Goal: Information Seeking & Learning: Check status

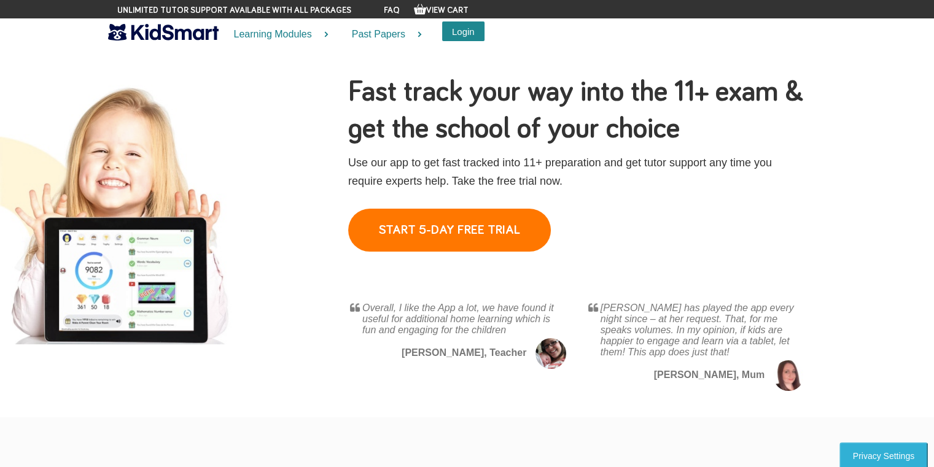
click at [472, 28] on button "Login" at bounding box center [463, 31] width 42 height 20
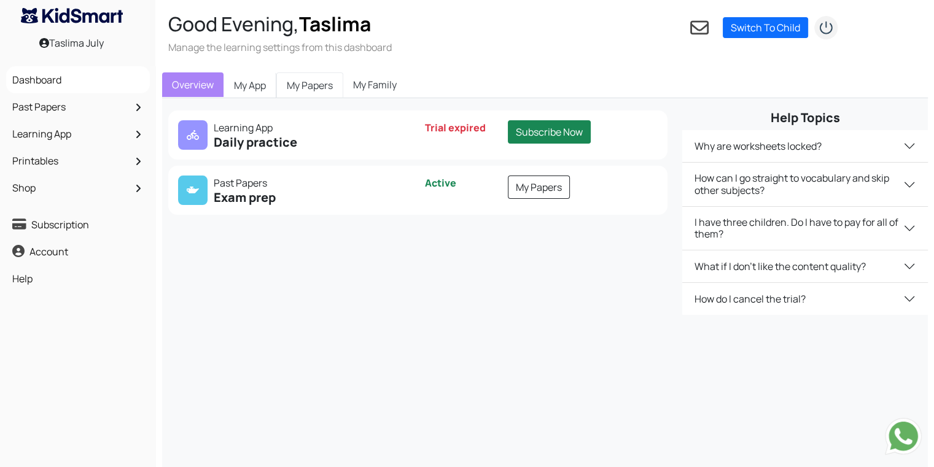
click at [311, 86] on link "My Papers" at bounding box center [309, 85] width 67 height 26
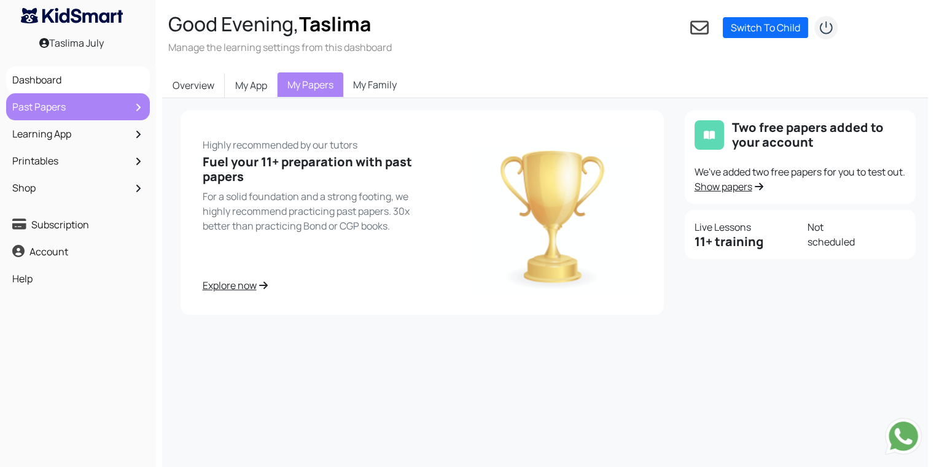
click at [118, 109] on link "Past Papers" at bounding box center [78, 106] width 138 height 21
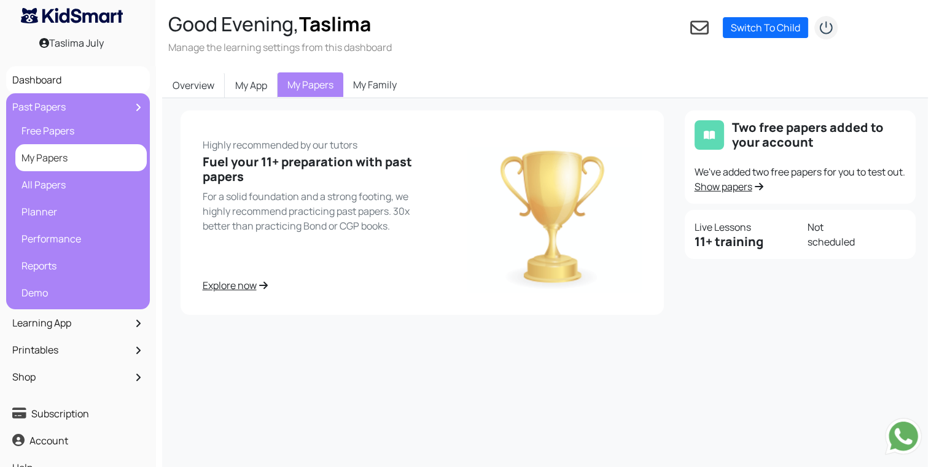
click at [117, 158] on link "My Papers" at bounding box center [80, 157] width 125 height 21
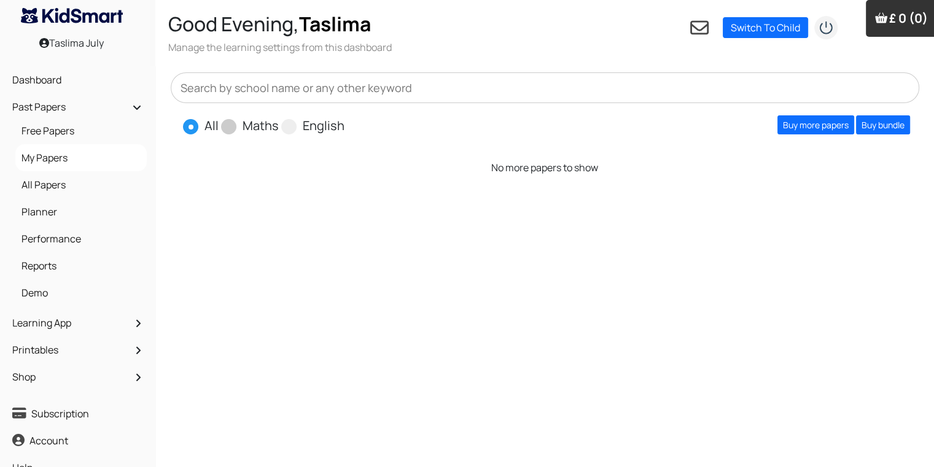
click at [251, 126] on label "Maths" at bounding box center [261, 126] width 36 height 18
click at [279, 125] on input "Maths" at bounding box center [283, 121] width 8 height 8
radio input "true"
click at [290, 133] on span at bounding box center [288, 126] width 15 height 15
click at [344, 125] on input "English" at bounding box center [348, 121] width 8 height 8
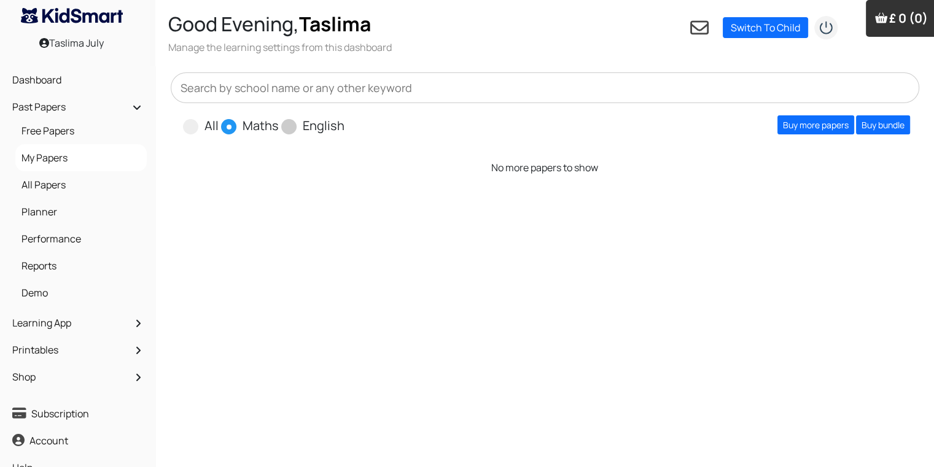
radio input "true"
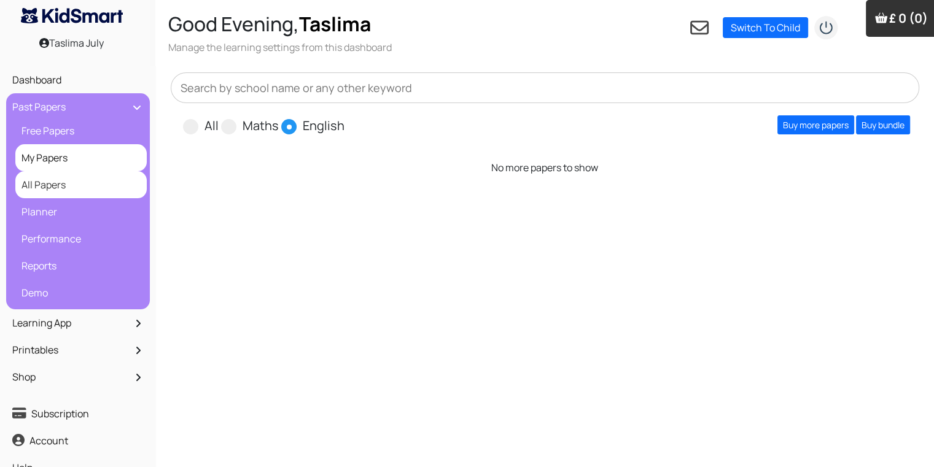
click at [111, 184] on link "All Papers" at bounding box center [80, 184] width 125 height 21
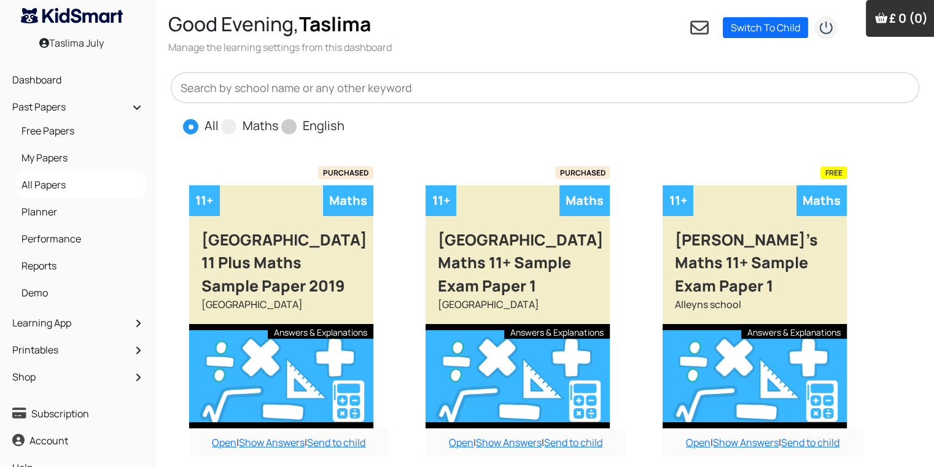
click at [294, 128] on span at bounding box center [288, 126] width 15 height 15
click at [344, 125] on input "English" at bounding box center [348, 121] width 8 height 8
radio input "true"
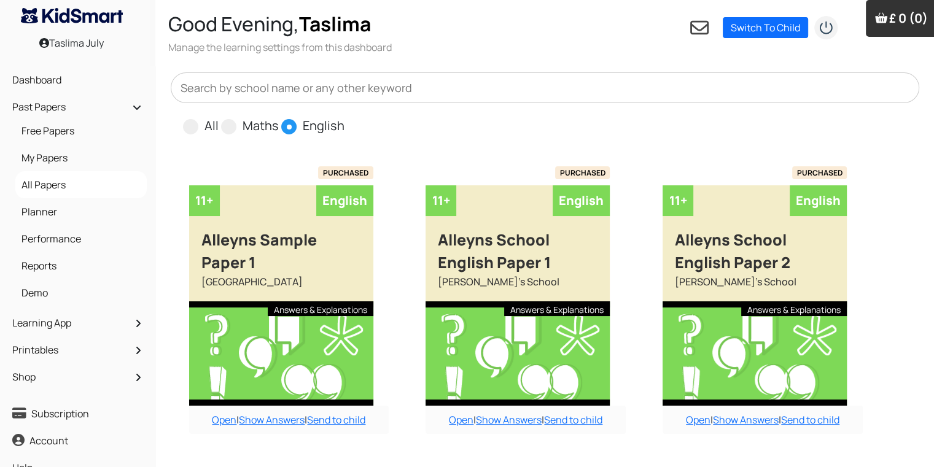
drag, startPoint x: 337, startPoint y: 150, endPoint x: 328, endPoint y: 138, distance: 15.0
click at [235, 132] on span "Maths" at bounding box center [251, 125] width 60 height 18
click at [223, 126] on span at bounding box center [228, 126] width 15 height 15
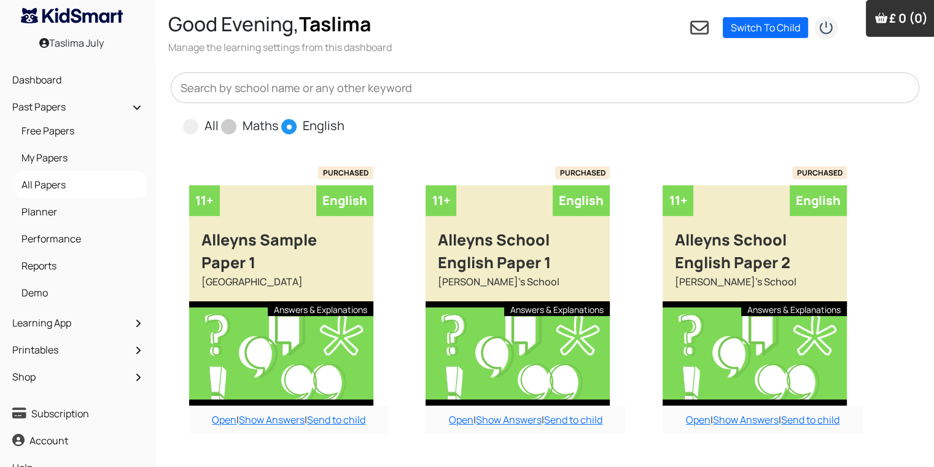
click at [279, 125] on input "Maths" at bounding box center [283, 121] width 8 height 8
radio input "true"
click at [344, 117] on input "English" at bounding box center [348, 121] width 8 height 8
radio input "true"
click at [219, 117] on input "All" at bounding box center [223, 121] width 8 height 8
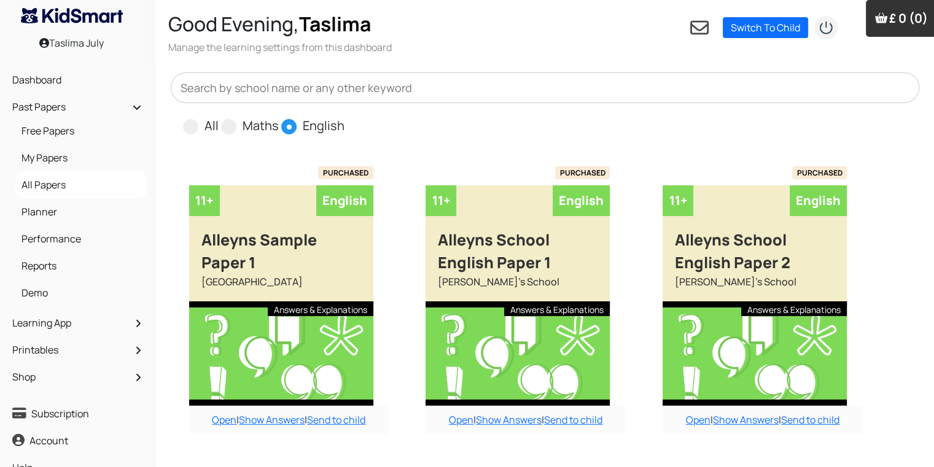
radio input "true"
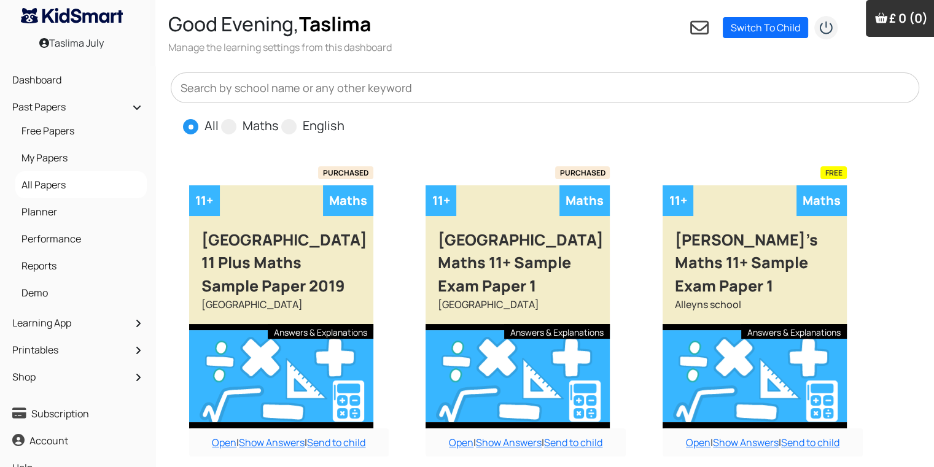
radio input "false"
click at [279, 117] on input "Maths" at bounding box center [283, 121] width 8 height 8
radio input "true"
click at [704, 436] on link "Open" at bounding box center [698, 443] width 25 height 14
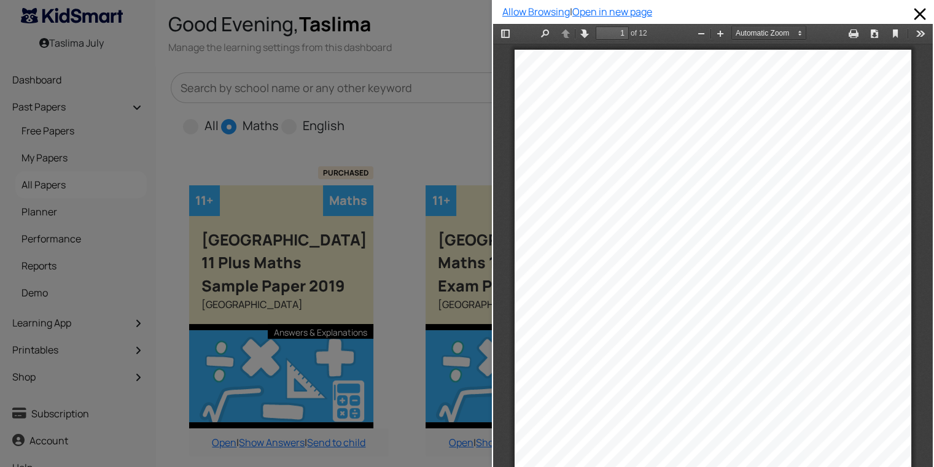
click at [424, 156] on div at bounding box center [246, 233] width 492 height 467
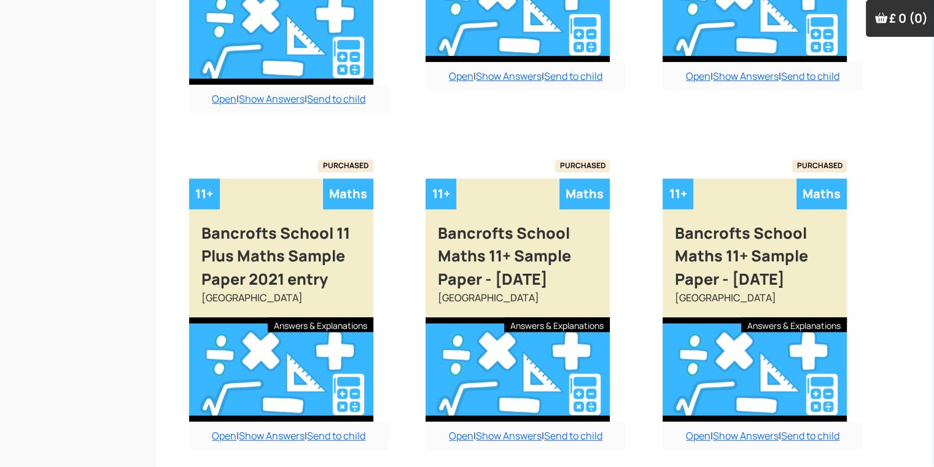
scroll to position [1076, 0]
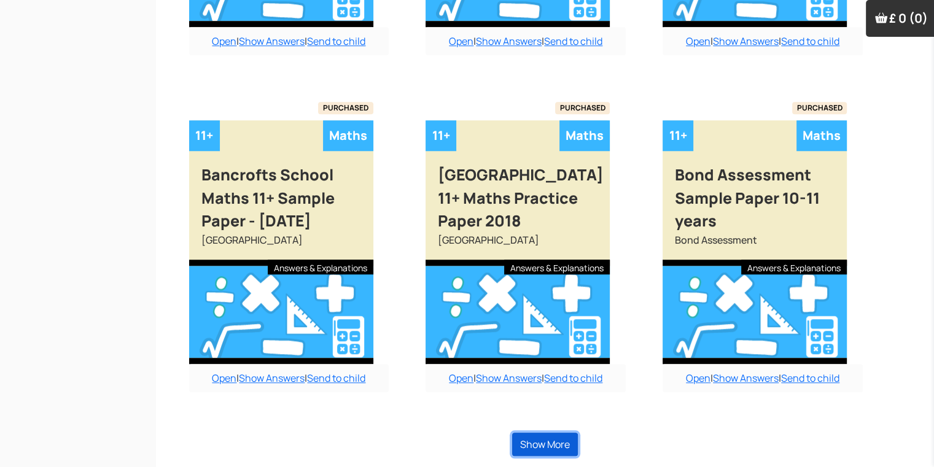
click at [554, 438] on button "Show More" at bounding box center [545, 444] width 66 height 23
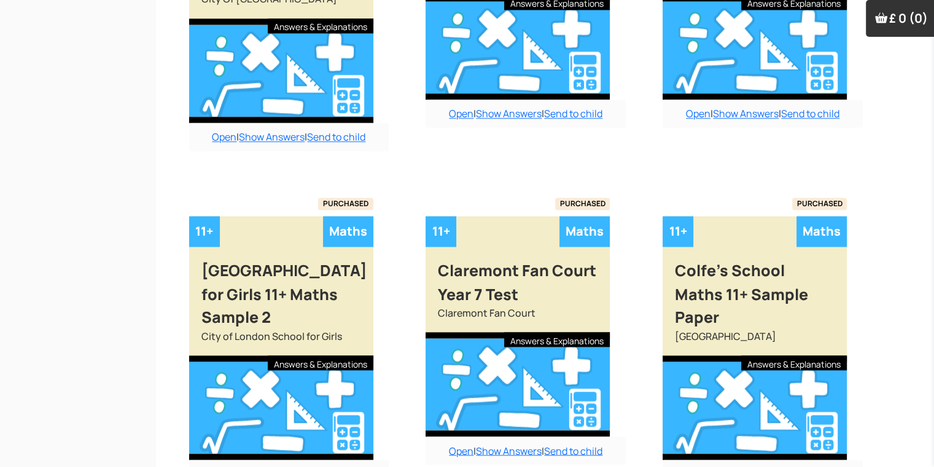
scroll to position [1643, 0]
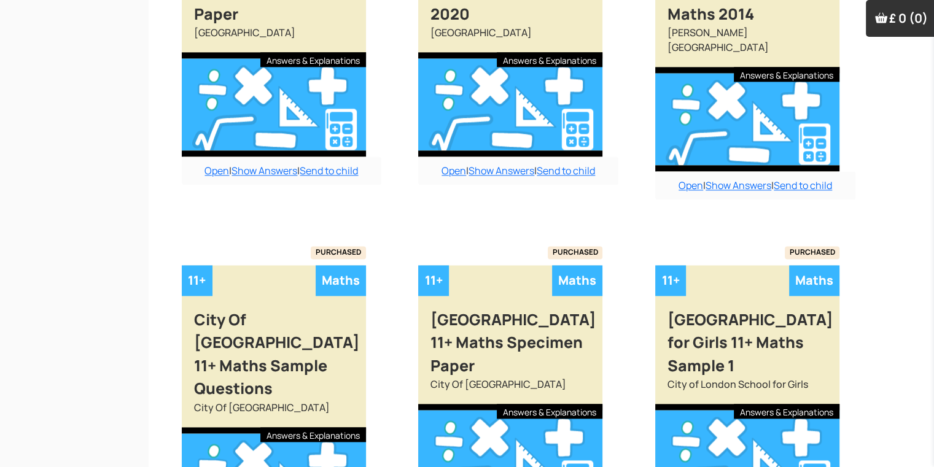
drag, startPoint x: 931, startPoint y: 346, endPoint x: 938, endPoint y: 344, distance: 7.6
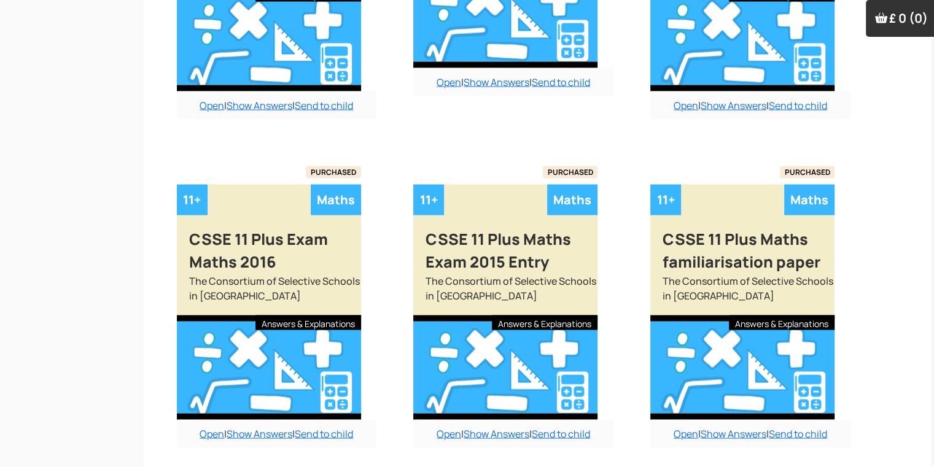
scroll to position [2461, 12]
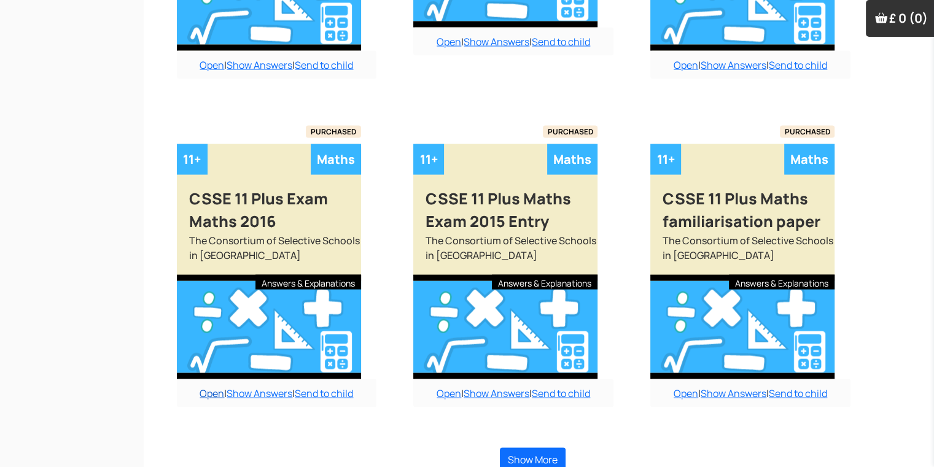
click at [211, 387] on link "Open" at bounding box center [212, 394] width 25 height 14
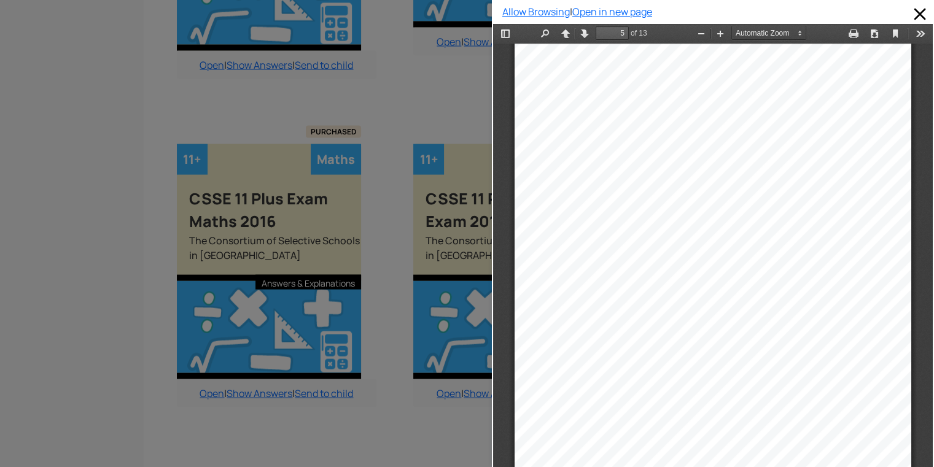
scroll to position [2470, 0]
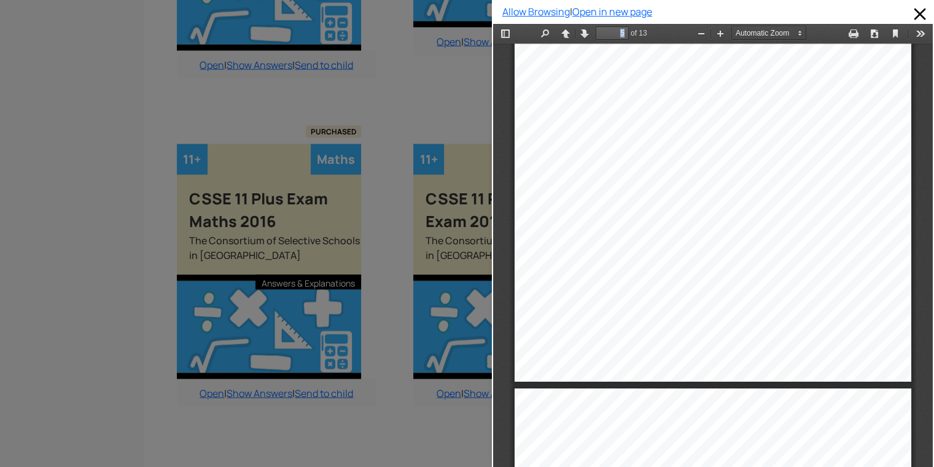
drag, startPoint x: 910, startPoint y: 320, endPoint x: 930, endPoint y: 320, distance: 19.7
click at [930, 320] on html "Thumbnails Document Outline Attachments Previous Next Highlight all Match case …" at bounding box center [713, 256] width 440 height 465
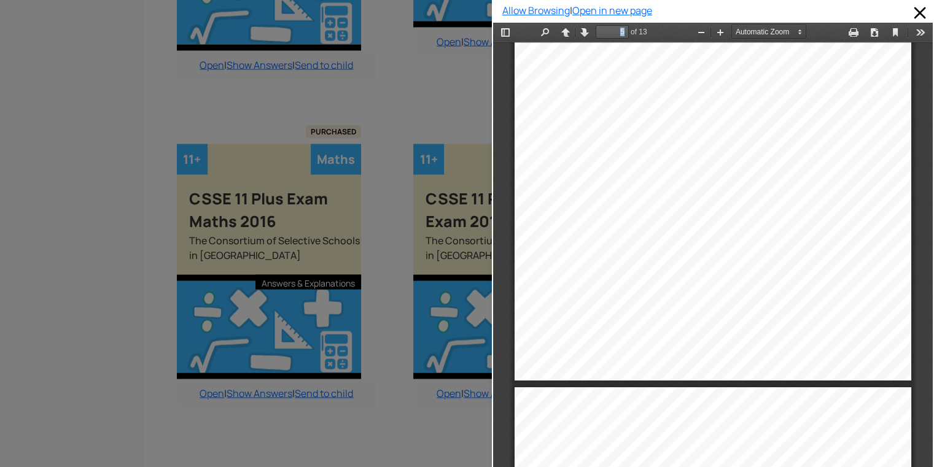
scroll to position [2, 0]
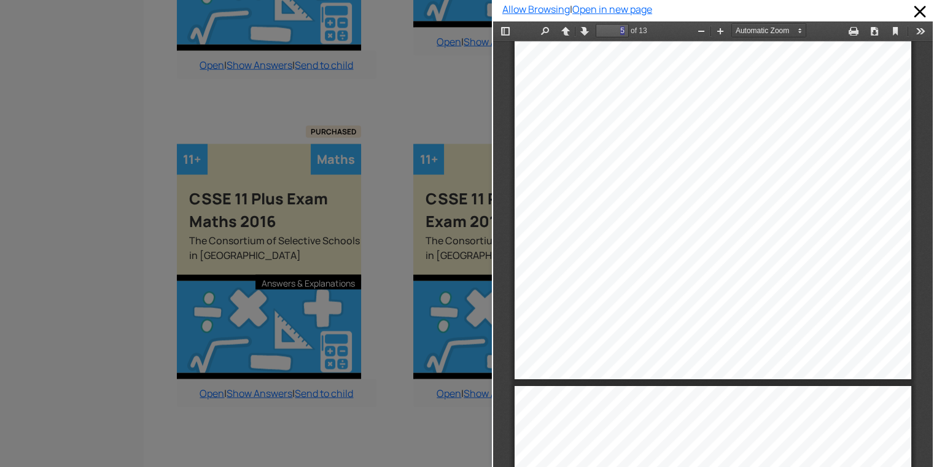
click at [924, 332] on div "Allow Browsing | Open in new page" at bounding box center [713, 233] width 442 height 467
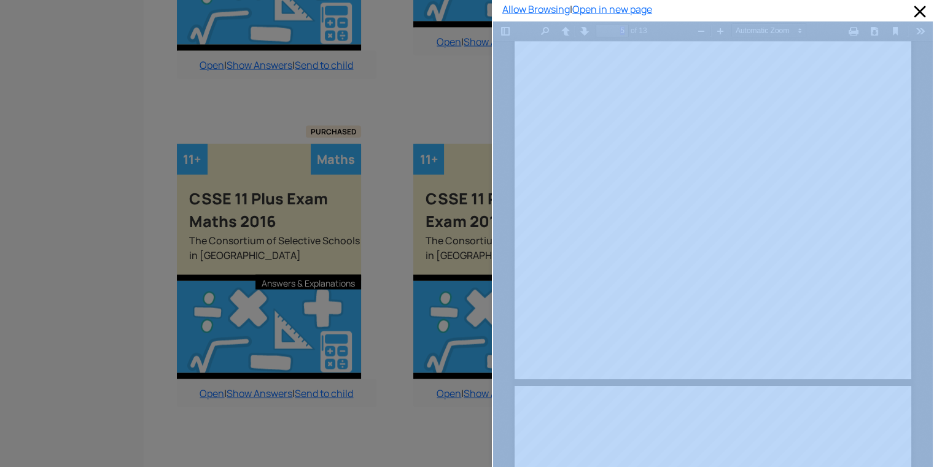
click at [924, 332] on div "Allow Browsing | Open in new page" at bounding box center [713, 233] width 442 height 467
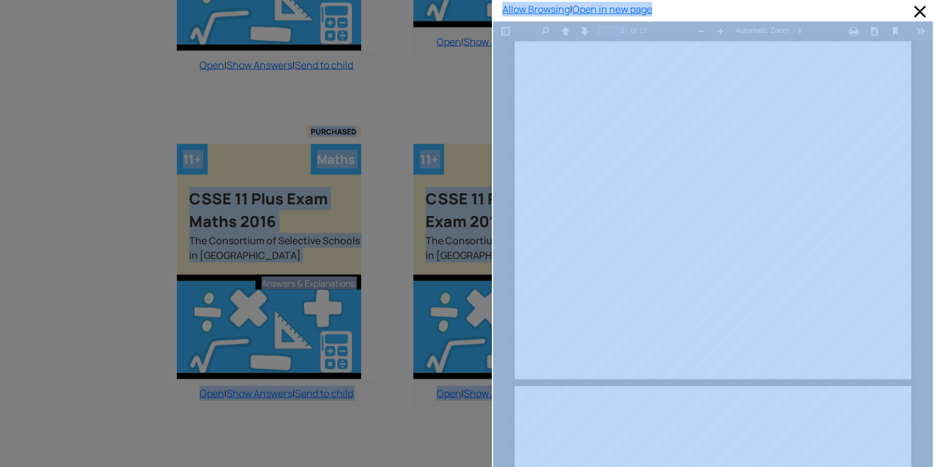
scroll to position [0, 0]
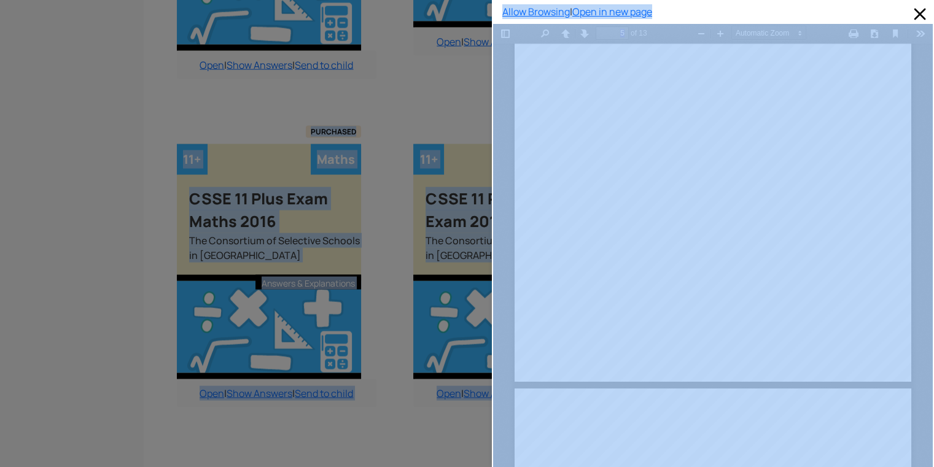
drag, startPoint x: 924, startPoint y: 332, endPoint x: 943, endPoint y: -53, distance: 385.5
click at [912, 10] on span at bounding box center [920, 14] width 20 height 20
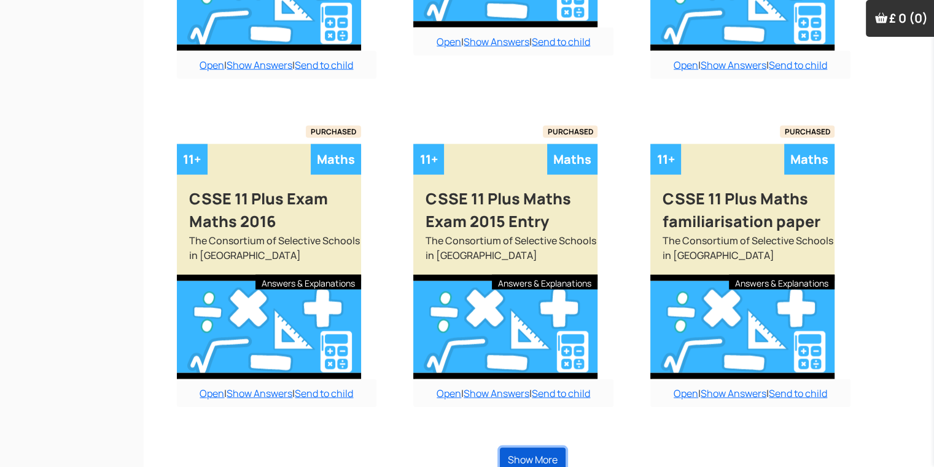
click at [528, 448] on button "Show More" at bounding box center [533, 459] width 66 height 23
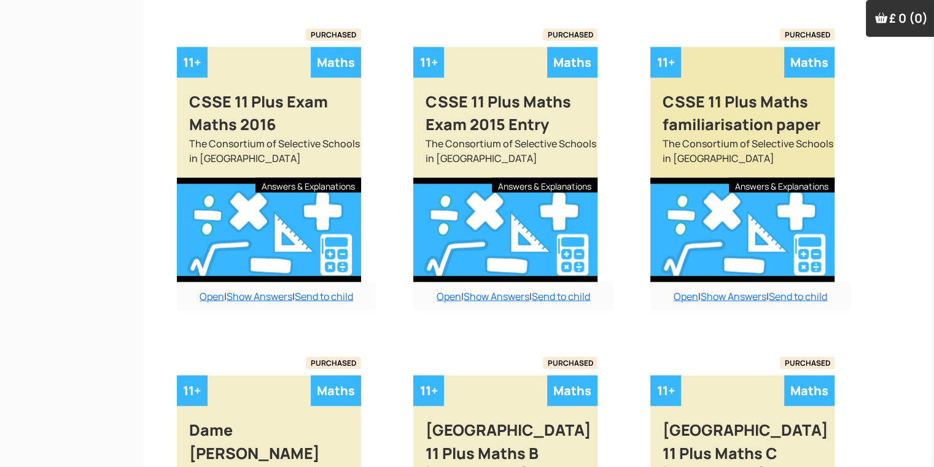
scroll to position [2559, 12]
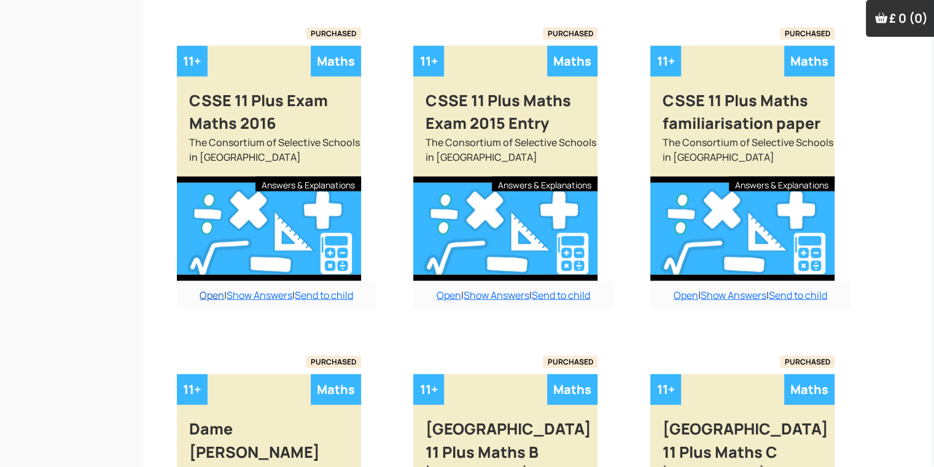
click at [210, 289] on link "Open" at bounding box center [212, 296] width 25 height 14
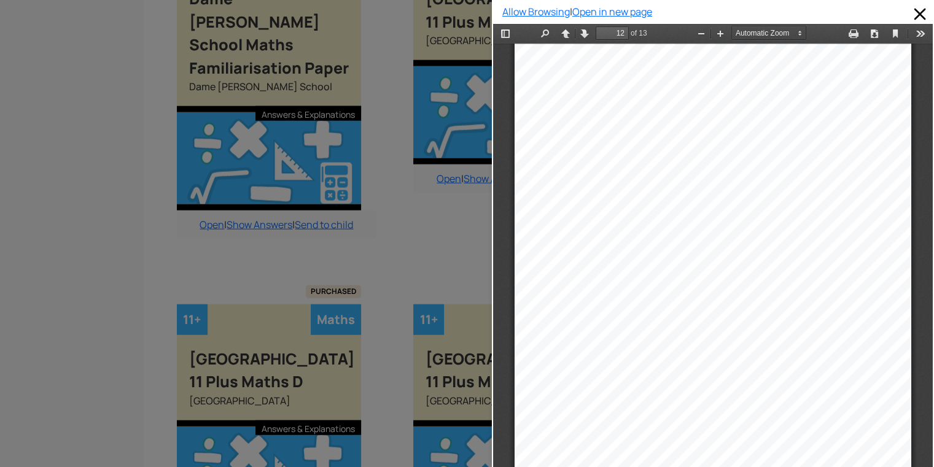
scroll to position [6203, 0]
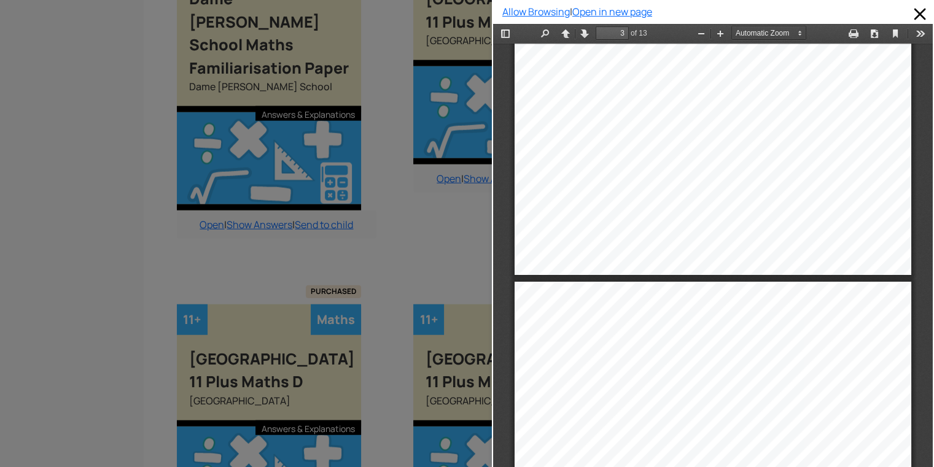
type input "2"
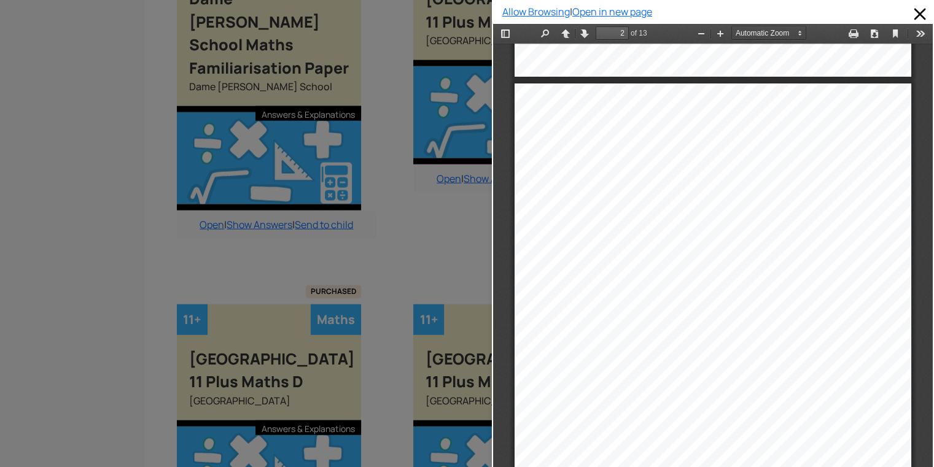
scroll to position [529, 0]
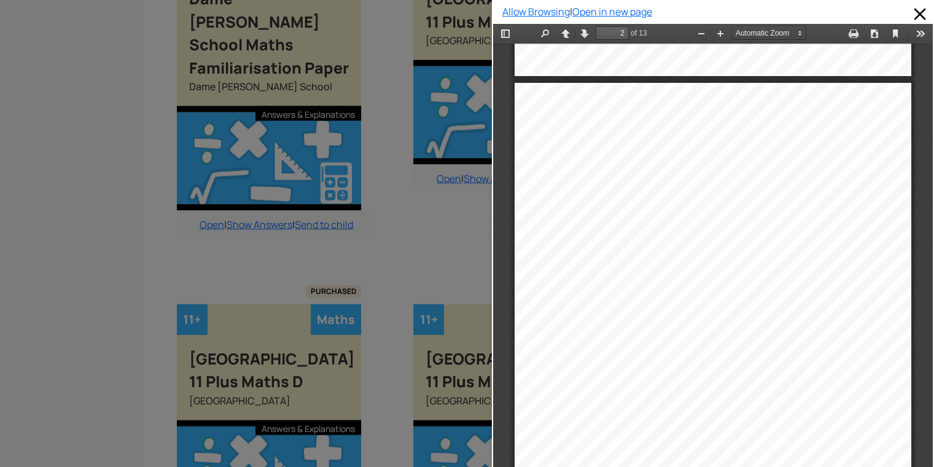
click at [579, 317] on div at bounding box center [713, 360] width 397 height 555
drag, startPoint x: 546, startPoint y: 32, endPoint x: 565, endPoint y: 314, distance: 283.1
click at [565, 314] on div "Previous Next Highlight all Match case Whole words Presentation Mode Open Print…" at bounding box center [713, 256] width 440 height 465
click at [565, 314] on div at bounding box center [713, 360] width 397 height 555
click at [546, 34] on button "Find" at bounding box center [545, 33] width 20 height 15
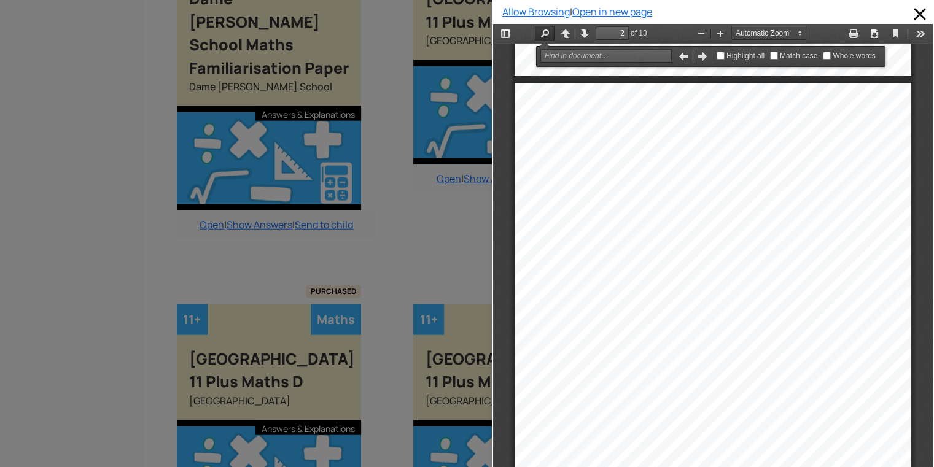
click at [681, 197] on div at bounding box center [713, 360] width 397 height 555
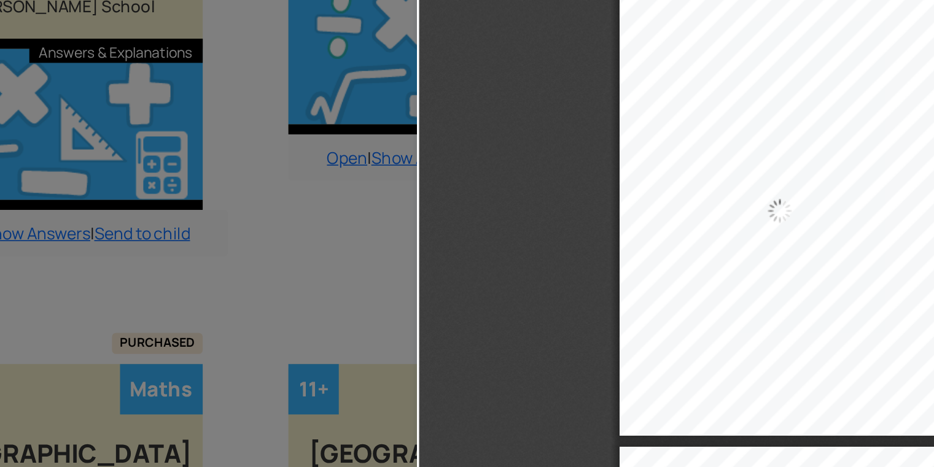
scroll to position [98, 0]
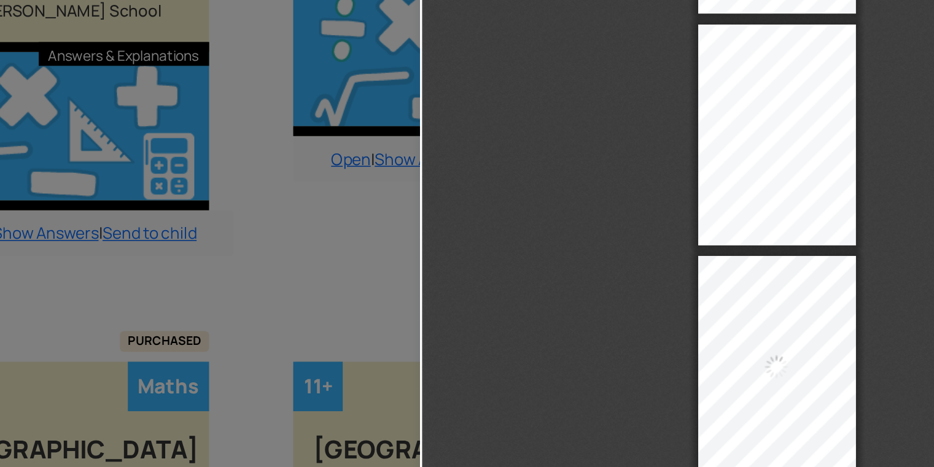
select select "custom"
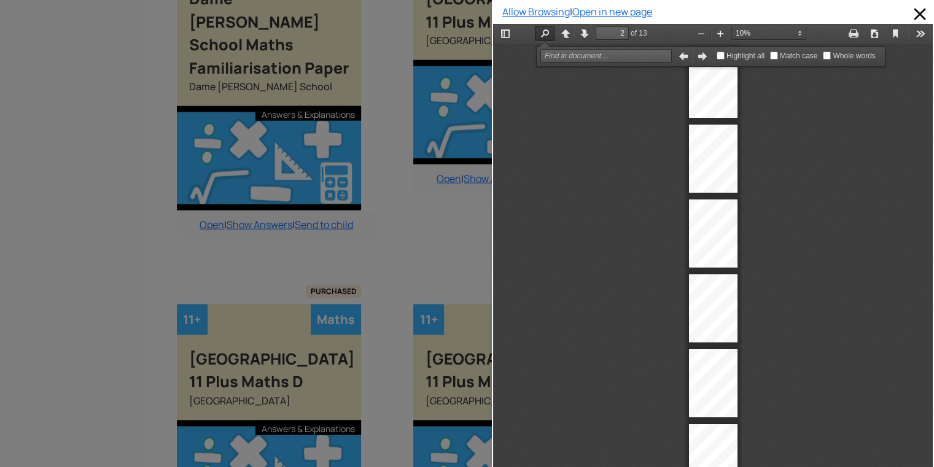
scroll to position [2990, 0]
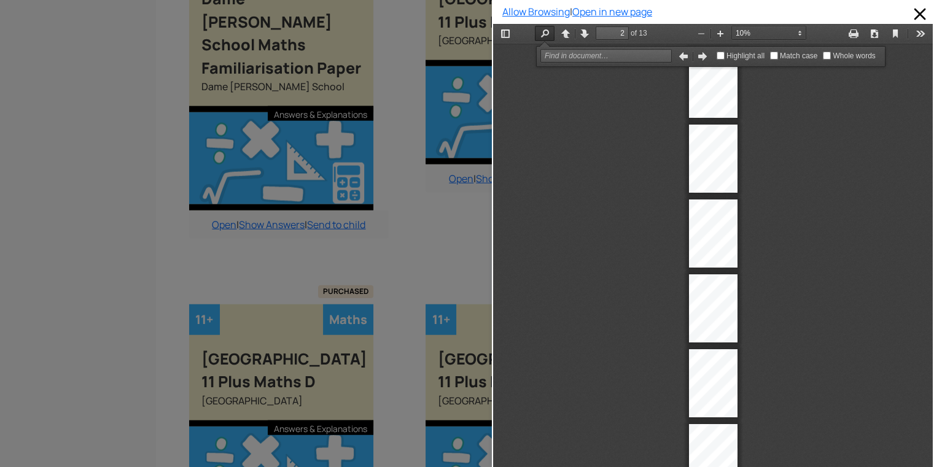
type input "3"
select select "custom"
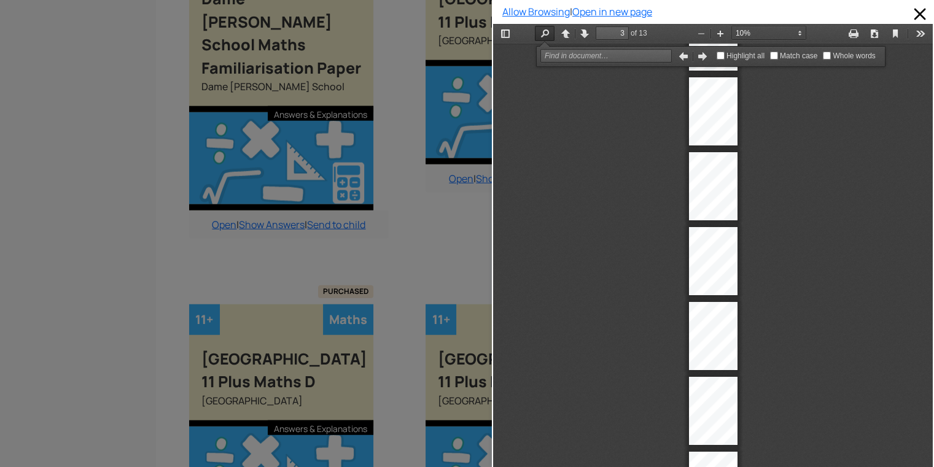
type input "4"
select select "custom"
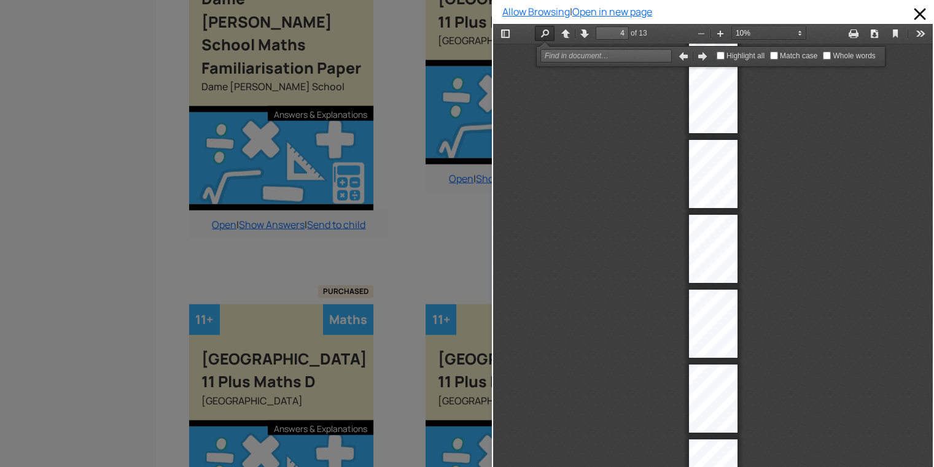
type input "5"
select select "custom"
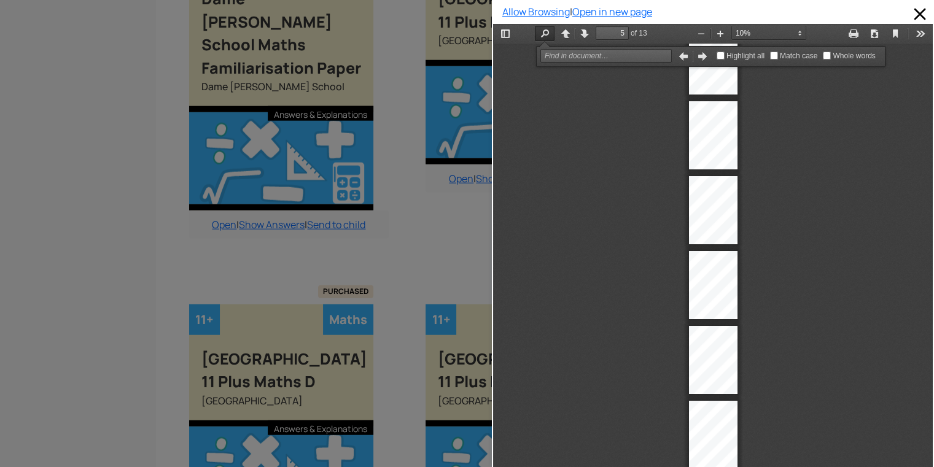
type input "6"
select select "custom"
type input "7"
select select "custom"
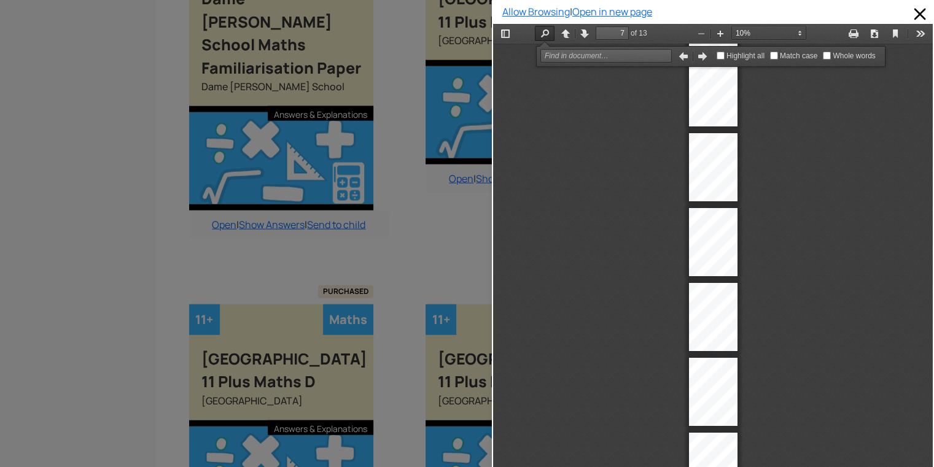
type input "8"
select select "custom"
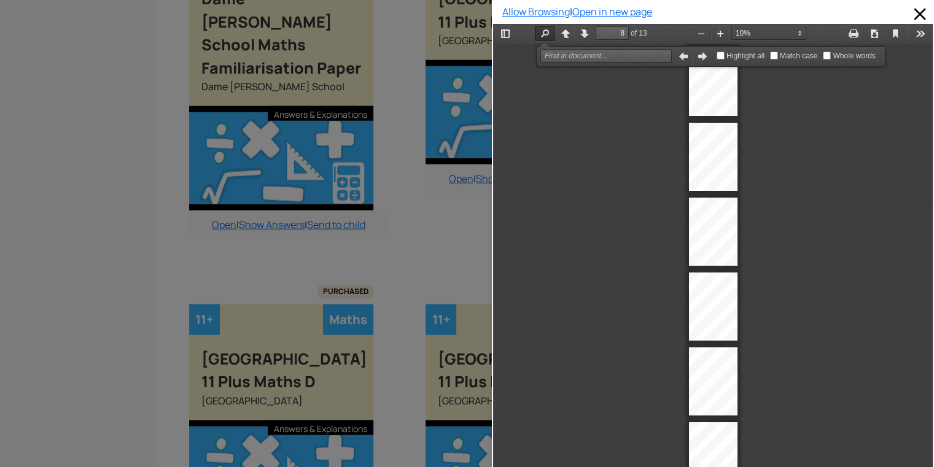
type input "9"
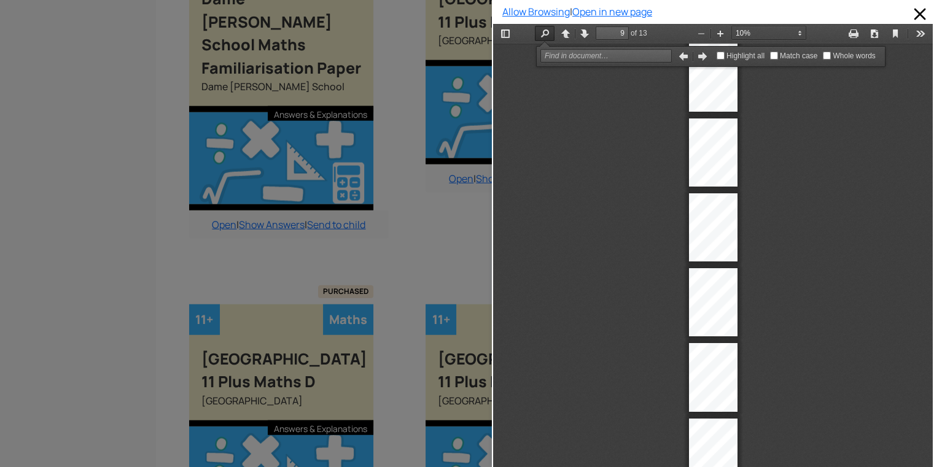
drag, startPoint x: 914, startPoint y: 231, endPoint x: 1387, endPoint y: 493, distance: 540.7
click at [708, 387] on div at bounding box center [713, 377] width 49 height 69
click at [714, 31] on button "Zoom In" at bounding box center [720, 33] width 20 height 15
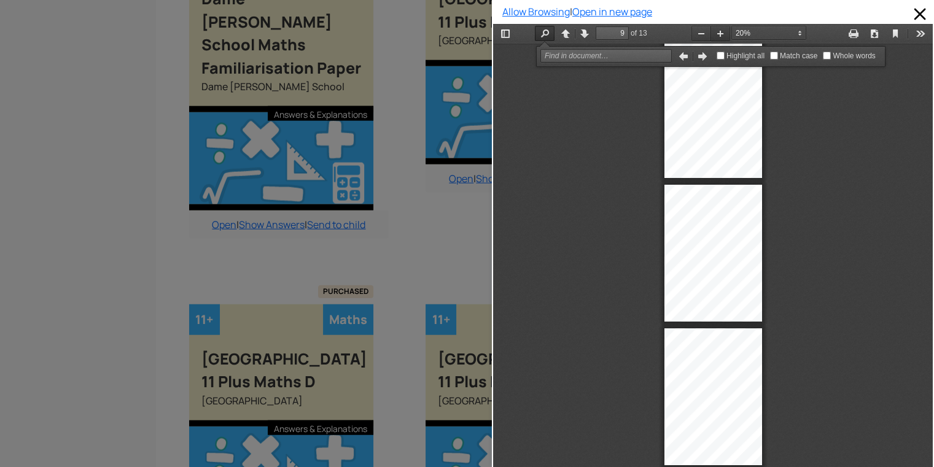
click at [714, 31] on button "Zoom In" at bounding box center [720, 33] width 20 height 15
select select "custom"
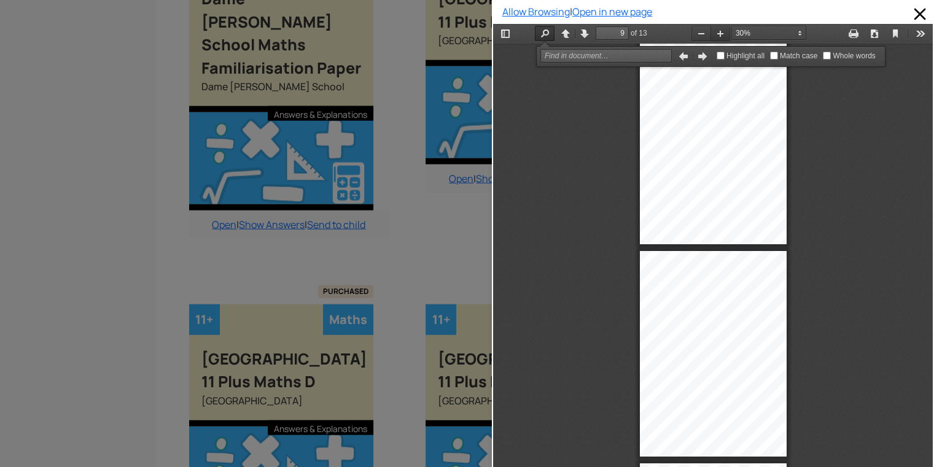
click at [714, 31] on button "Zoom In" at bounding box center [720, 33] width 20 height 15
type input "8"
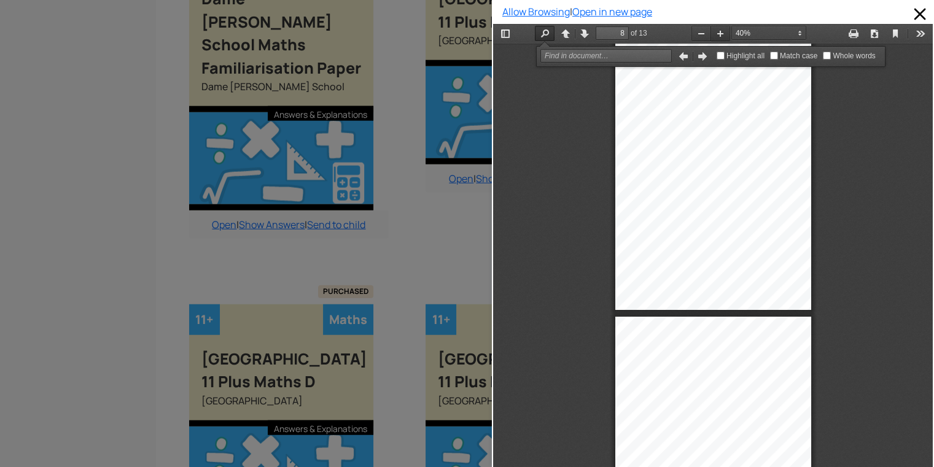
click at [714, 31] on button "Zoom In" at bounding box center [720, 33] width 20 height 15
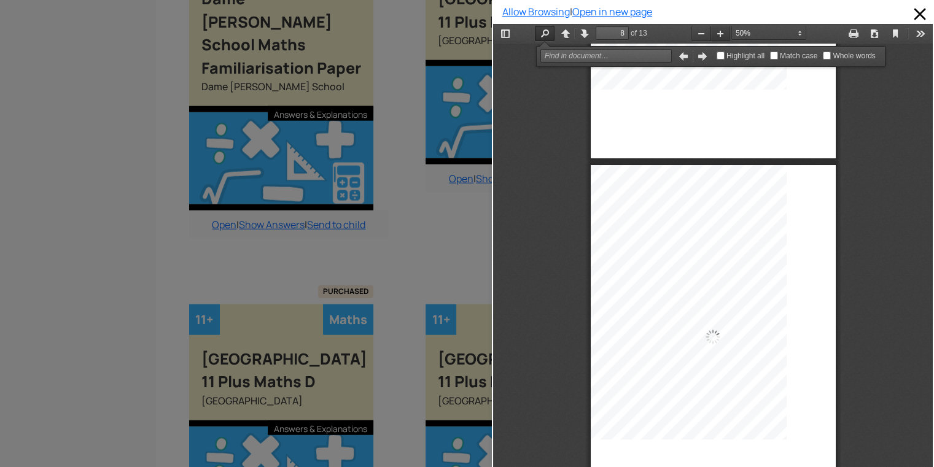
scroll to position [2464, 0]
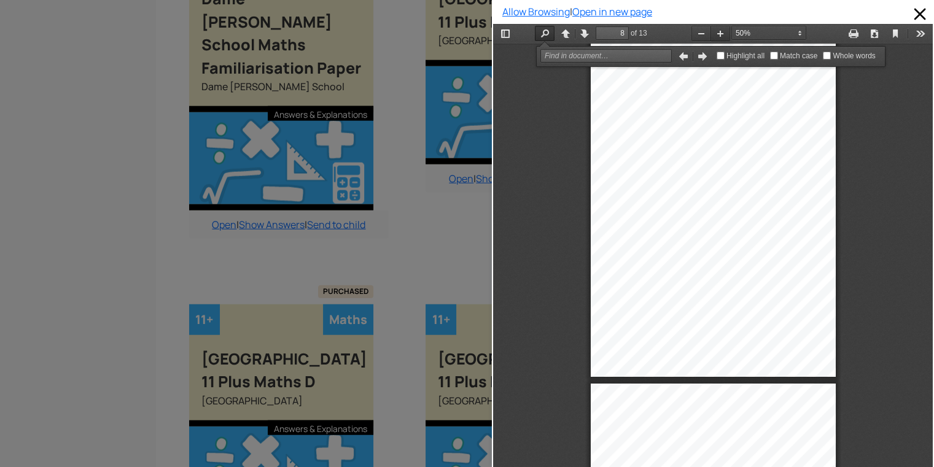
drag, startPoint x: 714, startPoint y: 31, endPoint x: 720, endPoint y: 37, distance: 8.7
click at [722, 39] on button "Zoom In" at bounding box center [720, 33] width 20 height 15
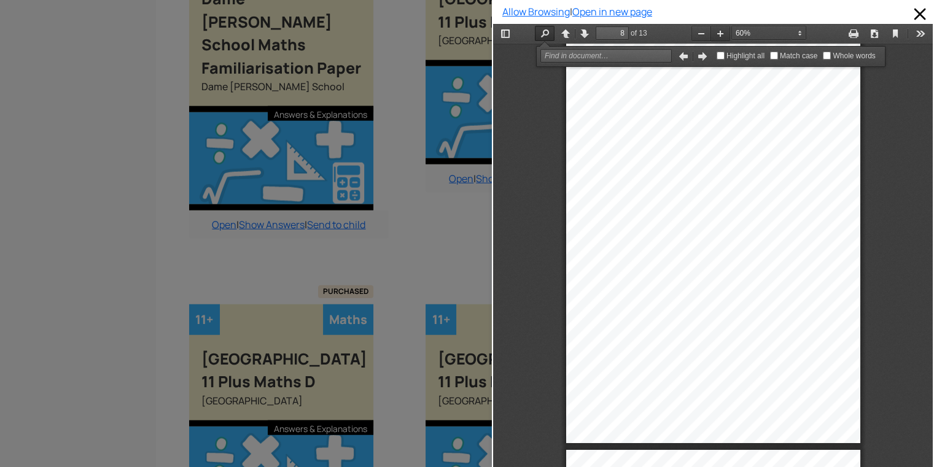
click at [720, 37] on button "Zoom In" at bounding box center [720, 33] width 20 height 15
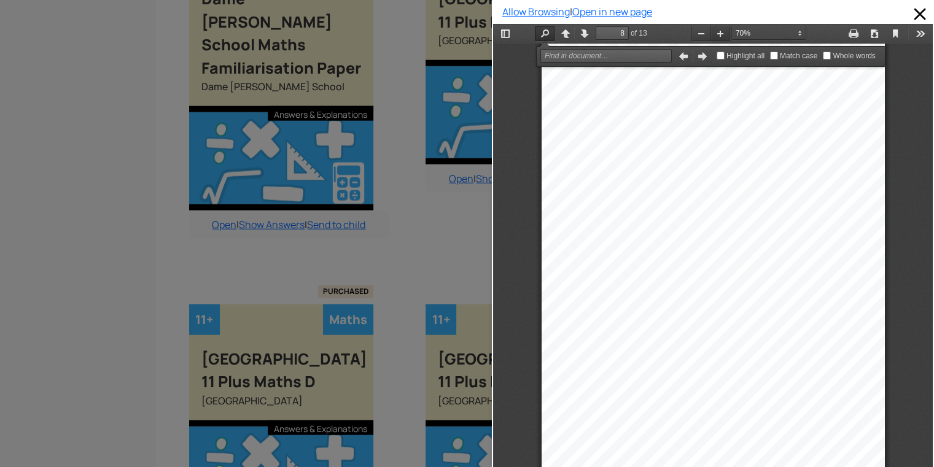
click at [720, 37] on button "Zoom In" at bounding box center [720, 33] width 20 height 15
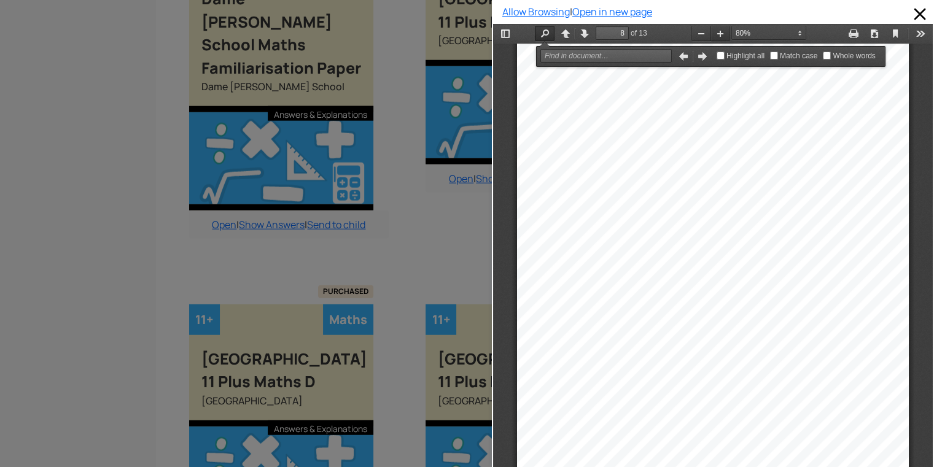
click at [720, 37] on button "Zoom In" at bounding box center [720, 33] width 20 height 15
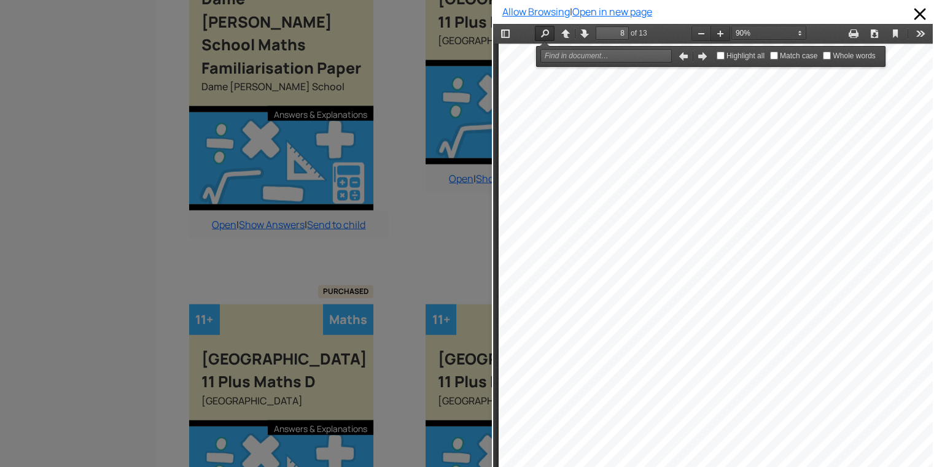
click at [720, 37] on button "Zoom In" at bounding box center [720, 33] width 20 height 15
click at [718, 37] on button "Zoom In" at bounding box center [720, 33] width 20 height 15
click at [695, 34] on button "Zoom Out" at bounding box center [701, 33] width 20 height 15
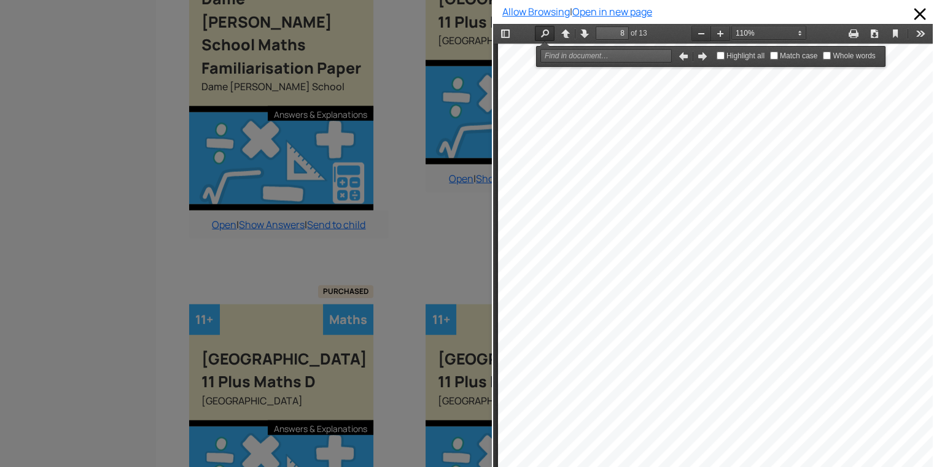
click at [695, 34] on button "Zoom Out" at bounding box center [701, 33] width 20 height 15
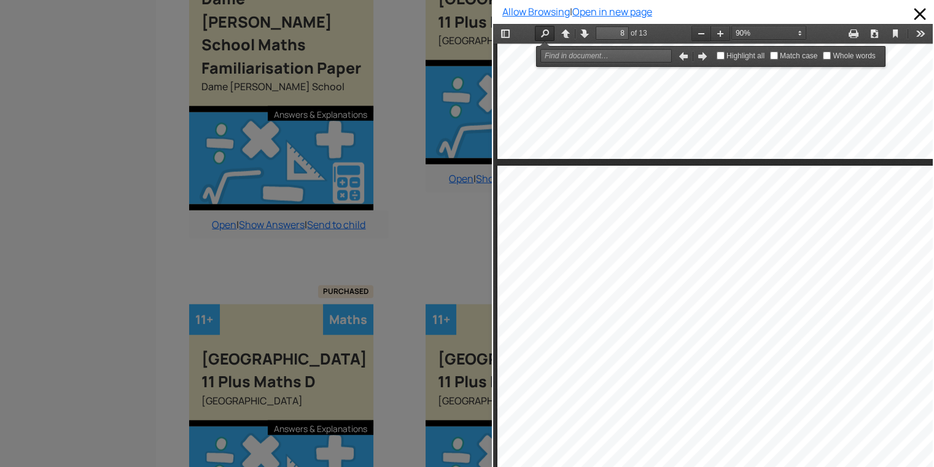
scroll to position [4394, 2]
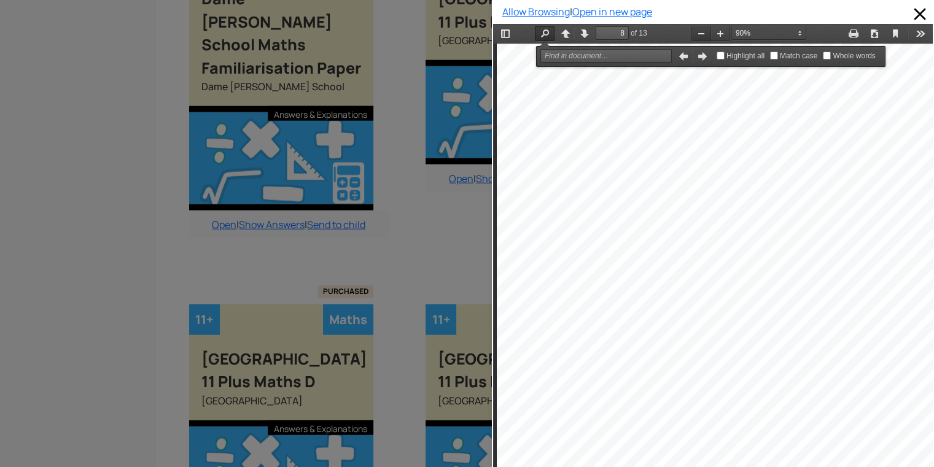
click at [695, 34] on button "Zoom Out" at bounding box center [701, 33] width 20 height 15
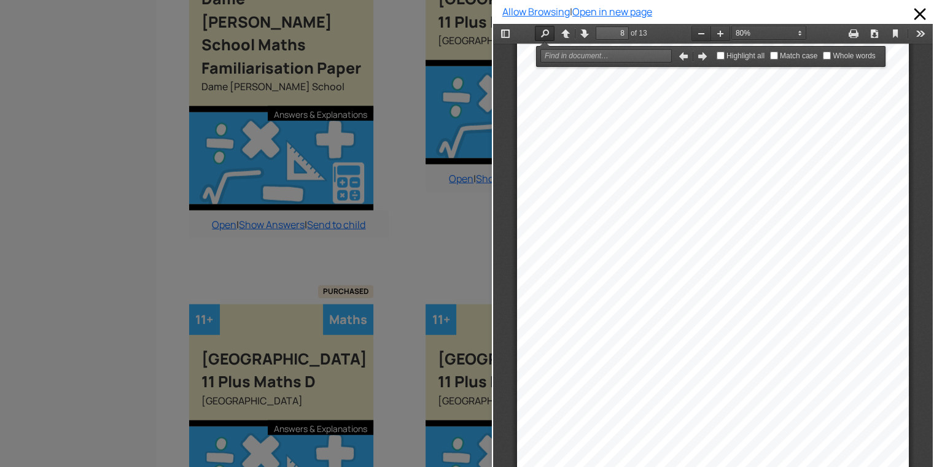
click at [695, 34] on button "Zoom Out" at bounding box center [701, 33] width 20 height 15
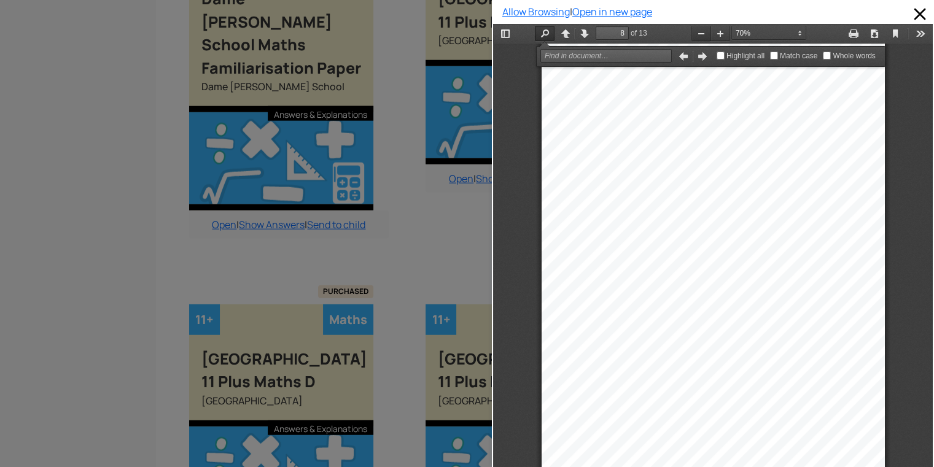
click at [695, 34] on button "Zoom Out" at bounding box center [701, 33] width 20 height 15
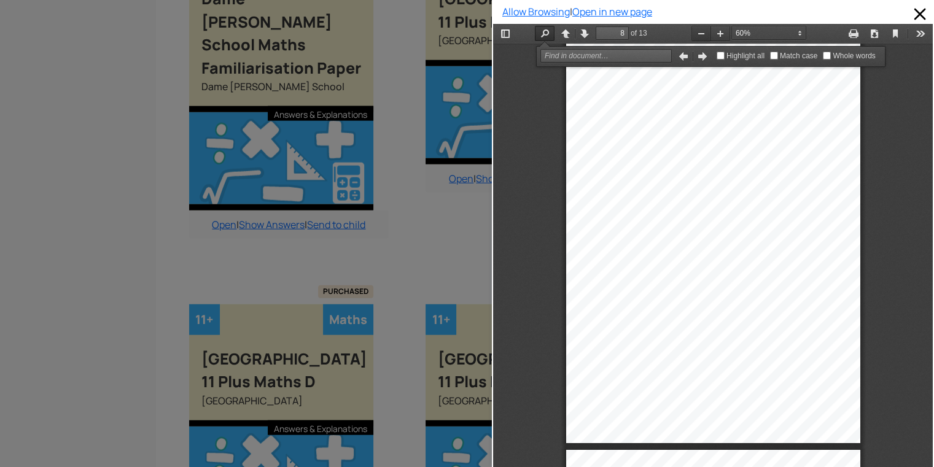
click at [695, 34] on button "Zoom Out" at bounding box center [701, 33] width 20 height 15
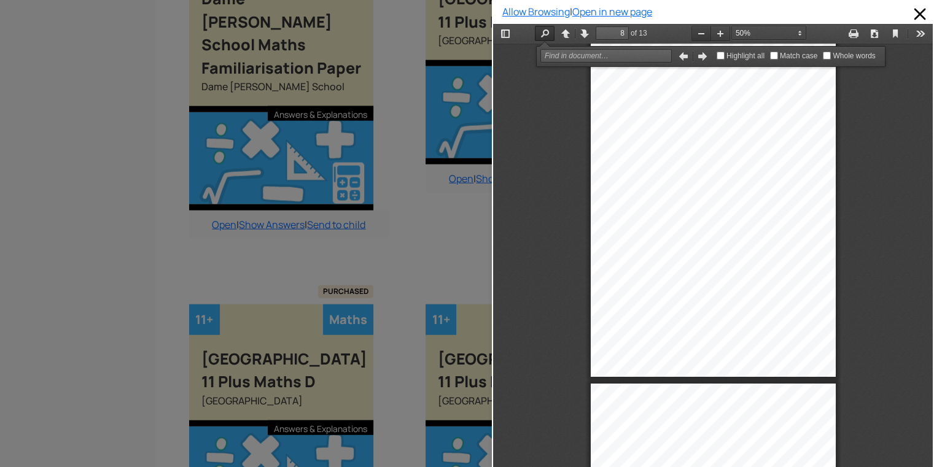
click at [695, 34] on button "Zoom Out" at bounding box center [701, 33] width 20 height 15
select select "custom"
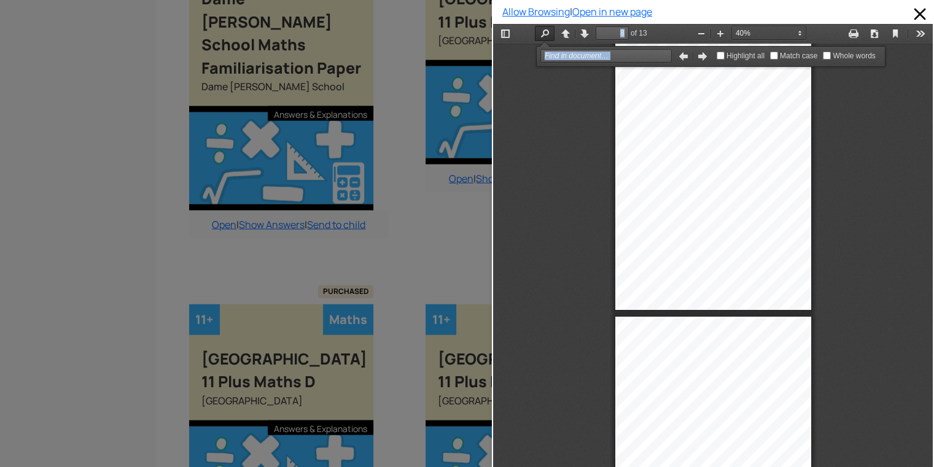
drag, startPoint x: 899, startPoint y: 227, endPoint x: 936, endPoint y: 438, distance: 214.5
click at [933, 438] on html "Thumbnails Document Outline Attachments Previous Next Highlight all Match case …" at bounding box center [713, 256] width 440 height 465
type input "9"
select select "custom"
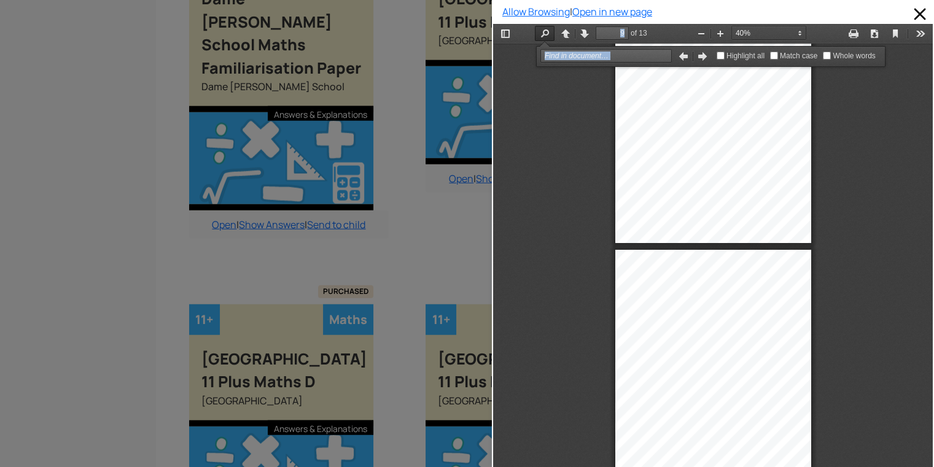
type input "10"
select select "custom"
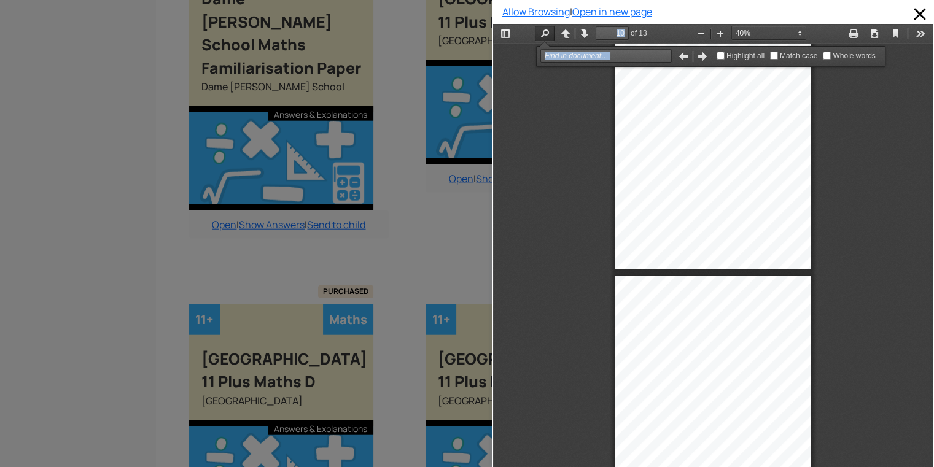
type input "11"
select select "custom"
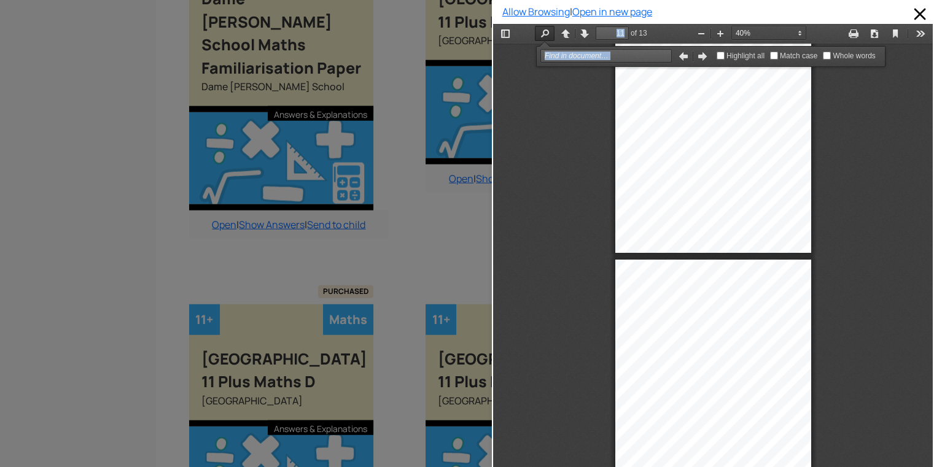
type input "12"
select select "custom"
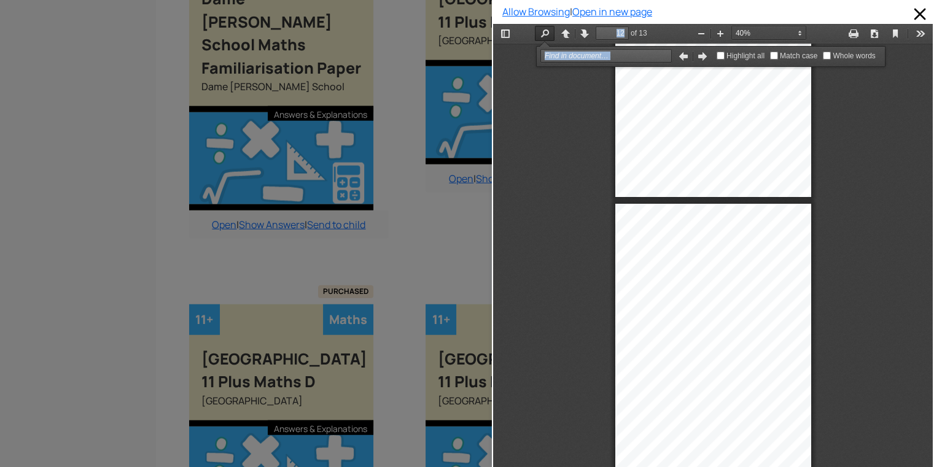
scroll to position [3212, 0]
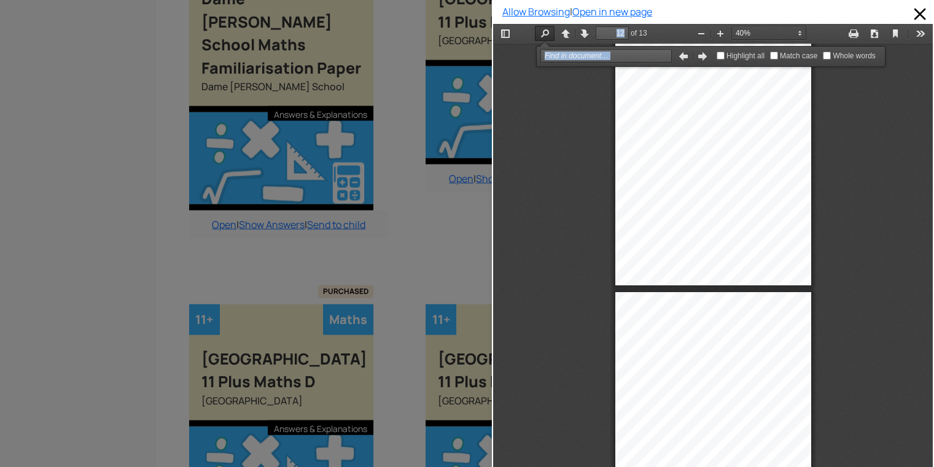
type input "13"
select select "custom"
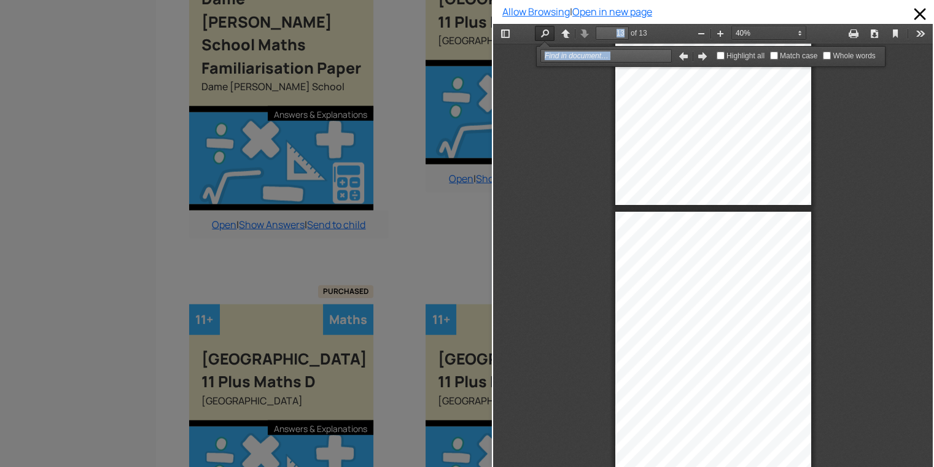
type input "12"
select select "custom"
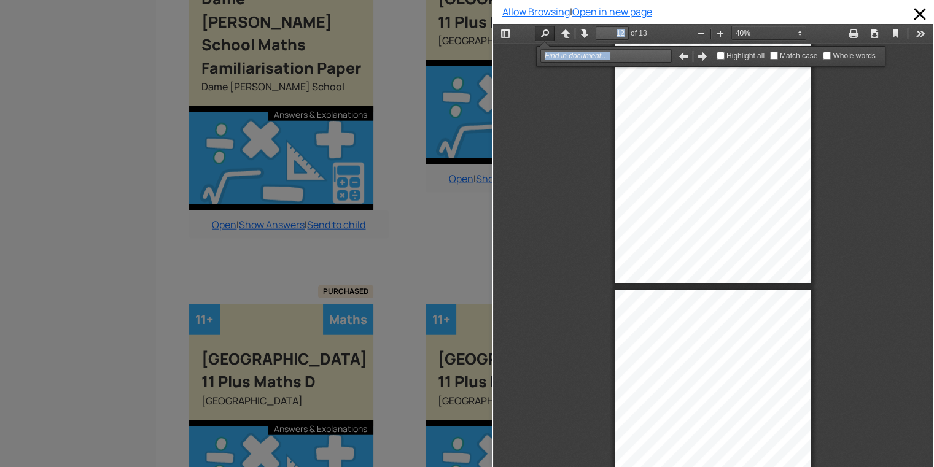
scroll to position [3126, 0]
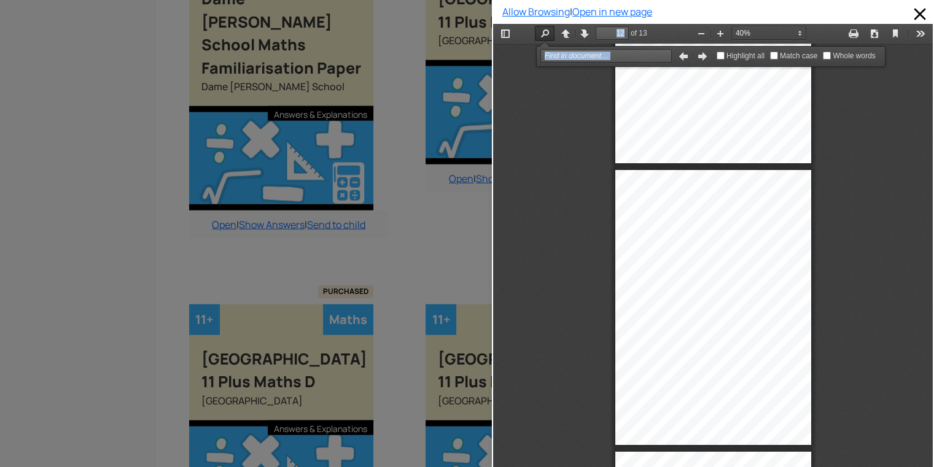
type input "11"
select select "custom"
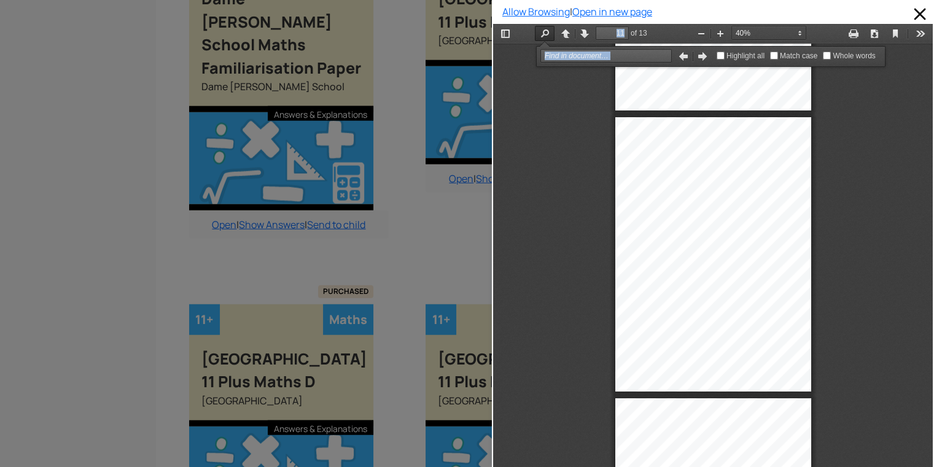
type input "10"
select select "custom"
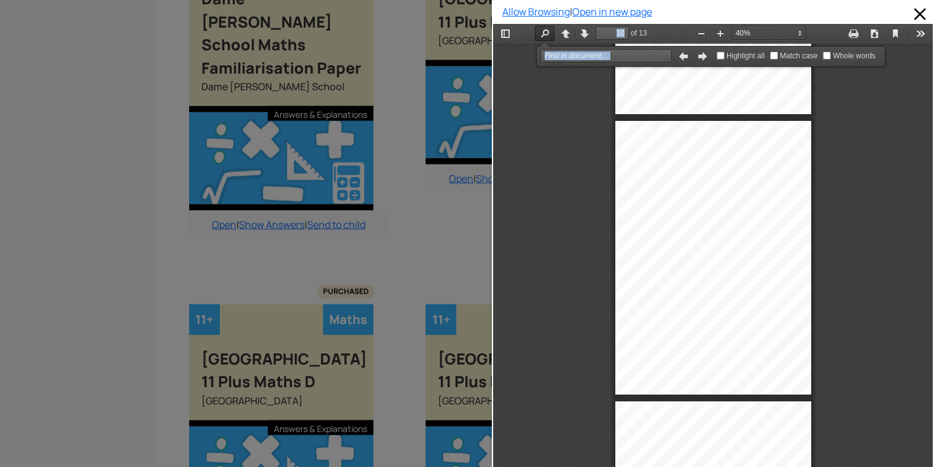
type input "9"
select select "custom"
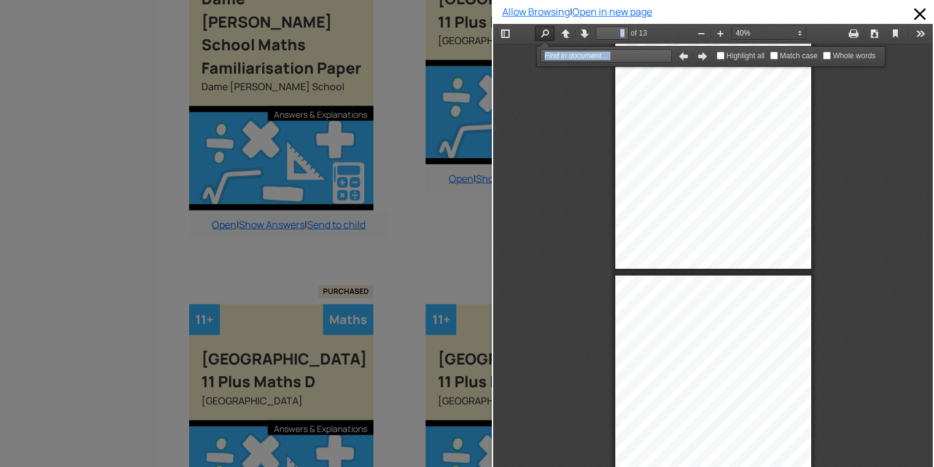
type input "8"
select select "custom"
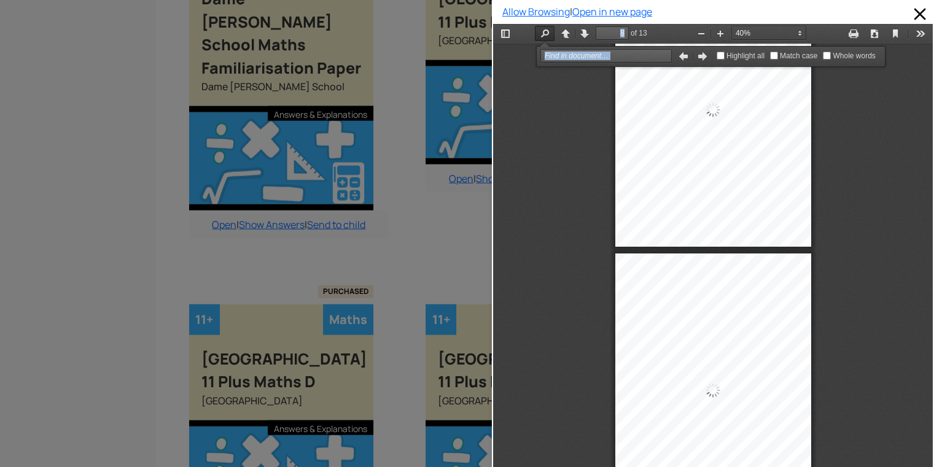
type input "1"
select select "custom"
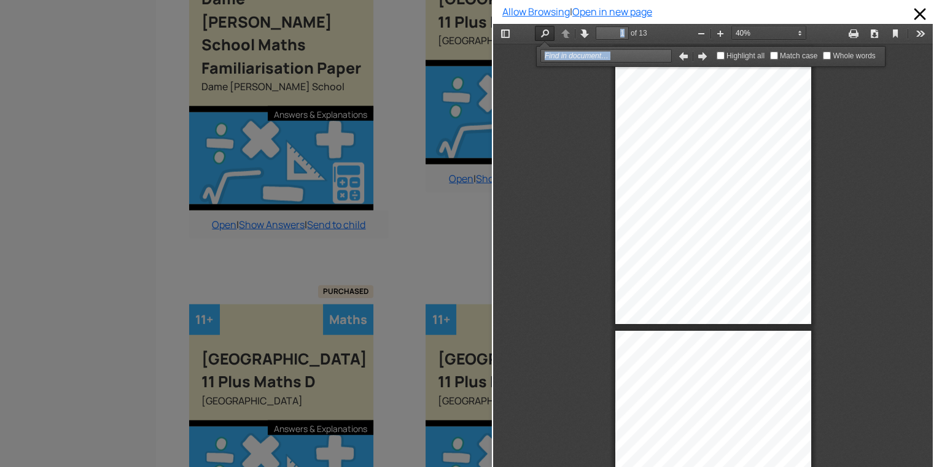
type input "2"
select select "custom"
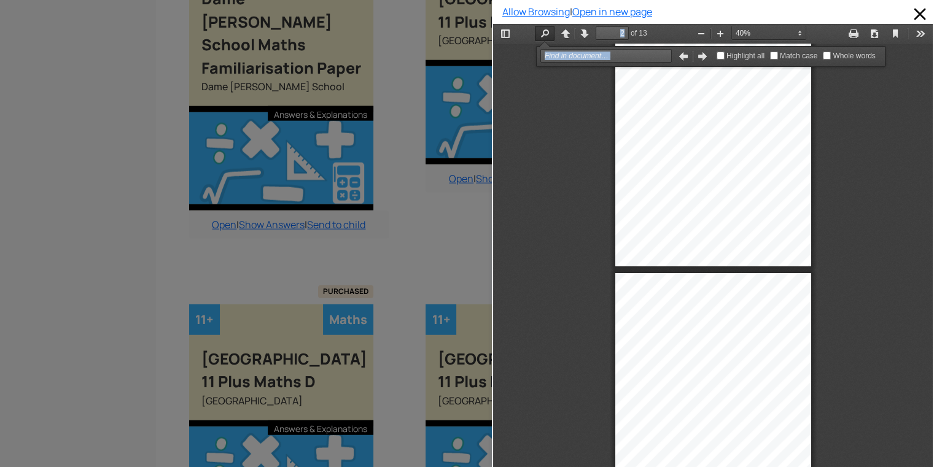
type input "3"
select select "custom"
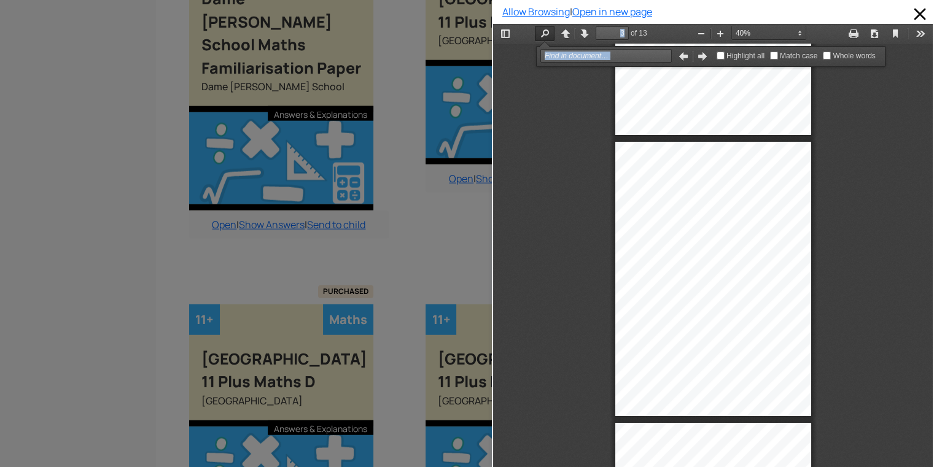
type input "4"
select select "custom"
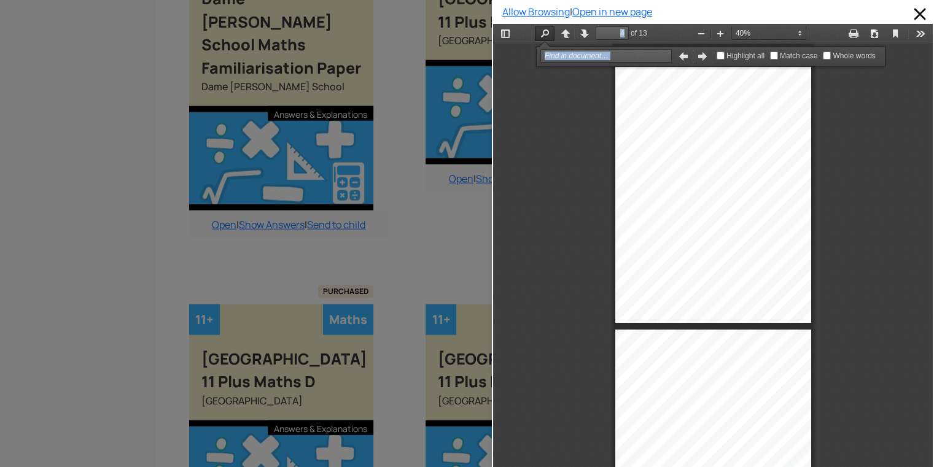
type input "5"
select select "custom"
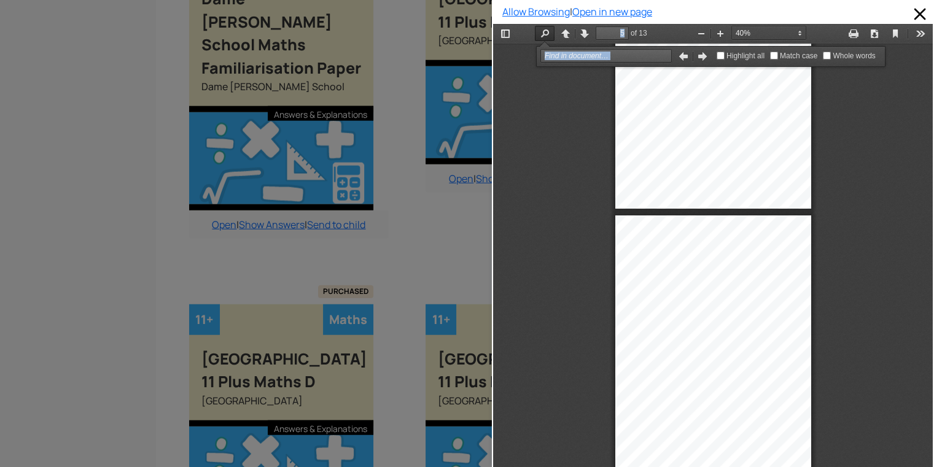
type input "6"
select select "custom"
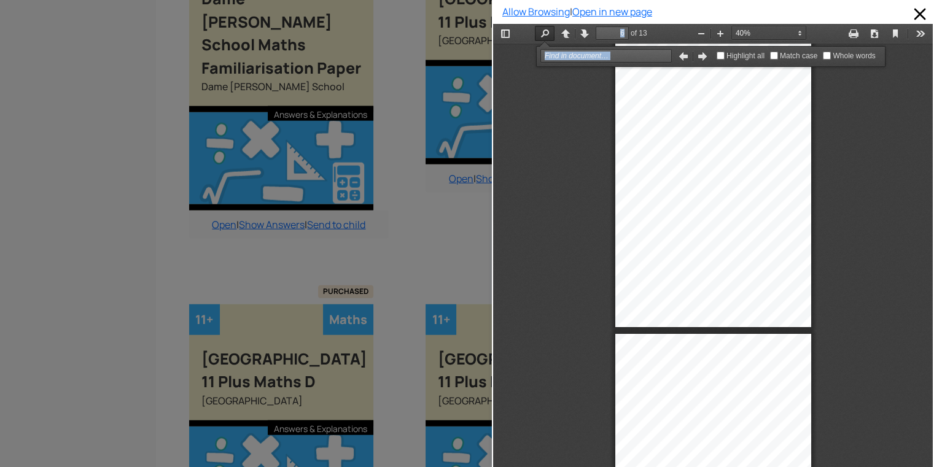
type input "7"
select select "custom"
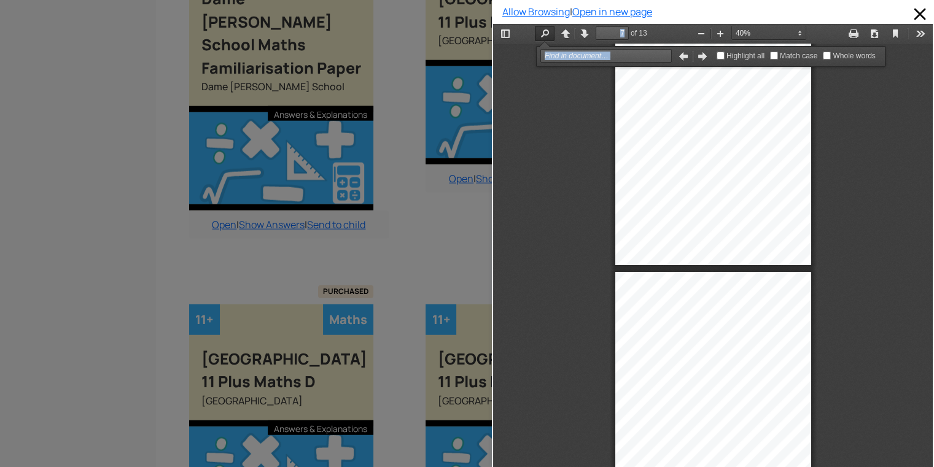
type input "6"
select select "custom"
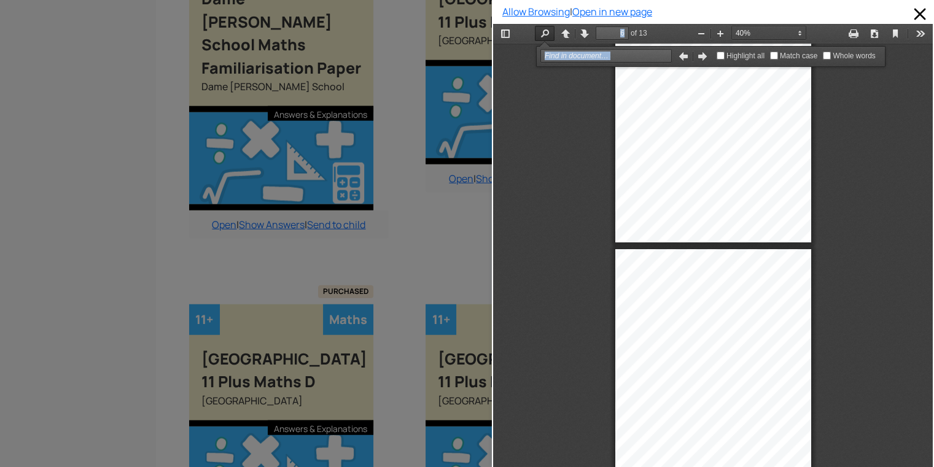
type input "5"
select select "custom"
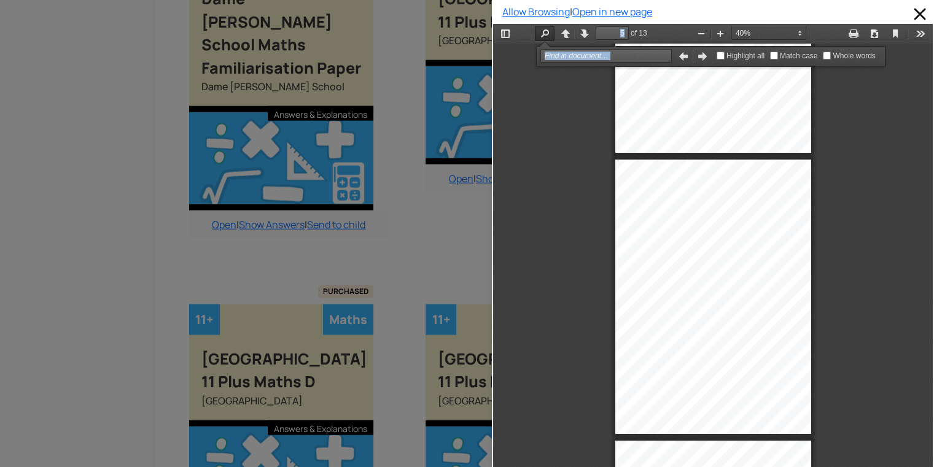
type input "4"
select select "custom"
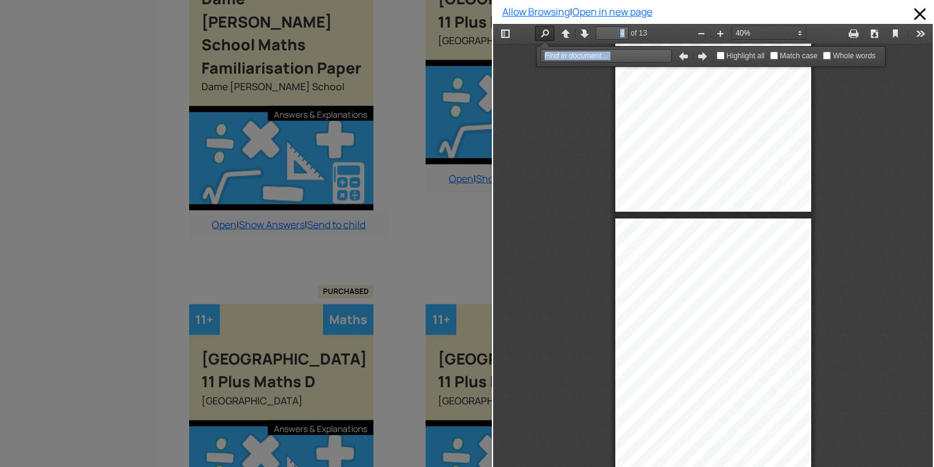
type input "3"
select select "custom"
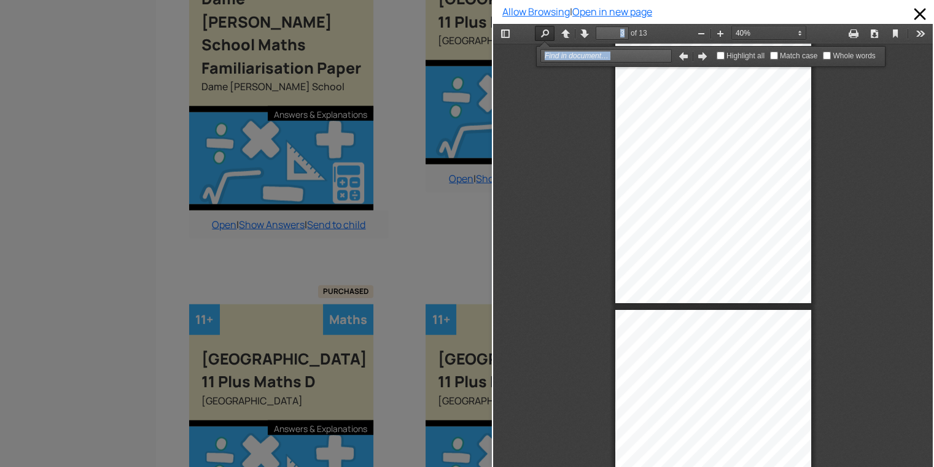
type input "2"
select select "custom"
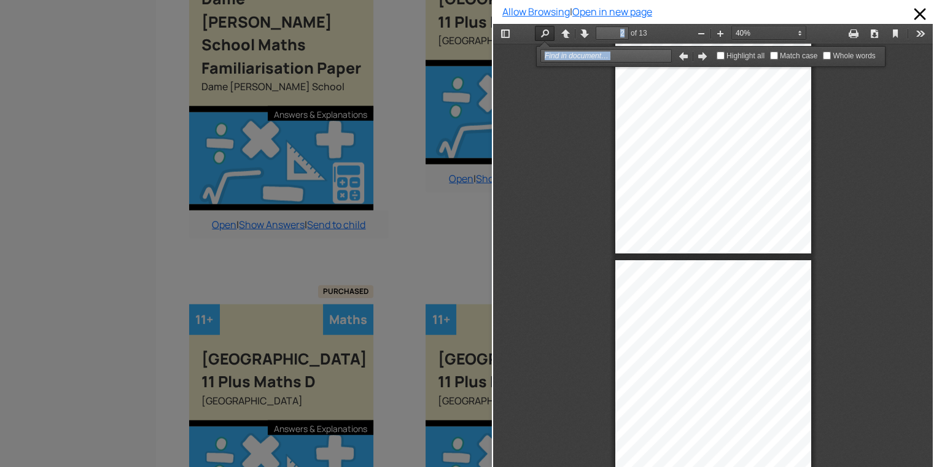
type input "1"
select select "custom"
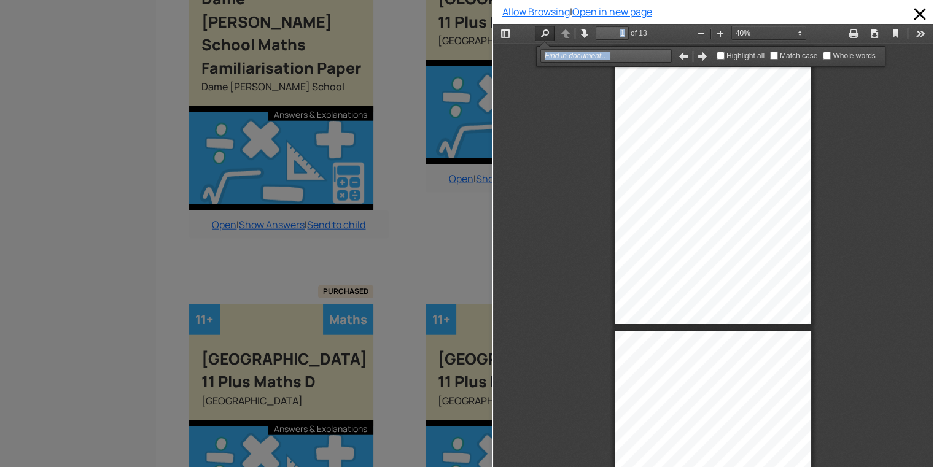
type input "2"
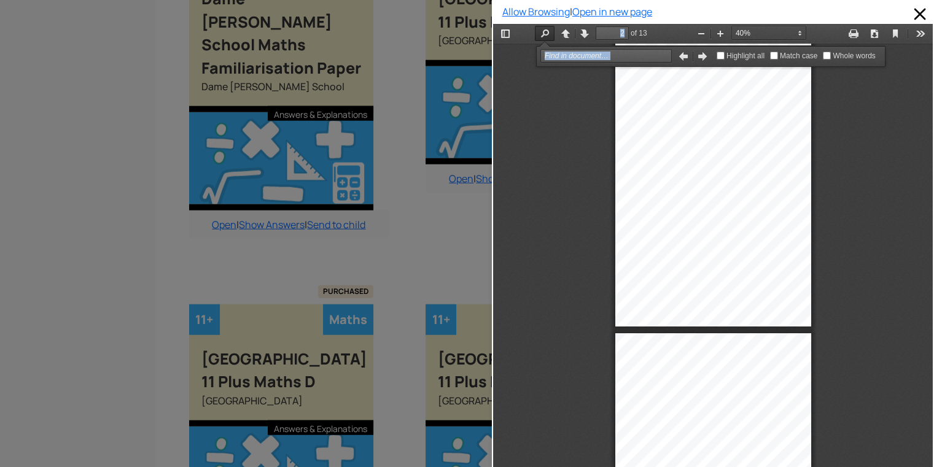
scroll to position [266, 0]
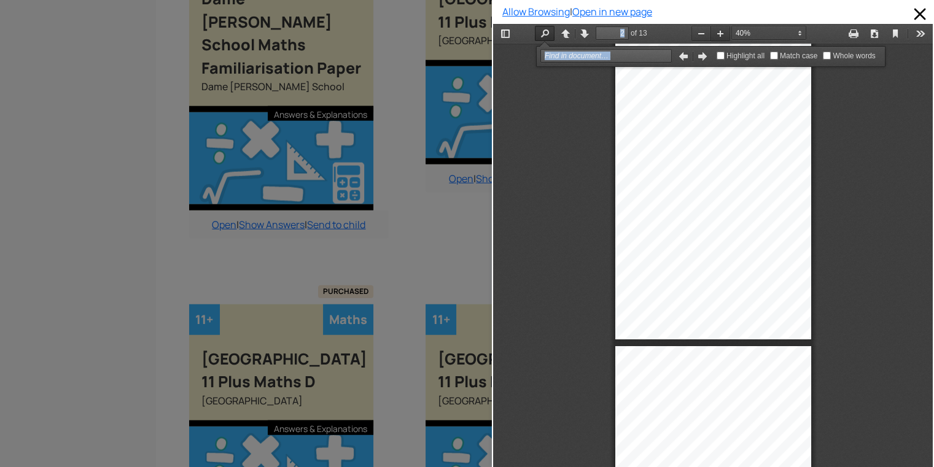
click at [714, 34] on button "Zoom In" at bounding box center [720, 33] width 20 height 15
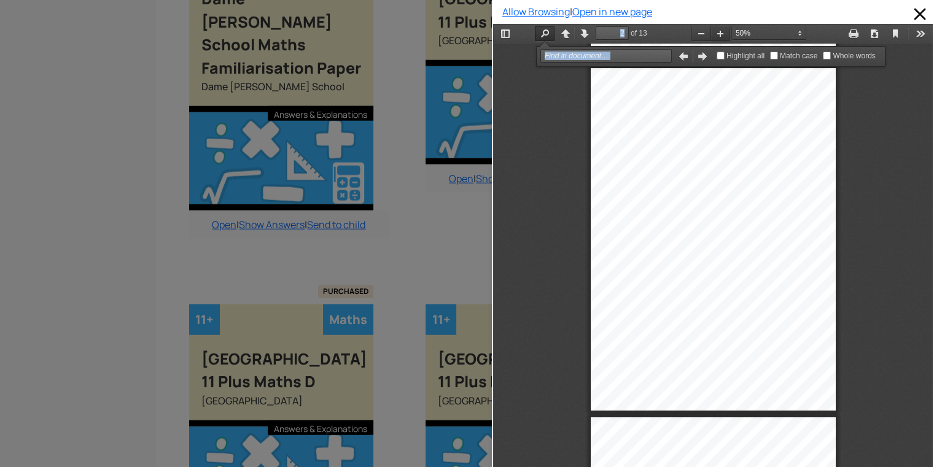
click at [714, 34] on button "Zoom In" at bounding box center [720, 33] width 20 height 15
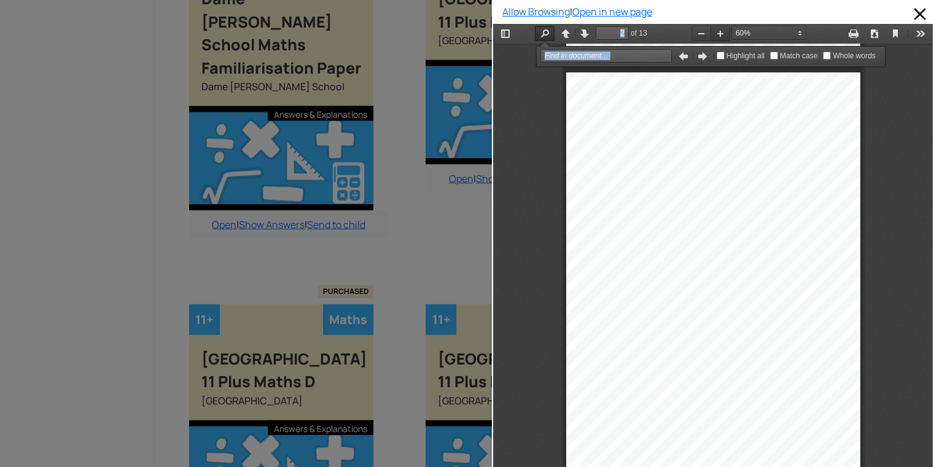
click at [715, 34] on button "Zoom In" at bounding box center [720, 33] width 20 height 15
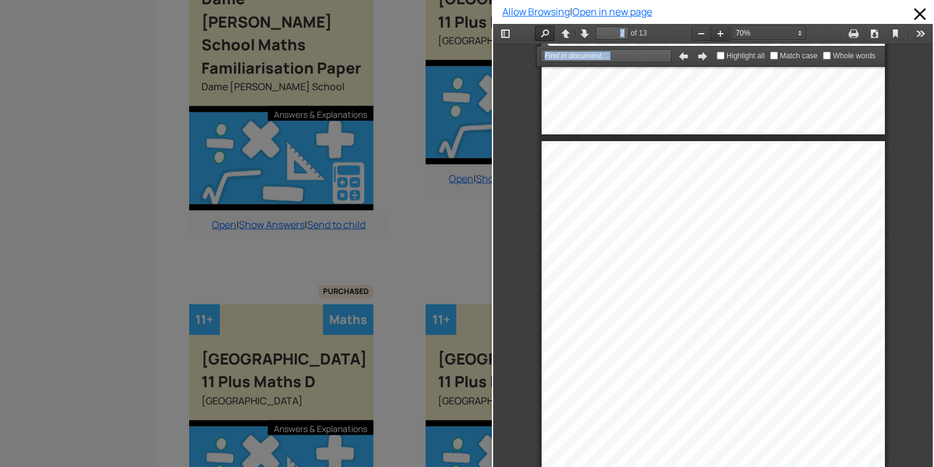
click at [715, 34] on button "Zoom In" at bounding box center [720, 33] width 20 height 15
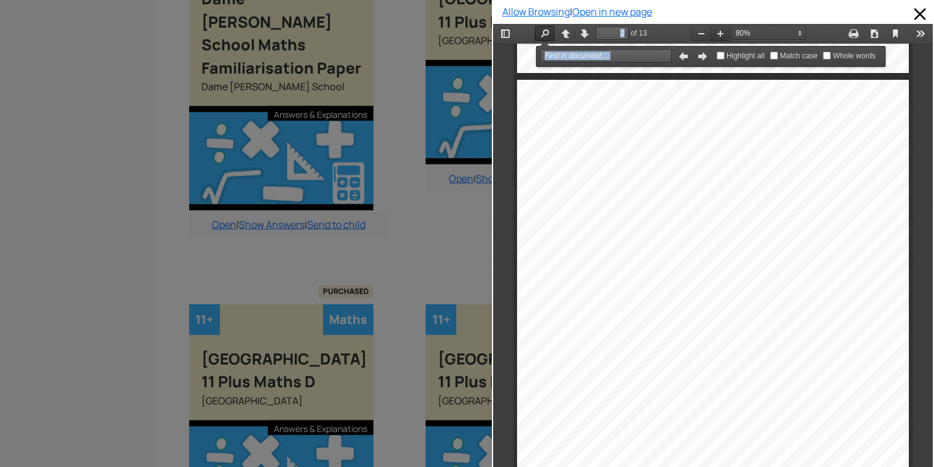
click at [715, 34] on button "Zoom In" at bounding box center [720, 33] width 20 height 15
select select "custom"
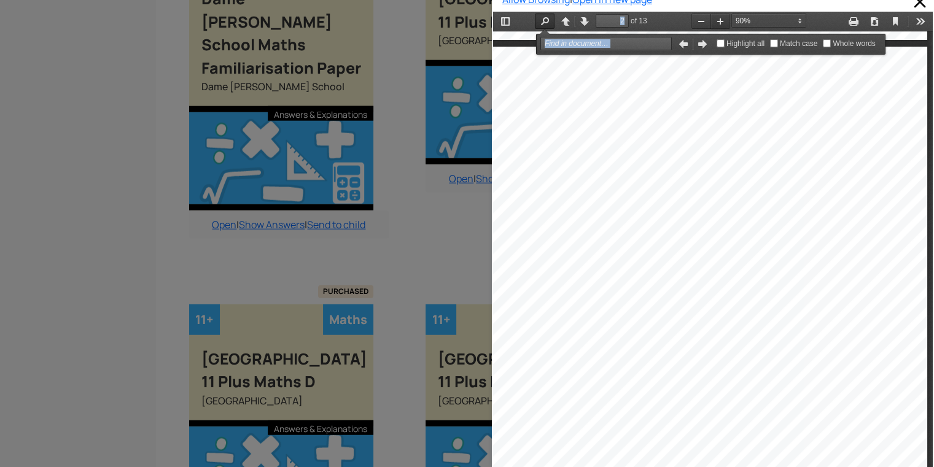
scroll to position [615, 0]
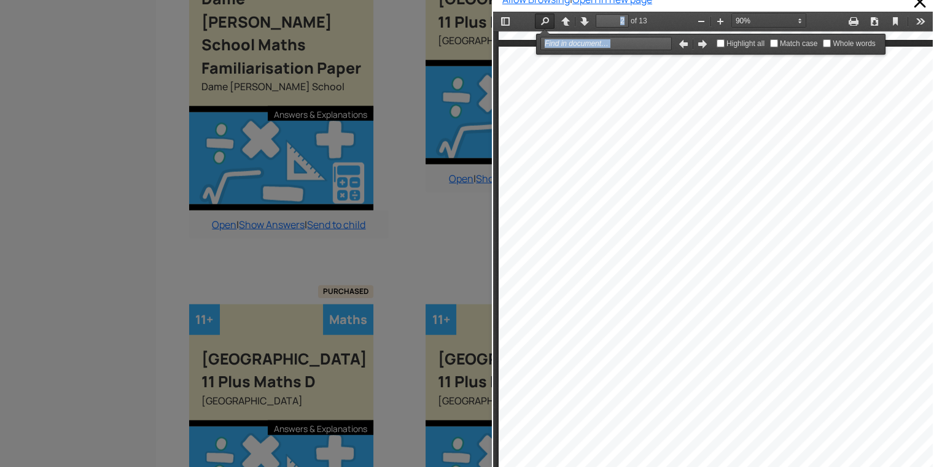
click at [889, 106] on div at bounding box center [719, 355] width 441 height 617
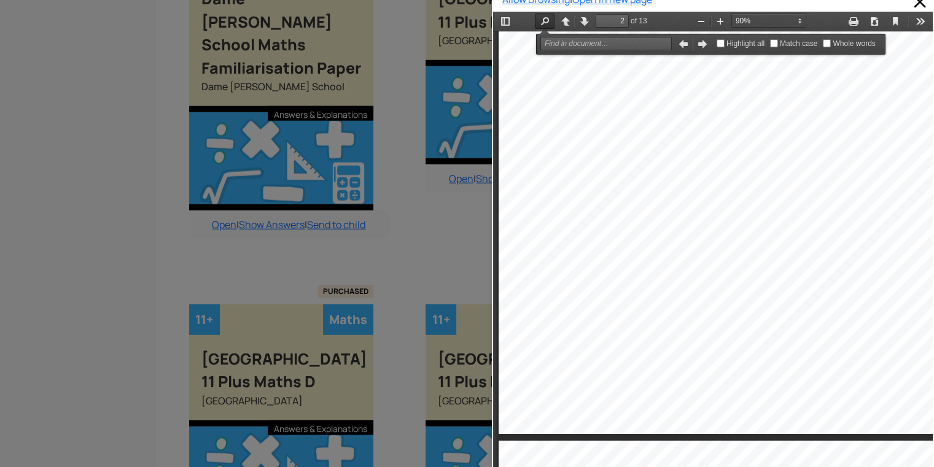
type input "3"
select select "custom"
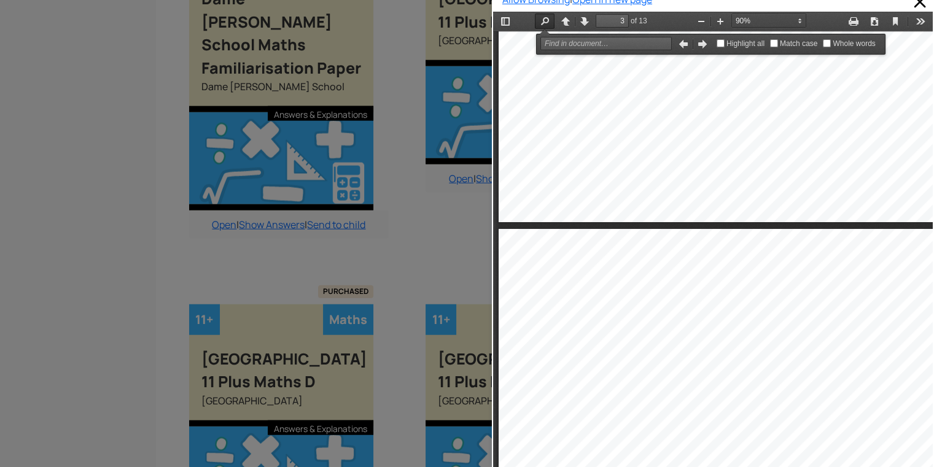
type input "2"
select select "custom"
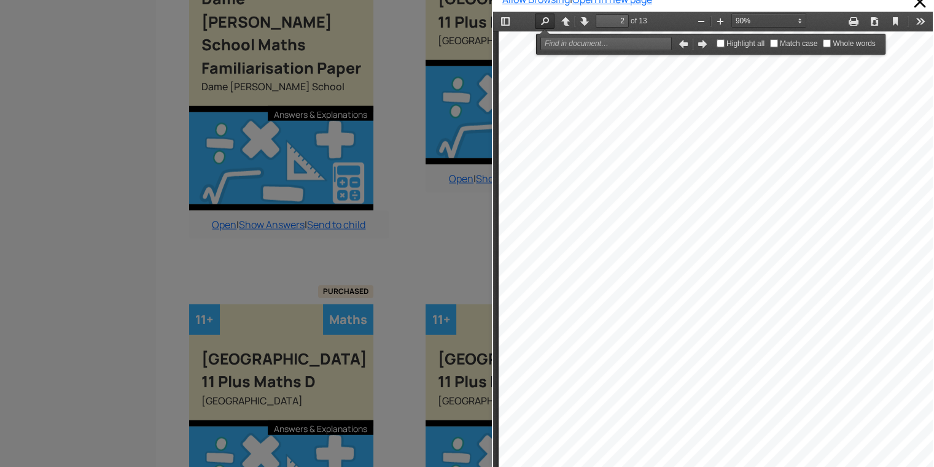
type input "1"
select select "custom"
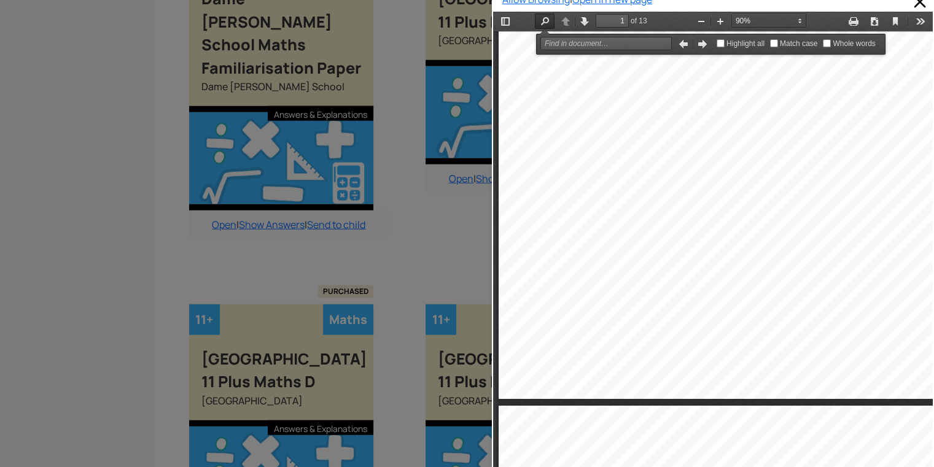
type input "2"
select select "custom"
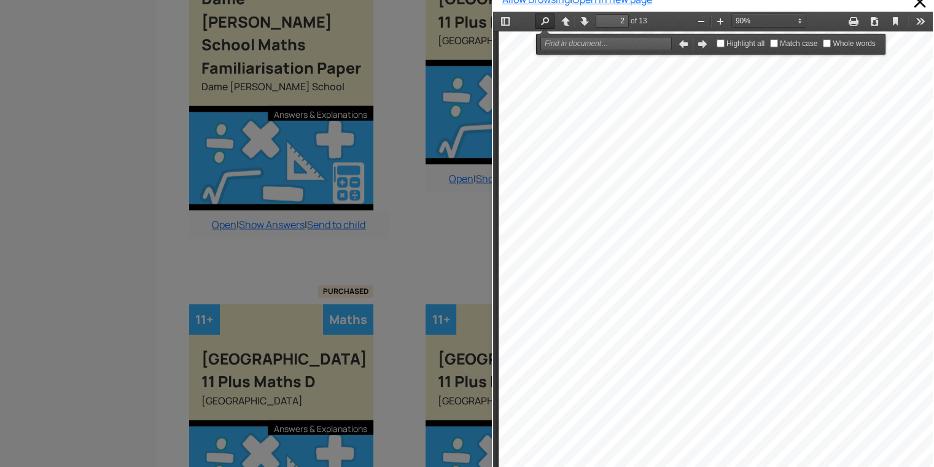
scroll to position [699, 0]
click at [805, 88] on div at bounding box center [719, 270] width 441 height 617
click at [546, 15] on button "Find" at bounding box center [545, 21] width 20 height 15
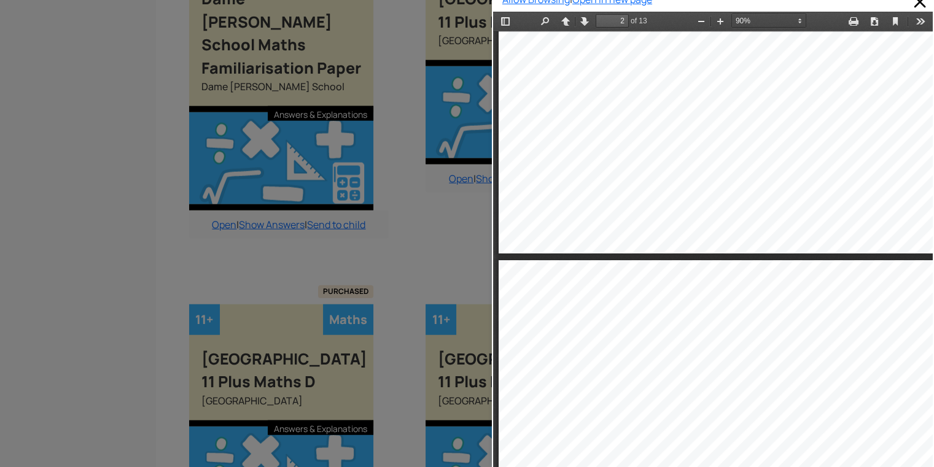
type input "3"
select select "custom"
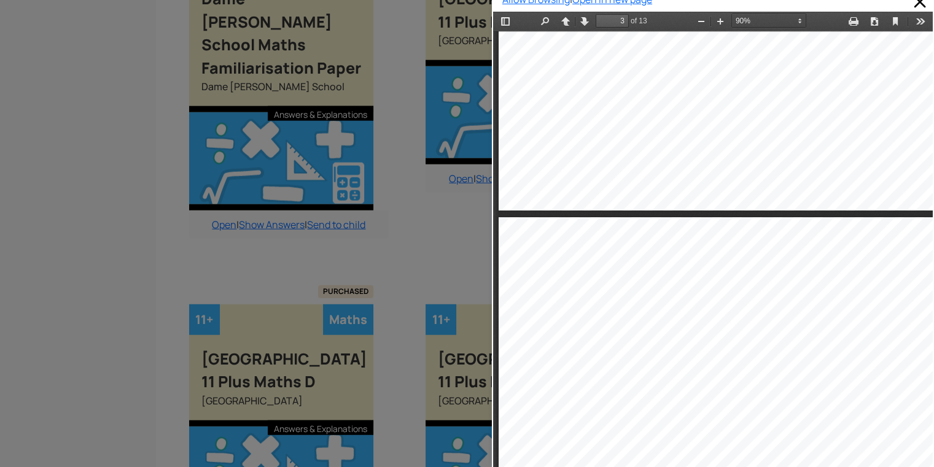
type input "2"
select select "custom"
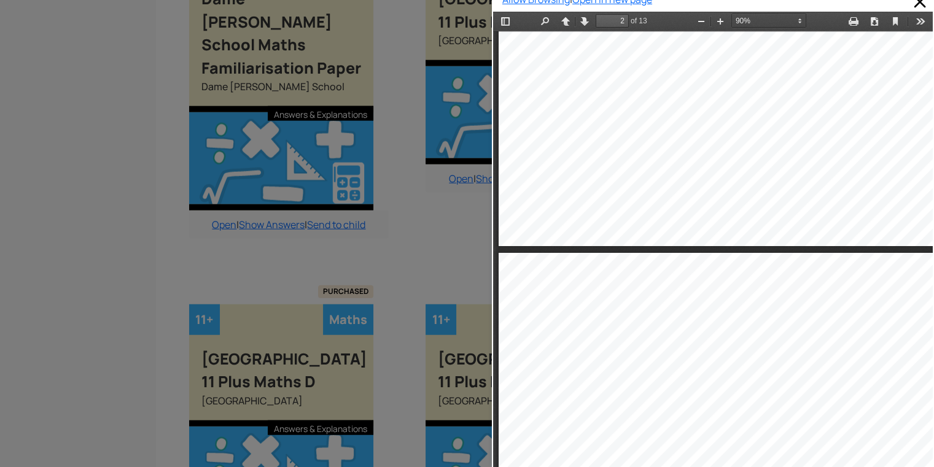
type input "1"
select select "custom"
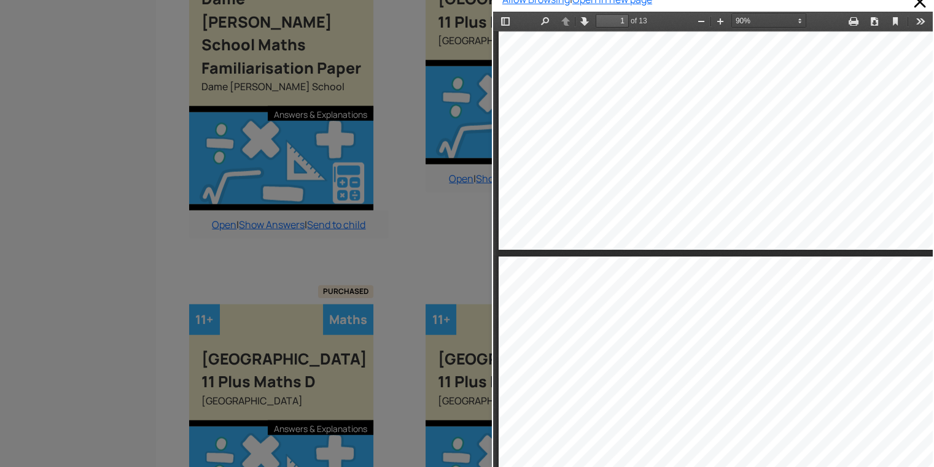
type input "2"
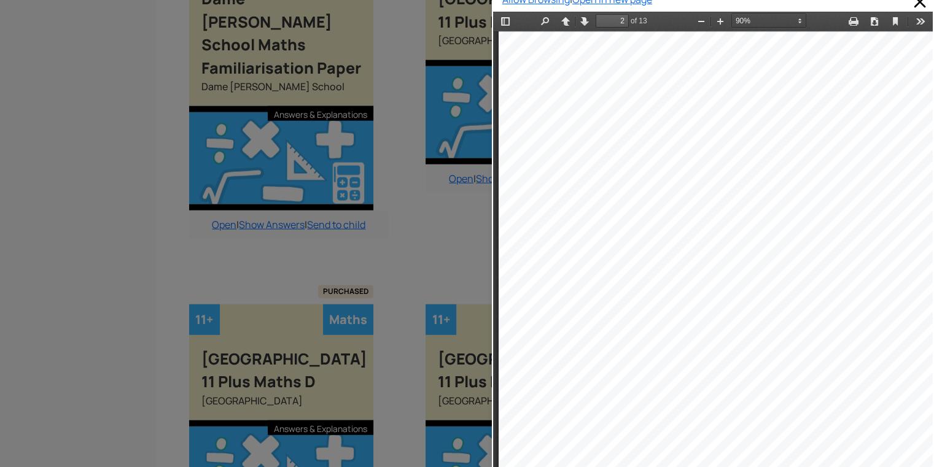
scroll to position [749, 0]
click at [779, 293] on div at bounding box center [719, 221] width 441 height 617
click at [711, 25] on button "Zoom In" at bounding box center [720, 21] width 20 height 15
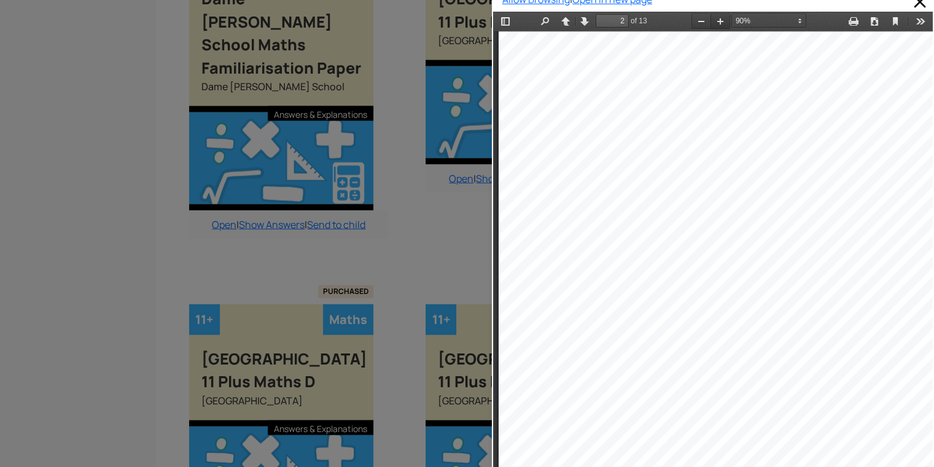
scroll to position [913, 0]
click at [703, 22] on button "Zoom Out" at bounding box center [701, 21] width 20 height 15
select select "1"
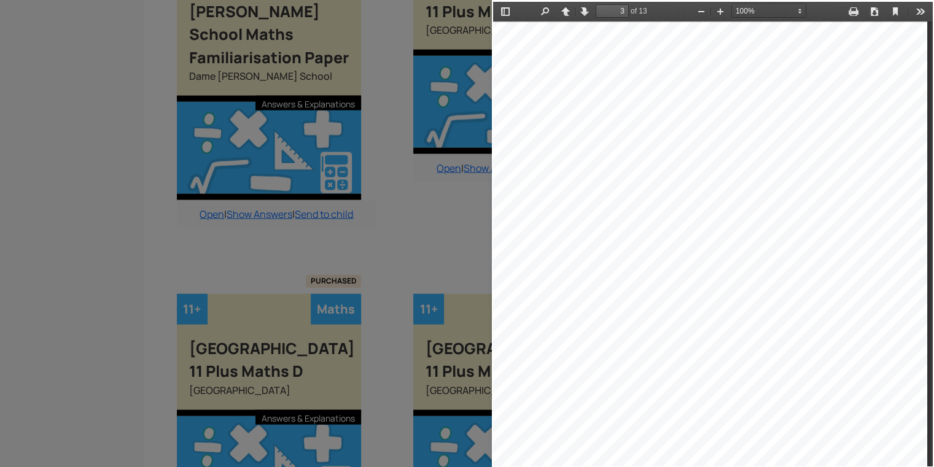
scroll to position [3000, 0]
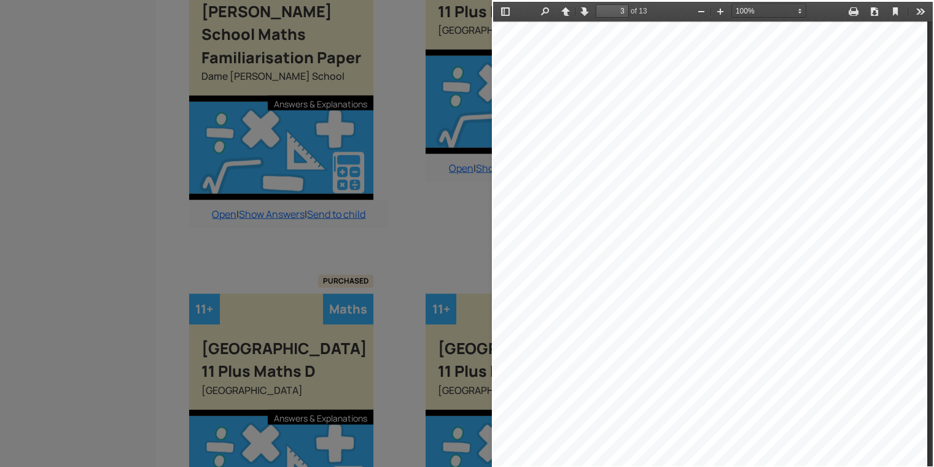
drag, startPoint x: 915, startPoint y: 470, endPoint x: 129, endPoint y: 438, distance: 786.7
click at [605, 455] on div at bounding box center [682, 233] width 490 height 687
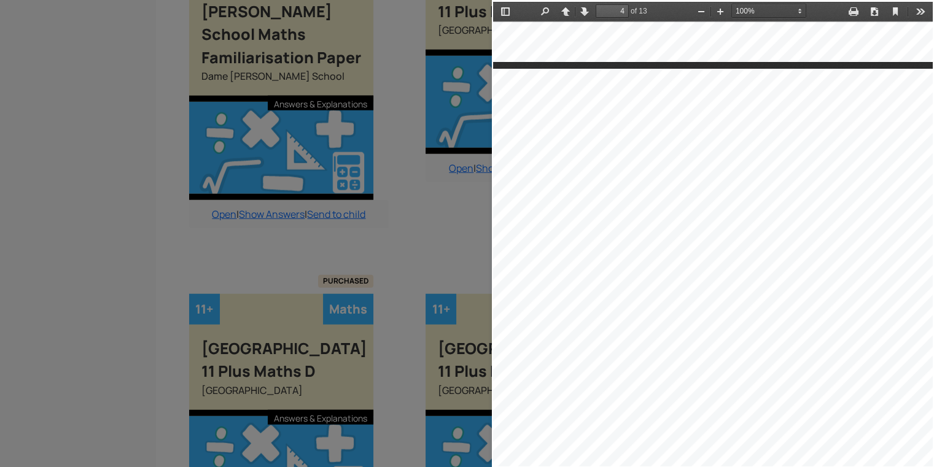
scroll to position [2039, 49]
drag, startPoint x: 568, startPoint y: 297, endPoint x: 595, endPoint y: 343, distance: 53.9
click at [595, 343] on div at bounding box center [695, 411] width 490 height 687
drag, startPoint x: 547, startPoint y: 298, endPoint x: 582, endPoint y: 292, distance: 35.4
click at [585, 294] on div at bounding box center [695, 411] width 490 height 687
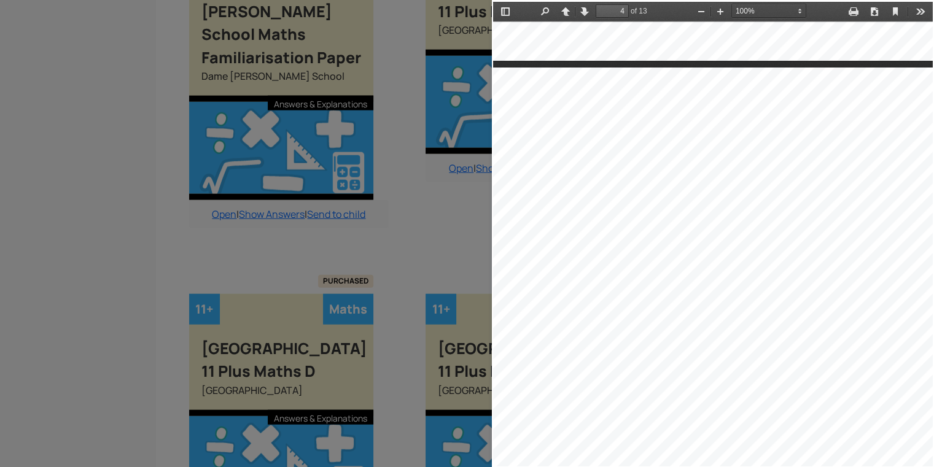
click at [629, 302] on div at bounding box center [695, 411] width 490 height 687
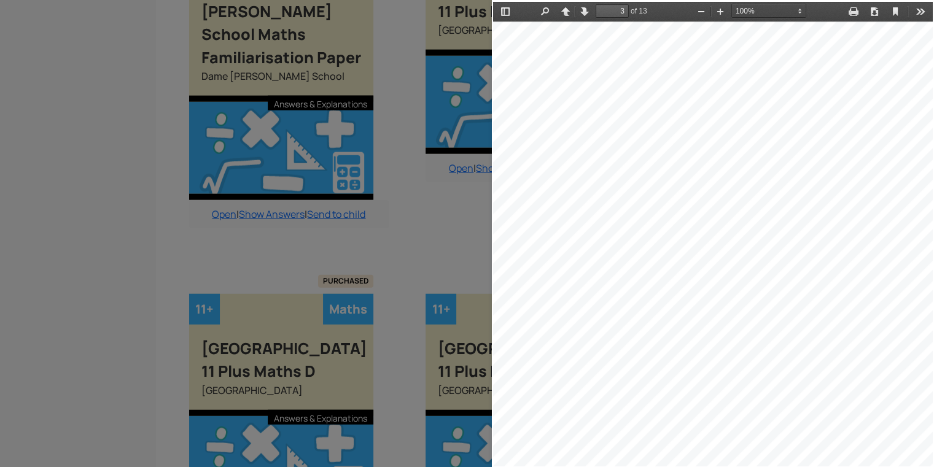
drag, startPoint x: 541, startPoint y: 294, endPoint x: 572, endPoint y: 285, distance: 32.1
click at [572, 285] on div at bounding box center [695, 123] width 490 height 687
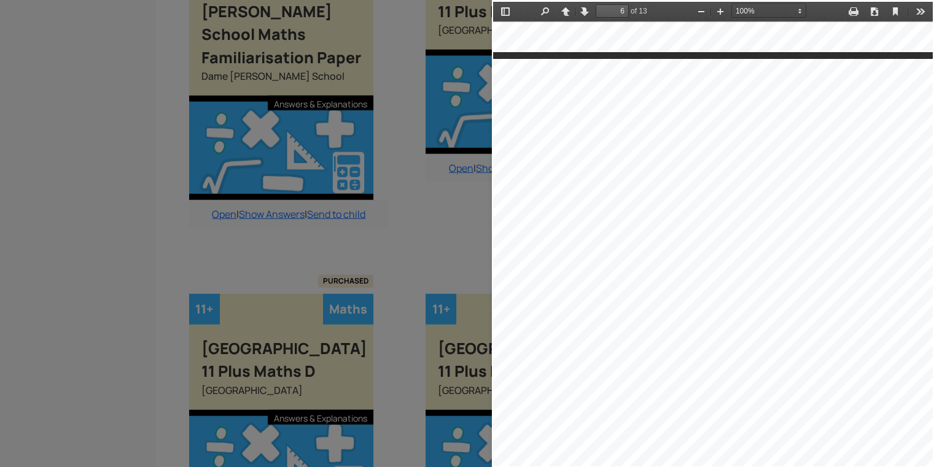
click at [572, 285] on div at bounding box center [695, 401] width 490 height 685
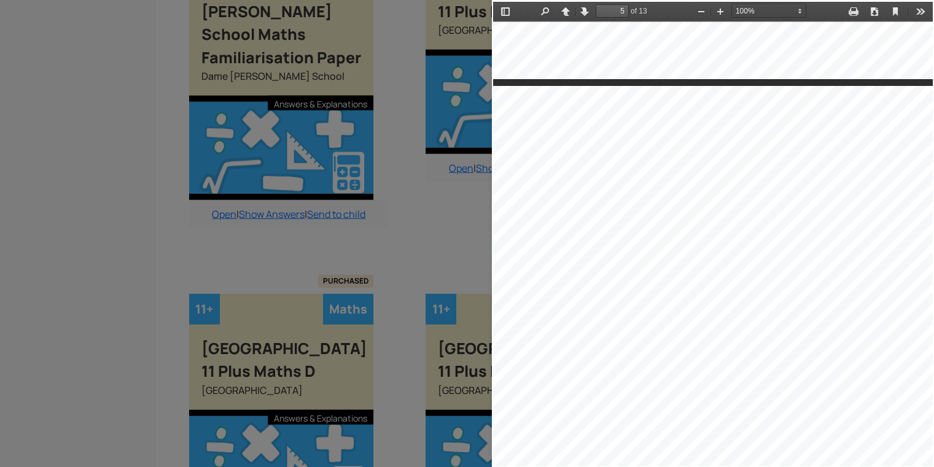
scroll to position [2738, 49]
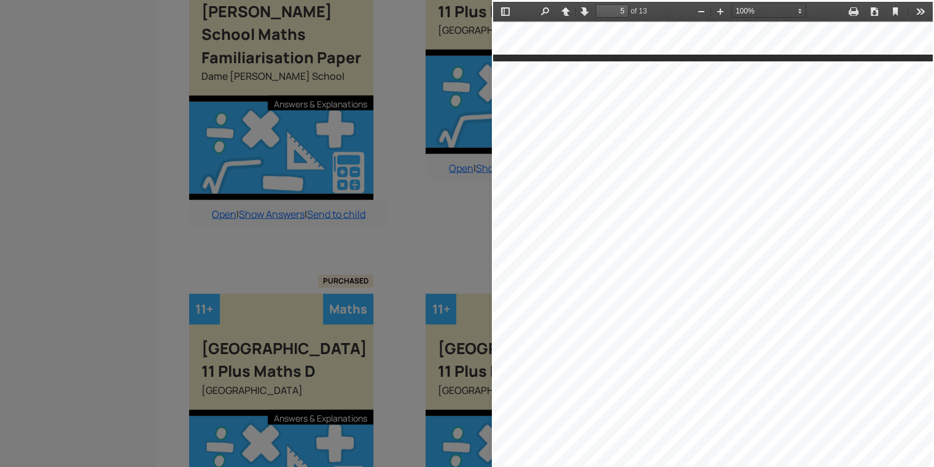
click at [698, 219] on div at bounding box center [695, 404] width 490 height 686
click at [705, 334] on div at bounding box center [695, 404] width 490 height 686
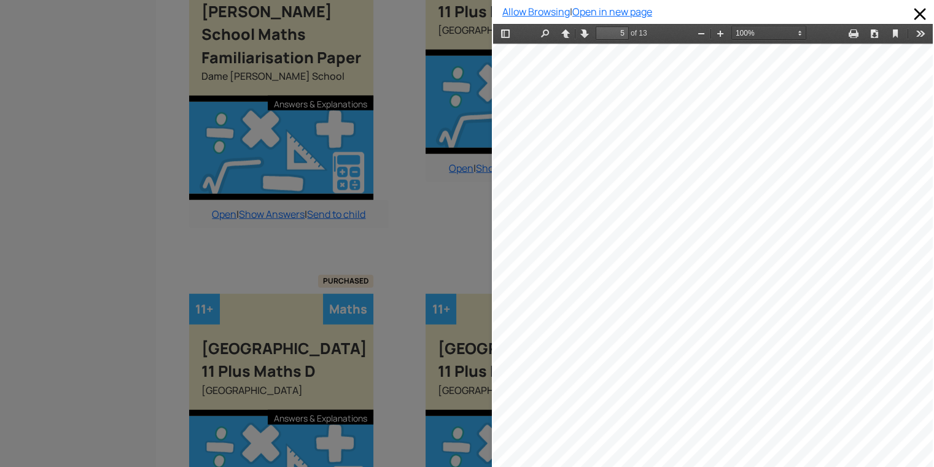
scroll to position [3033, 49]
click at [705, 333] on div at bounding box center [695, 132] width 490 height 686
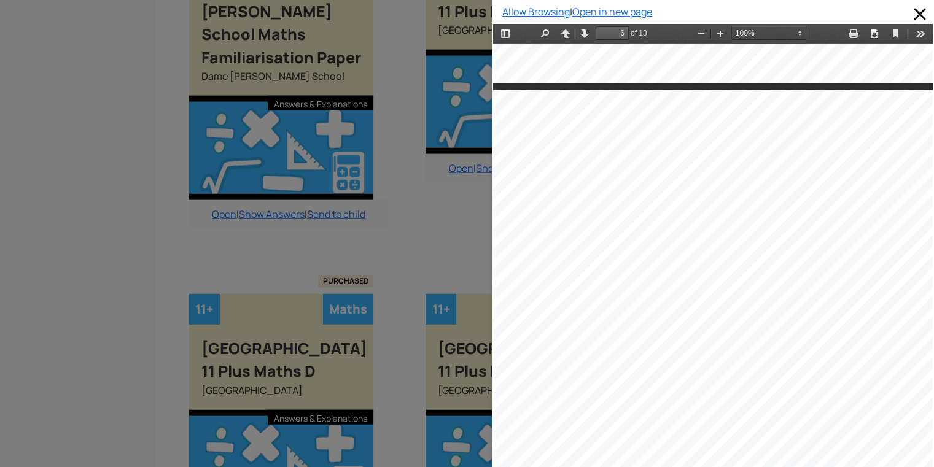
scroll to position [3426, 49]
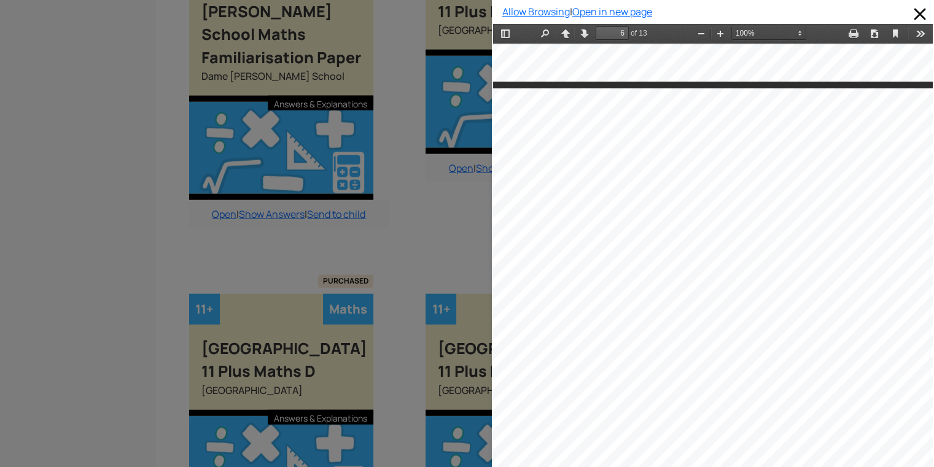
click at [693, 242] on div at bounding box center [695, 430] width 490 height 685
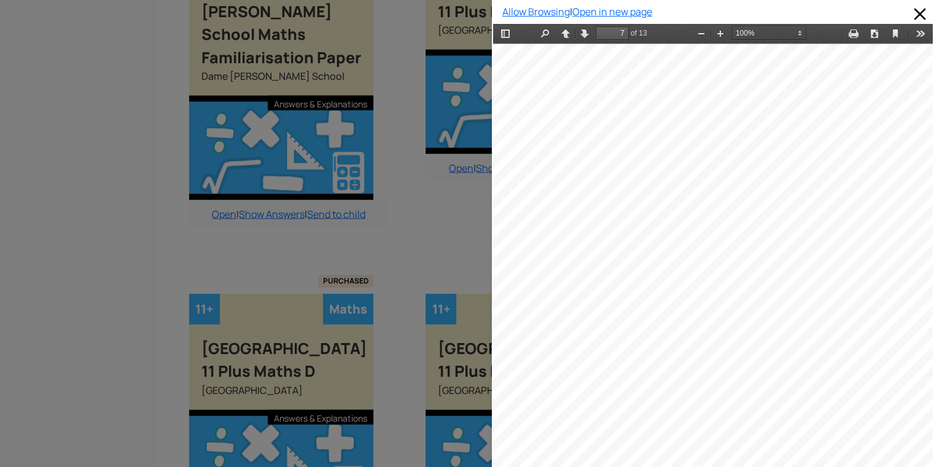
scroll to position [4163, 25]
click at [821, 252] on div at bounding box center [719, 387] width 490 height 687
click at [821, 252] on div at bounding box center [719, 343] width 490 height 687
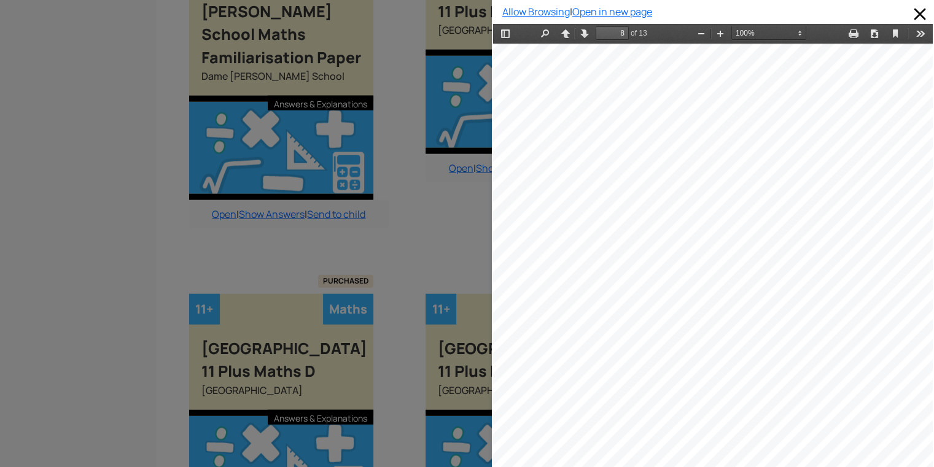
click at [821, 252] on div at bounding box center [719, 330] width 490 height 687
click at [821, 144] on div at bounding box center [719, 330] width 490 height 687
click at [924, 290] on div "Allow Browsing | Open in new page" at bounding box center [713, 233] width 442 height 467
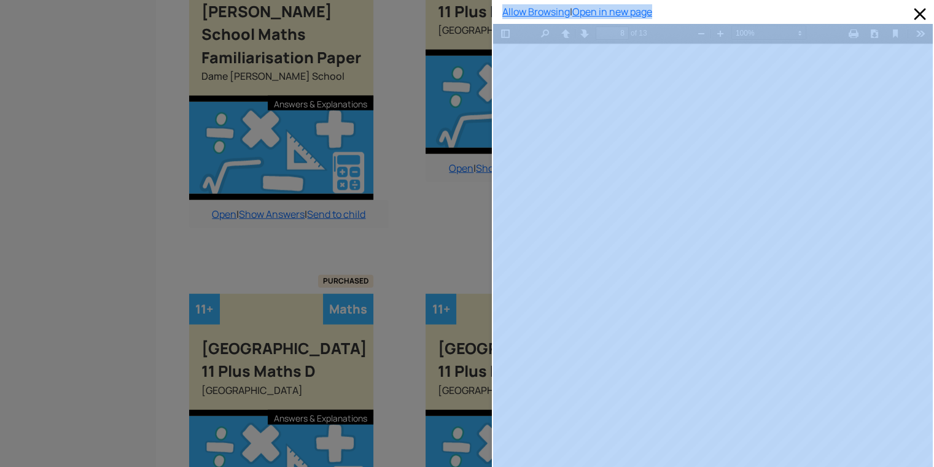
scroll to position [3000, 12]
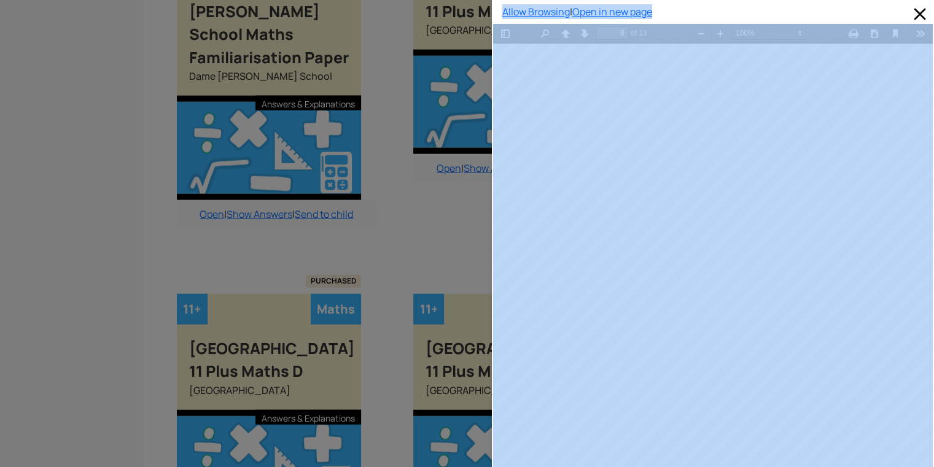
drag, startPoint x: 924, startPoint y: 290, endPoint x: 925, endPoint y: 308, distance: 17.3
click at [925, 308] on div "Allow Browsing | Open in new page" at bounding box center [713, 233] width 442 height 467
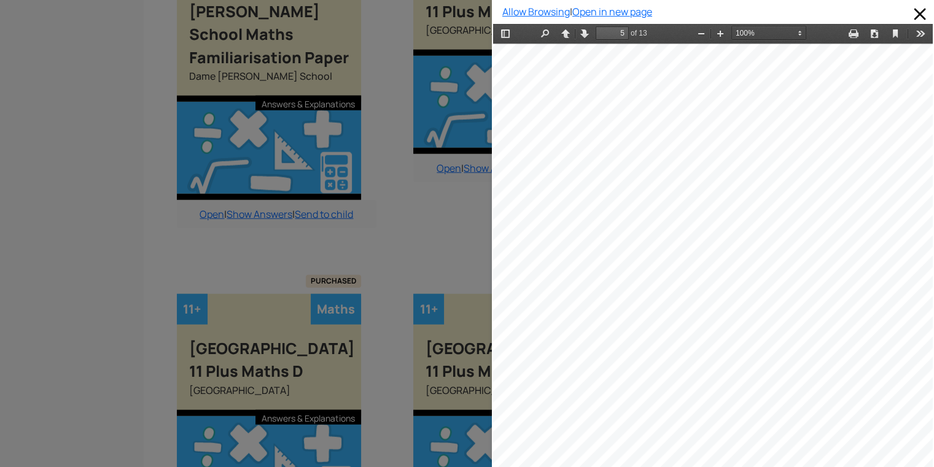
scroll to position [2640, 25]
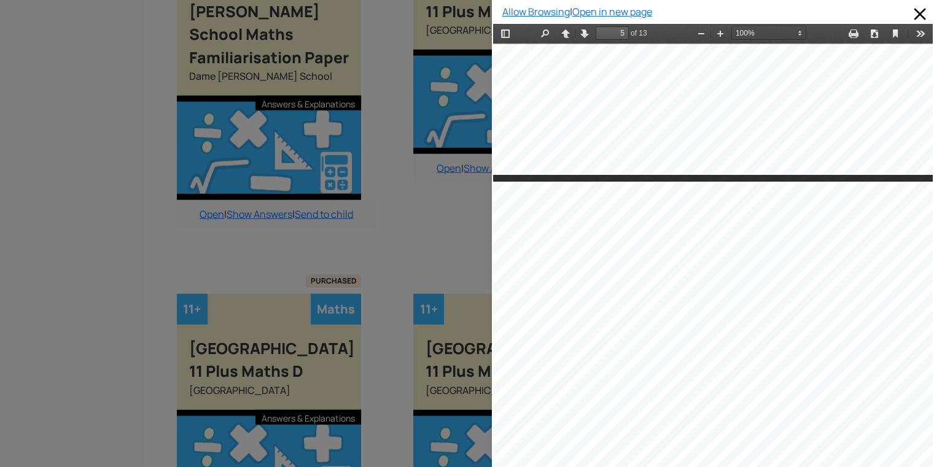
drag, startPoint x: 914, startPoint y: 176, endPoint x: 885, endPoint y: 212, distance: 45.8
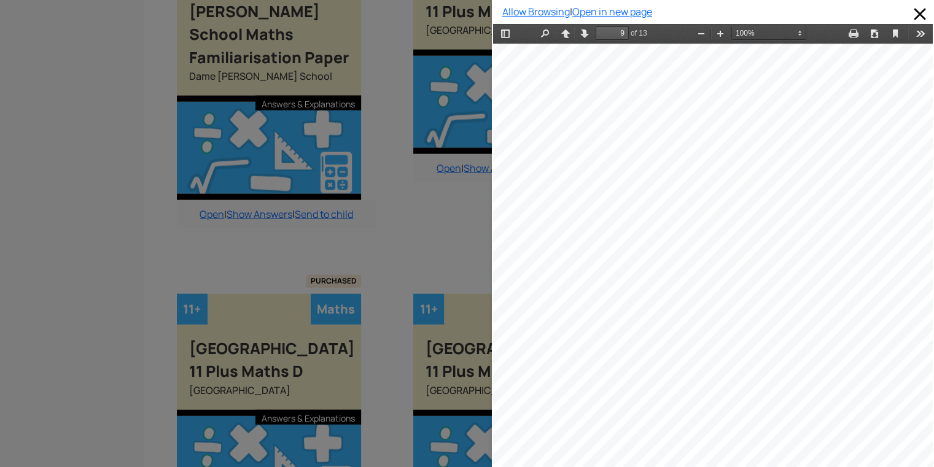
scroll to position [5591, 25]
click at [800, 297] on div at bounding box center [719, 346] width 490 height 686
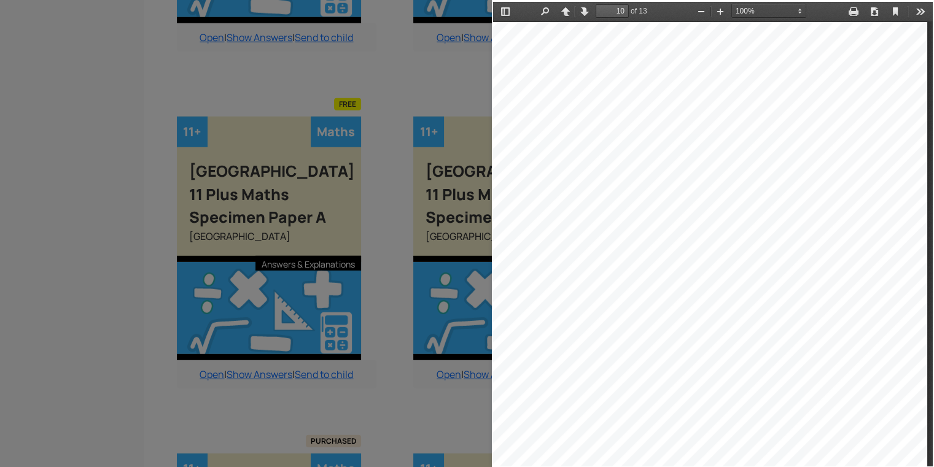
scroll to position [6242, 80]
drag, startPoint x: 895, startPoint y: 141, endPoint x: 912, endPoint y: 121, distance: 25.7
click at [912, 121] on div at bounding box center [682, 365] width 501 height 697
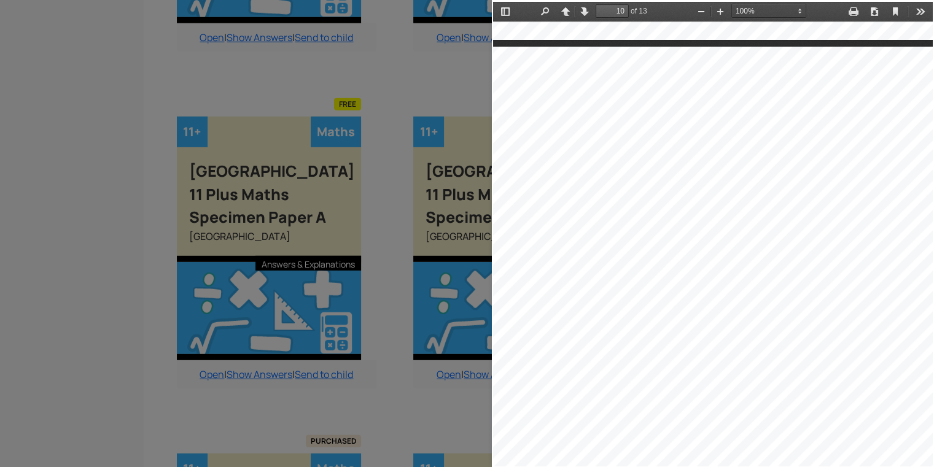
click at [890, 156] on div at bounding box center [713, 390] width 490 height 686
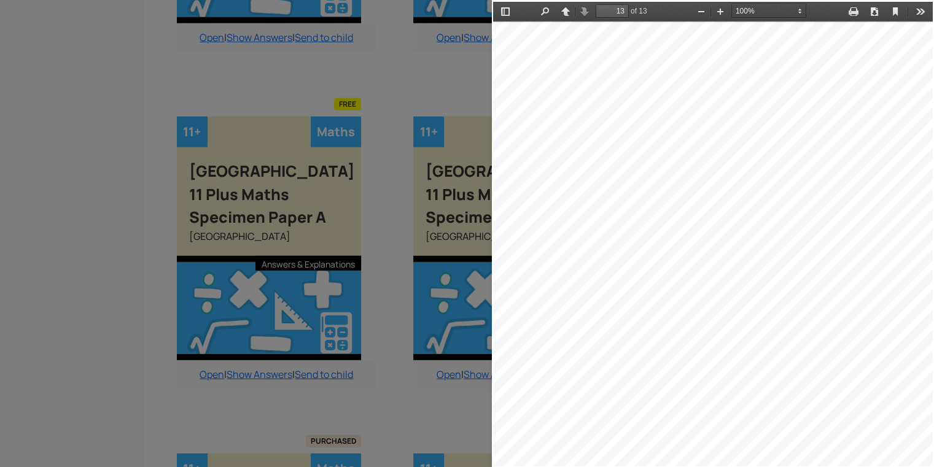
scroll to position [8576, 31]
click at [889, 154] on div at bounding box center [713, 118] width 490 height 687
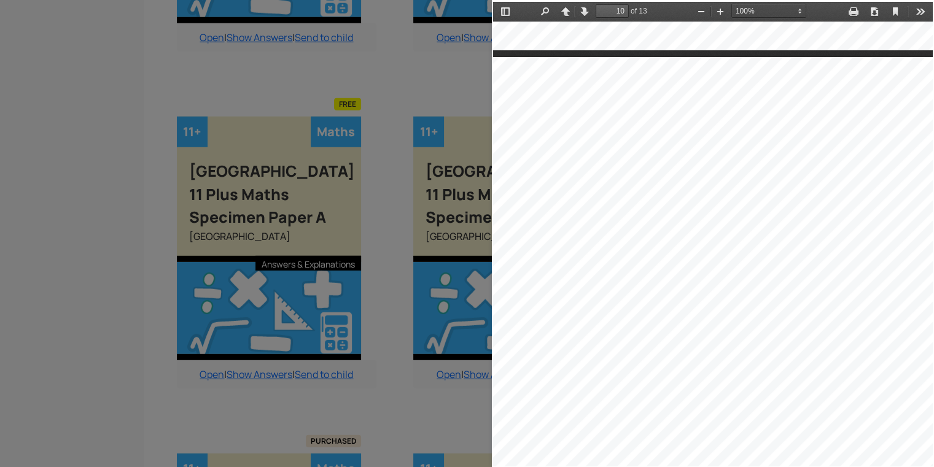
scroll to position [6218, 31]
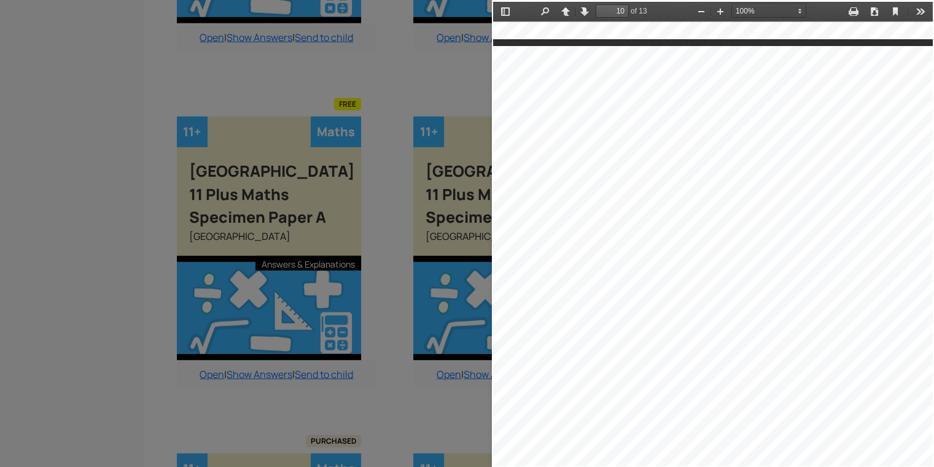
click at [700, 381] on div at bounding box center [713, 389] width 490 height 686
click at [687, 340] on div at bounding box center [713, 389] width 490 height 686
drag, startPoint x: 687, startPoint y: 340, endPoint x: 682, endPoint y: 346, distance: 8.4
click at [682, 346] on div at bounding box center [713, 389] width 490 height 686
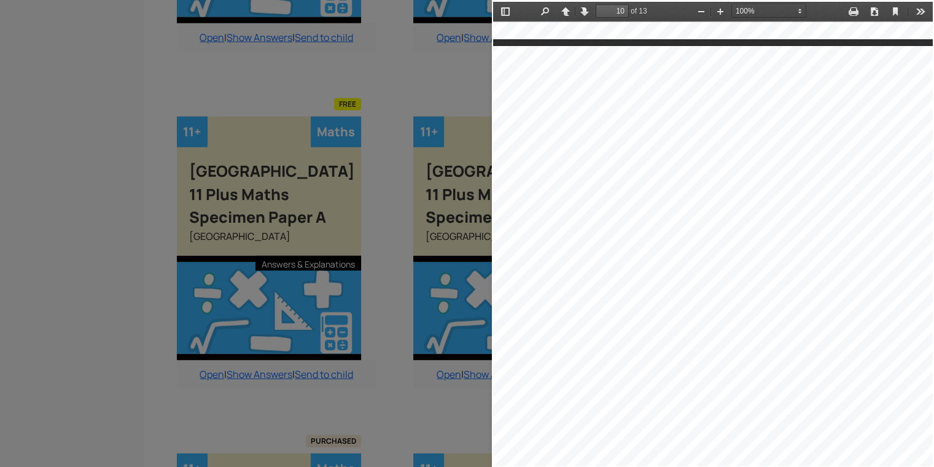
click at [682, 346] on div at bounding box center [713, 389] width 490 height 686
click at [684, 344] on div at bounding box center [713, 389] width 490 height 686
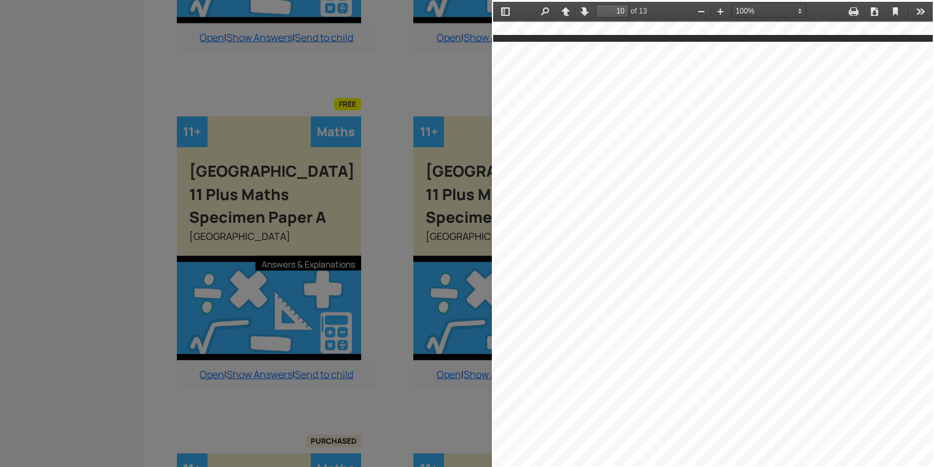
scroll to position [6212, 31]
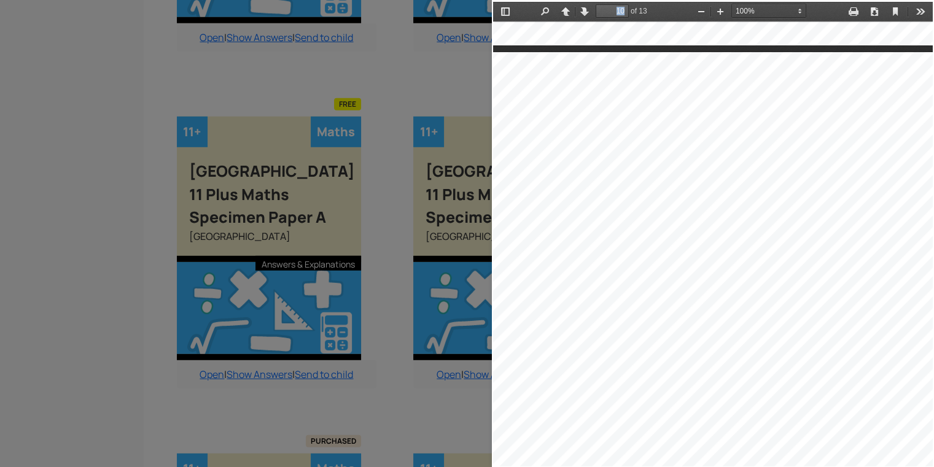
drag, startPoint x: 906, startPoint y: 383, endPoint x: 914, endPoint y: 477, distance: 94.9
click at [914, 467] on html "Thumbnails Document Outline Attachments Previous Next Highlight all Match case …" at bounding box center [713, 234] width 440 height 465
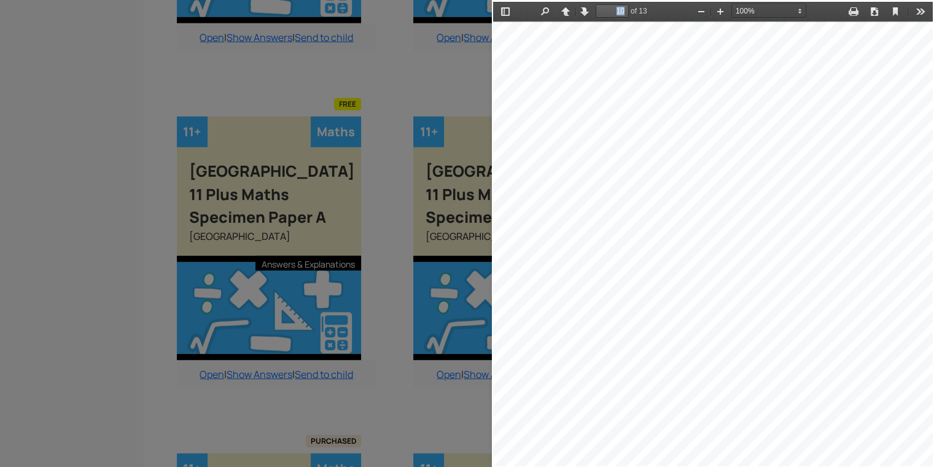
scroll to position [6433, 31]
click at [80, 362] on div at bounding box center [246, 233] width 492 height 467
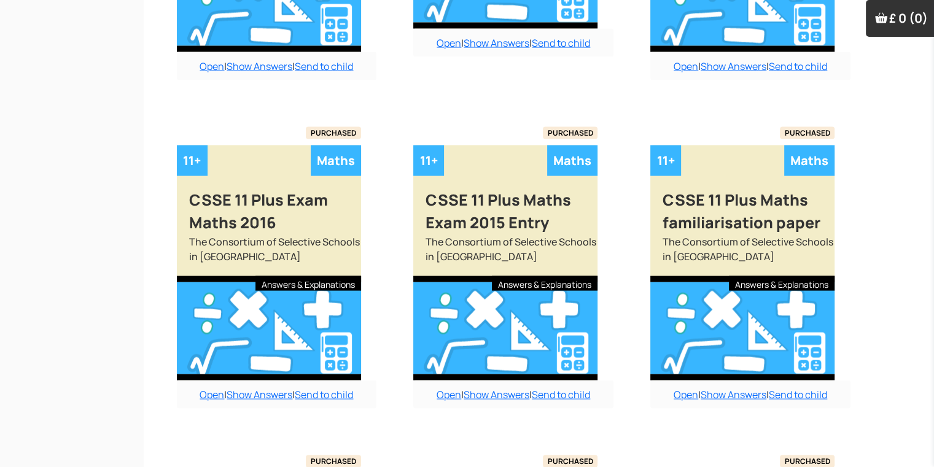
scroll to position [2435, 12]
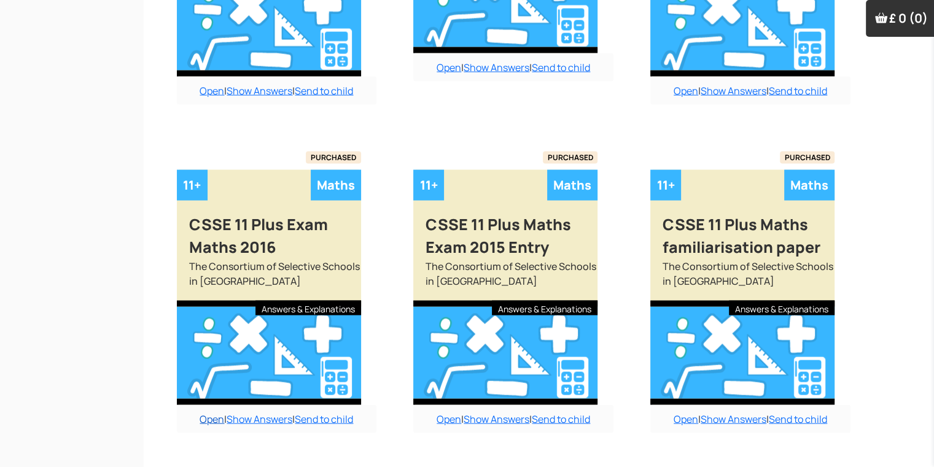
click at [215, 413] on link "Open" at bounding box center [212, 420] width 25 height 14
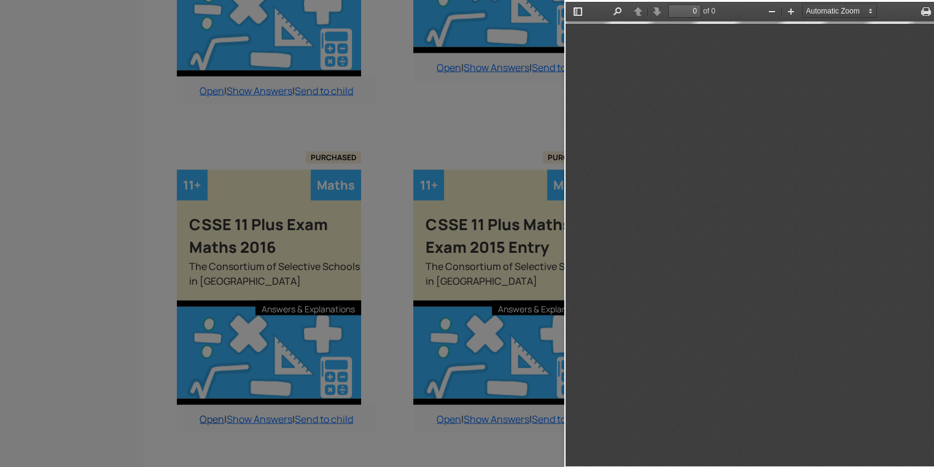
type input "10"
select select "1"
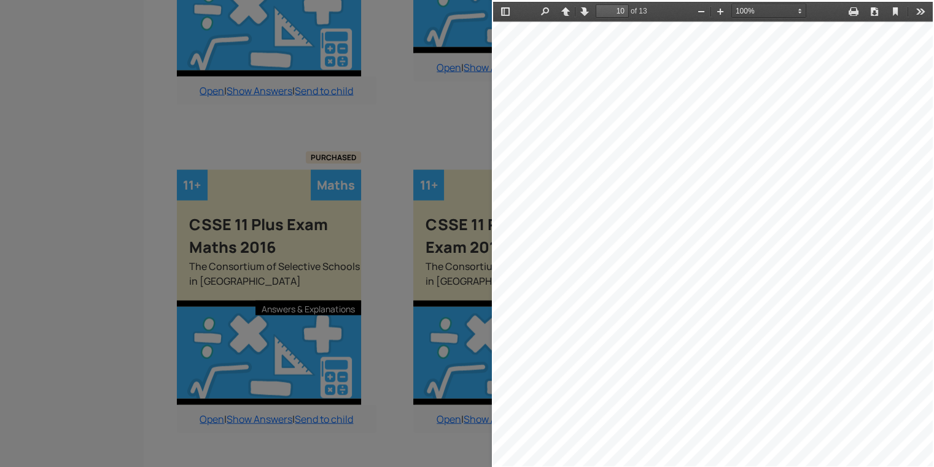
scroll to position [2411, 12]
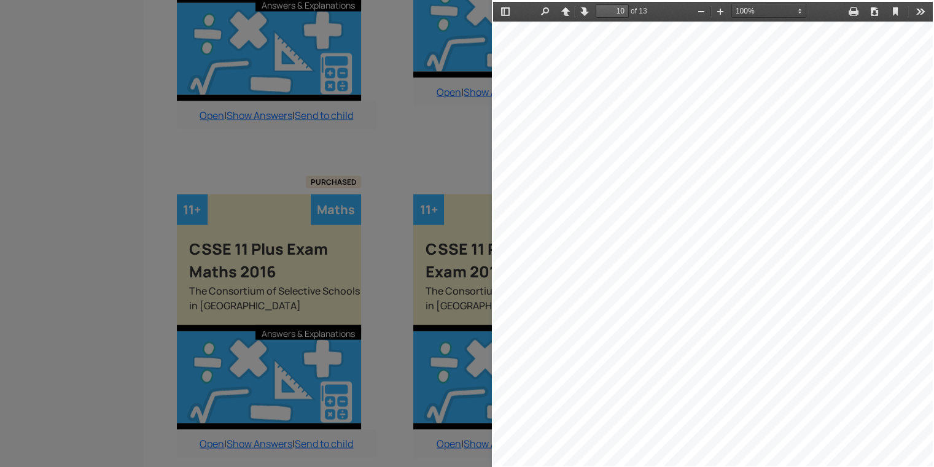
click at [246, 437] on div at bounding box center [246, 233] width 492 height 467
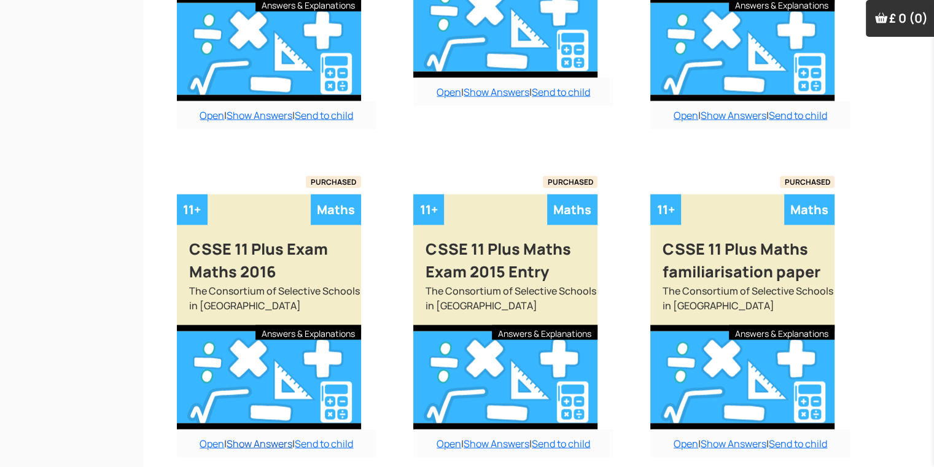
click at [246, 437] on link "Show Answers" at bounding box center [260, 444] width 66 height 14
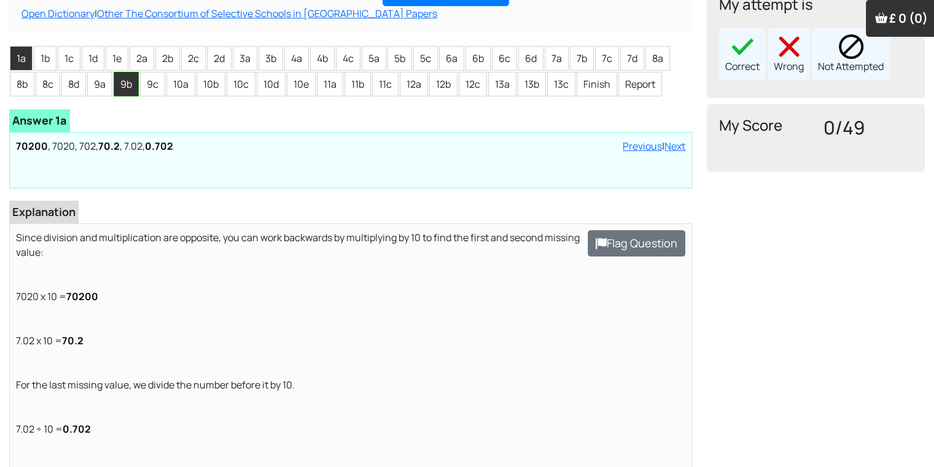
scroll to position [172, 0]
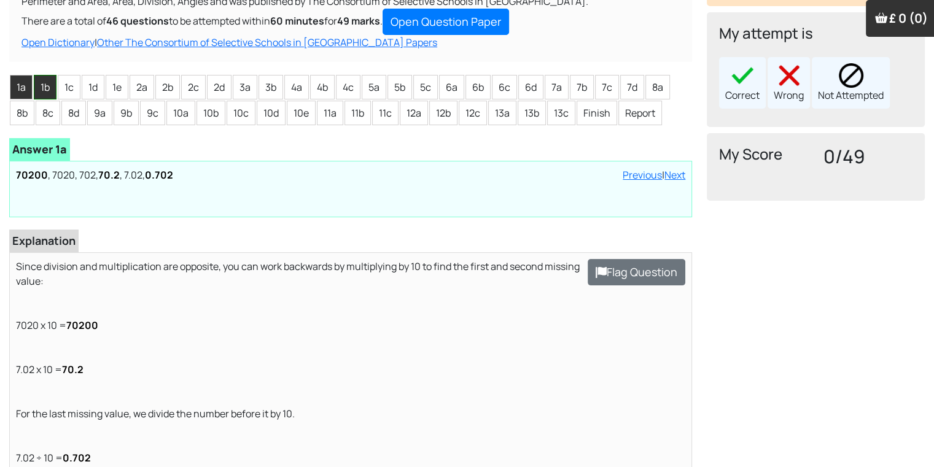
click at [42, 84] on li "1b" at bounding box center [45, 87] width 23 height 25
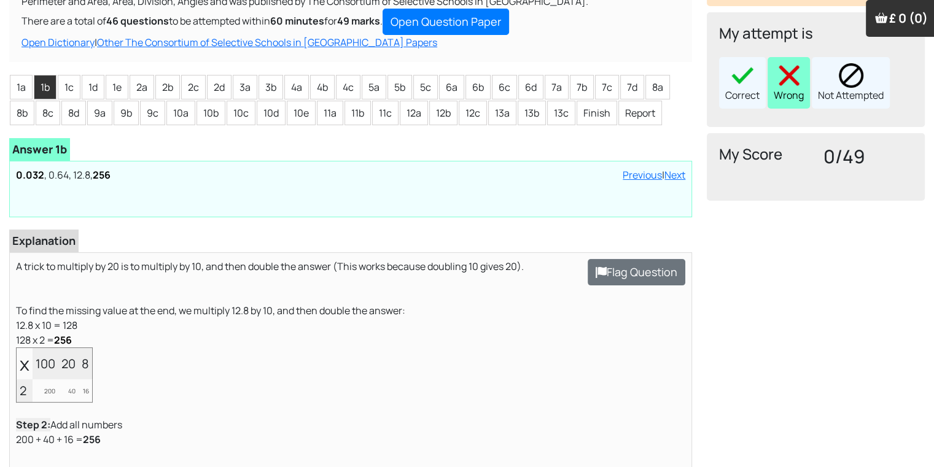
click at [796, 96] on div "Wrong" at bounding box center [789, 83] width 42 height 52
click at [34, 87] on li "1b" at bounding box center [45, 87] width 23 height 25
click at [15, 92] on li "1a" at bounding box center [21, 87] width 23 height 25
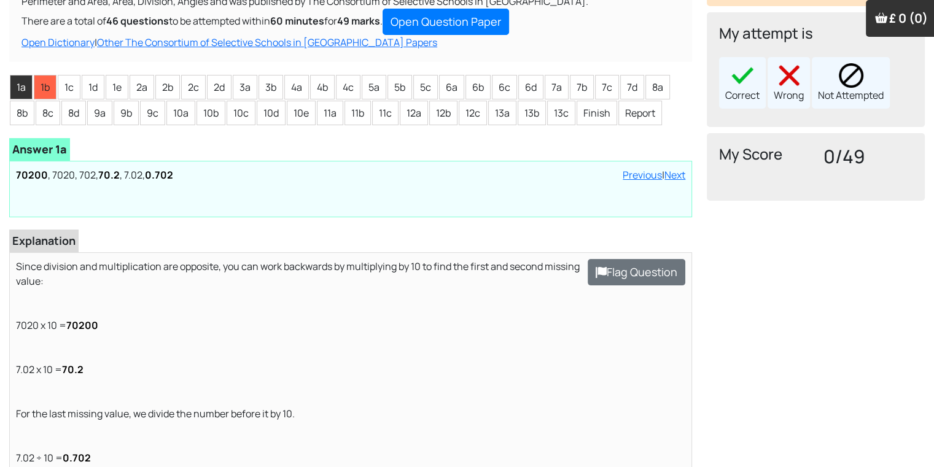
click at [746, 96] on div "Correct" at bounding box center [742, 83] width 47 height 52
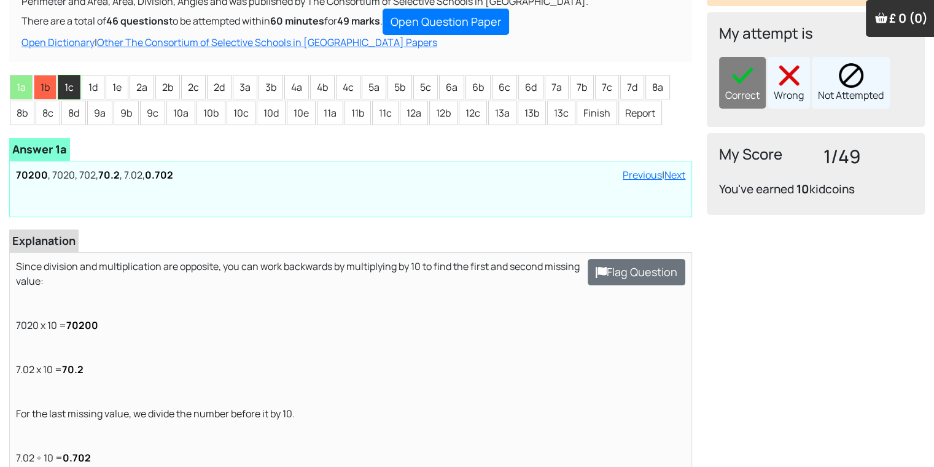
click at [67, 90] on li "1c" at bounding box center [69, 87] width 23 height 25
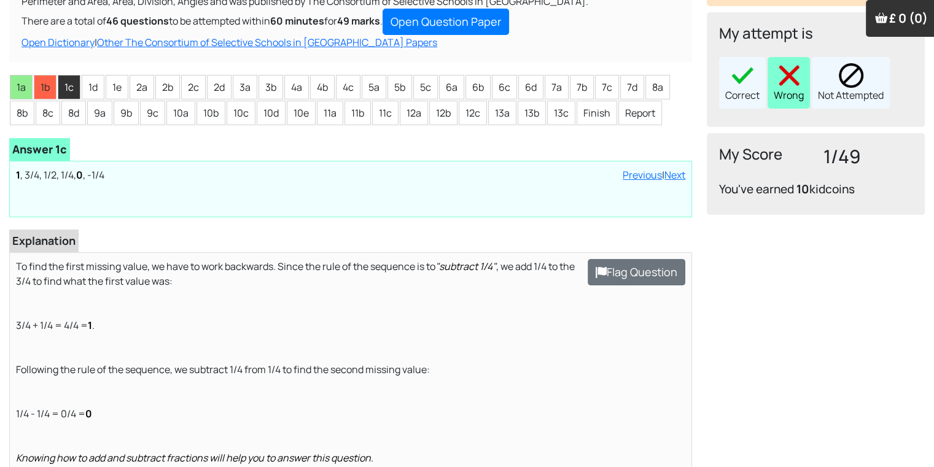
click at [784, 90] on div "Wrong" at bounding box center [789, 83] width 42 height 52
click at [96, 91] on li "1d" at bounding box center [93, 87] width 23 height 25
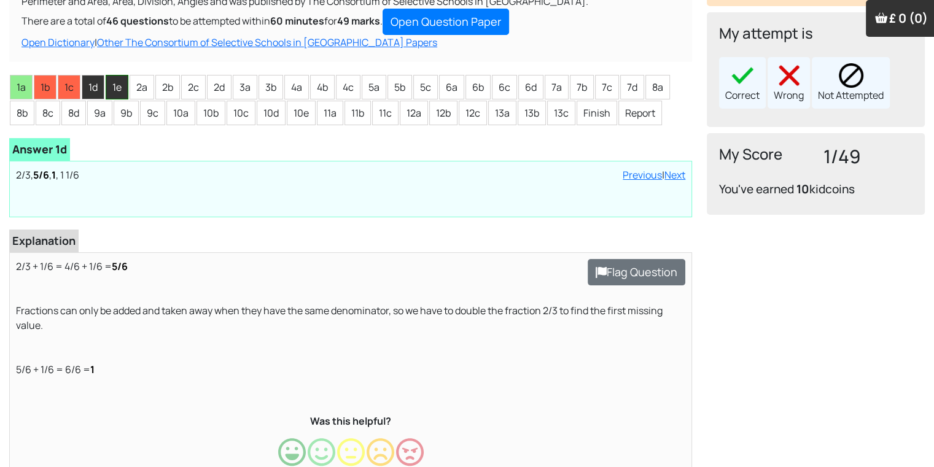
click at [111, 89] on li "1e" at bounding box center [117, 87] width 23 height 25
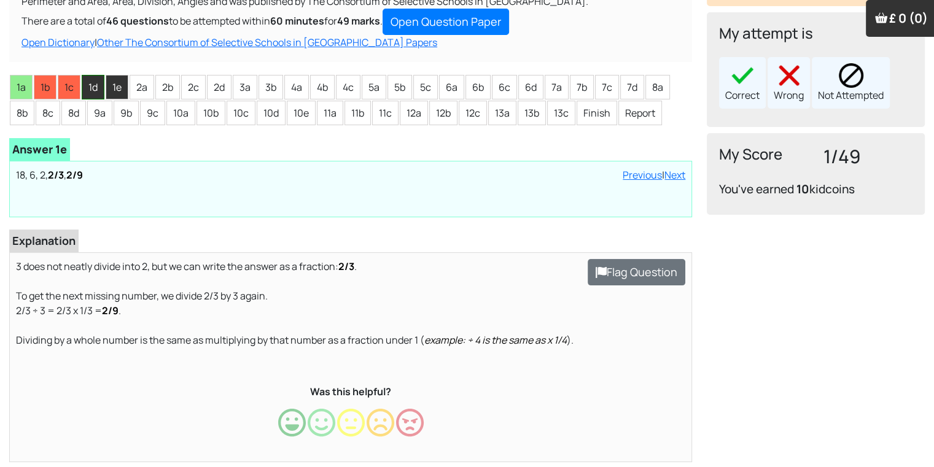
click at [96, 89] on li "1d" at bounding box center [93, 87] width 23 height 25
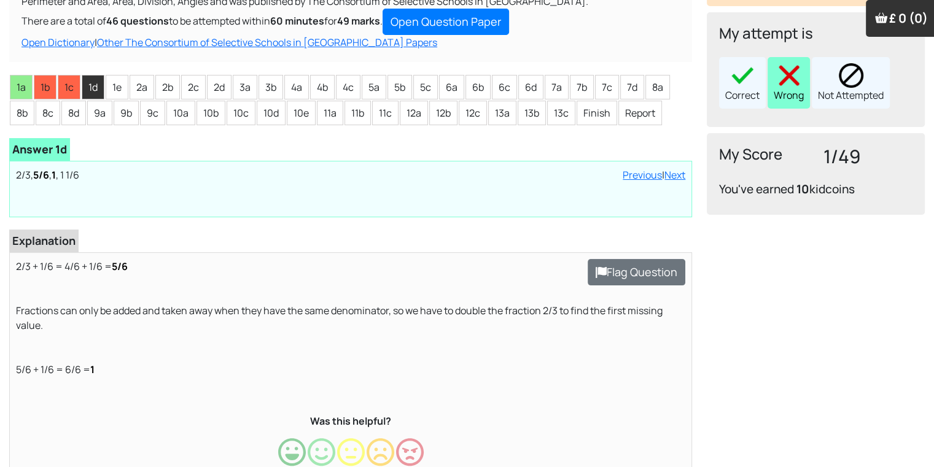
click at [774, 91] on div "Wrong" at bounding box center [789, 83] width 42 height 52
click at [111, 83] on li "1e" at bounding box center [117, 87] width 23 height 25
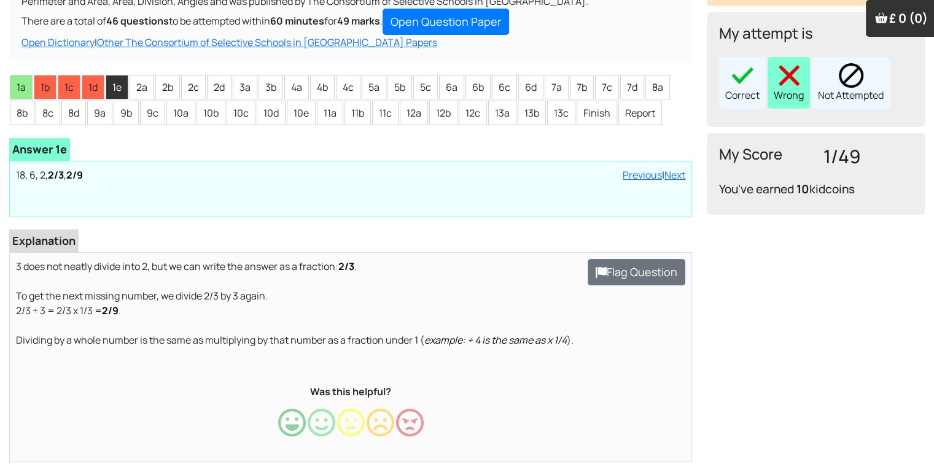
click at [784, 97] on div "Wrong" at bounding box center [789, 83] width 42 height 52
click at [139, 85] on li "2a" at bounding box center [142, 87] width 25 height 25
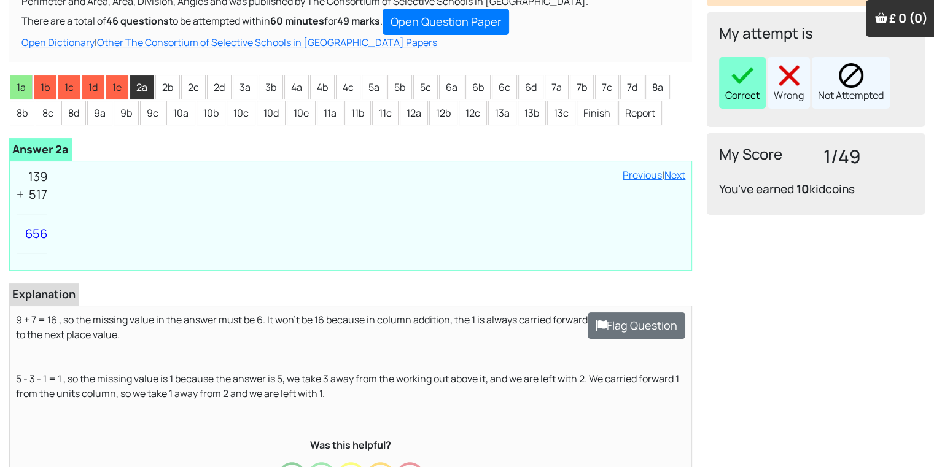
click at [734, 82] on img at bounding box center [742, 75] width 25 height 25
click at [152, 91] on li "2a" at bounding box center [142, 87] width 25 height 25
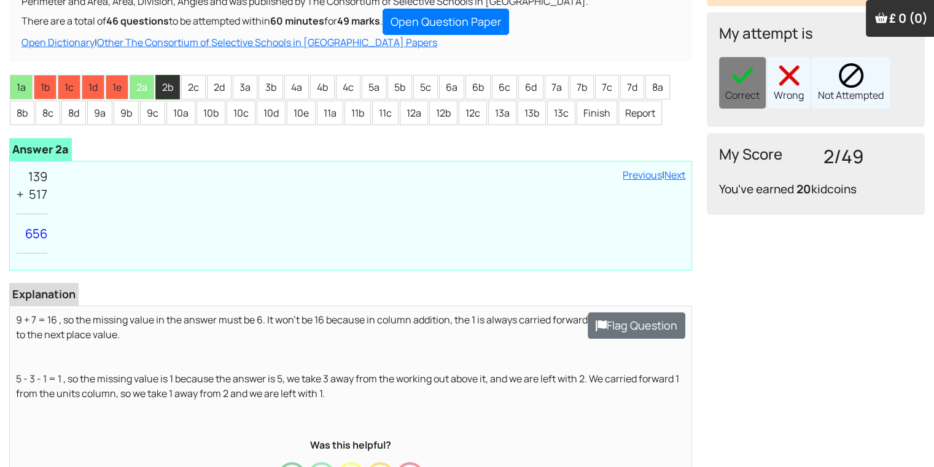
click at [164, 95] on li "2b" at bounding box center [167, 87] width 25 height 25
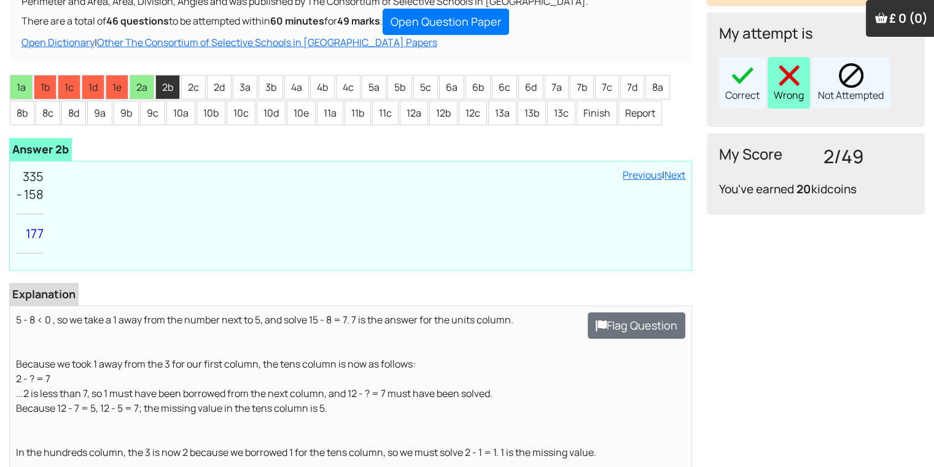
click at [791, 91] on div "Wrong" at bounding box center [789, 83] width 42 height 52
click at [190, 80] on li "2c" at bounding box center [193, 87] width 25 height 25
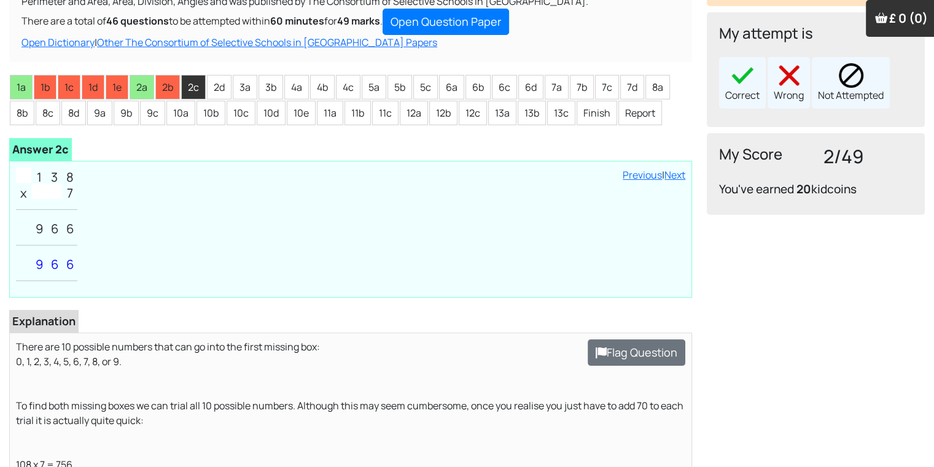
drag, startPoint x: 723, startPoint y: 73, endPoint x: 718, endPoint y: 65, distance: 9.1
click at [719, 65] on div "Correct" at bounding box center [742, 83] width 47 height 52
click at [222, 85] on li "2d" at bounding box center [219, 87] width 25 height 25
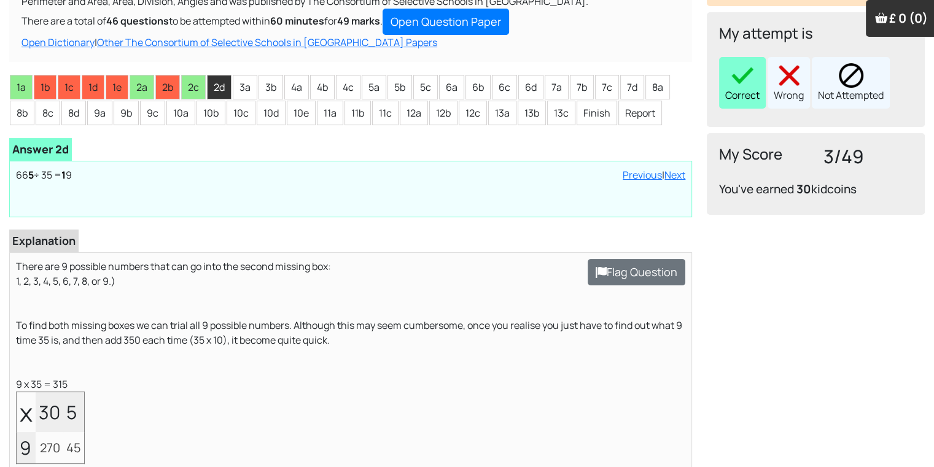
click at [739, 85] on img at bounding box center [742, 75] width 25 height 25
click at [241, 82] on li "3a" at bounding box center [245, 87] width 25 height 25
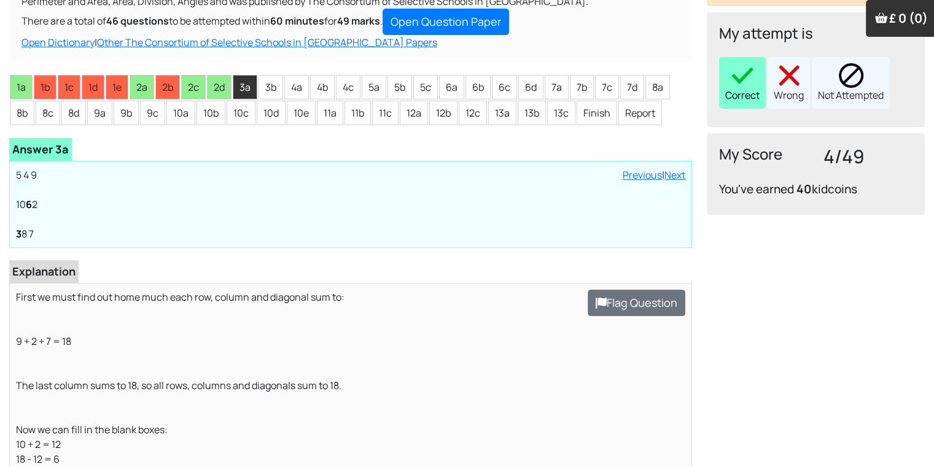
click at [749, 98] on div "Correct" at bounding box center [742, 83] width 47 height 52
click at [273, 88] on li "3b" at bounding box center [271, 87] width 25 height 25
click at [737, 92] on div "Correct" at bounding box center [742, 83] width 47 height 52
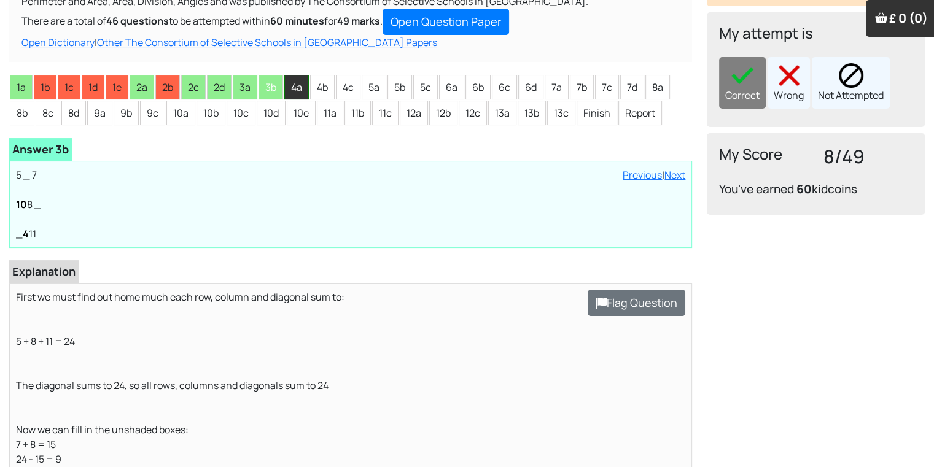
click at [297, 87] on li "4a" at bounding box center [296, 87] width 25 height 25
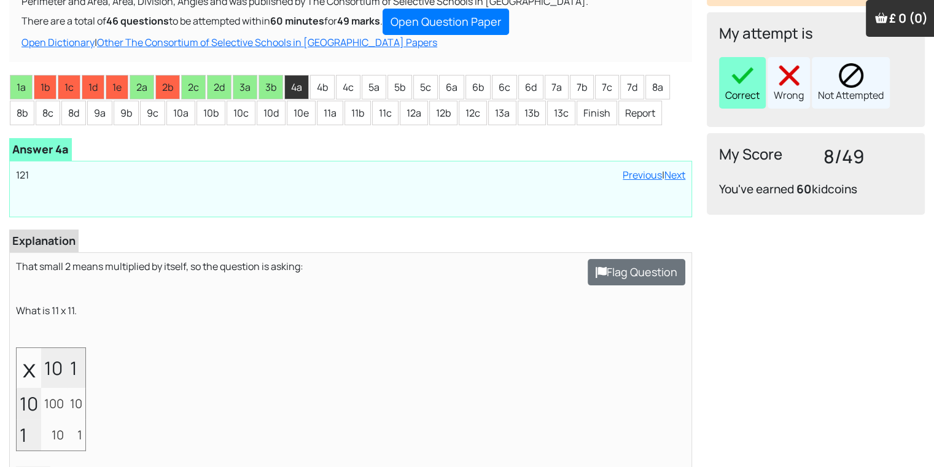
click at [738, 94] on div "Correct" at bounding box center [742, 83] width 47 height 52
click at [313, 89] on li "4b" at bounding box center [322, 87] width 25 height 25
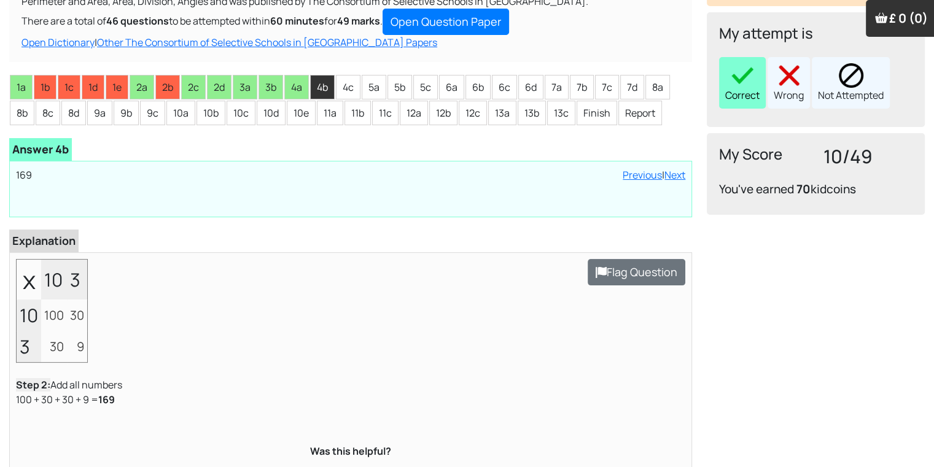
click at [736, 80] on img at bounding box center [742, 75] width 25 height 25
click at [356, 86] on li "4c" at bounding box center [348, 87] width 25 height 25
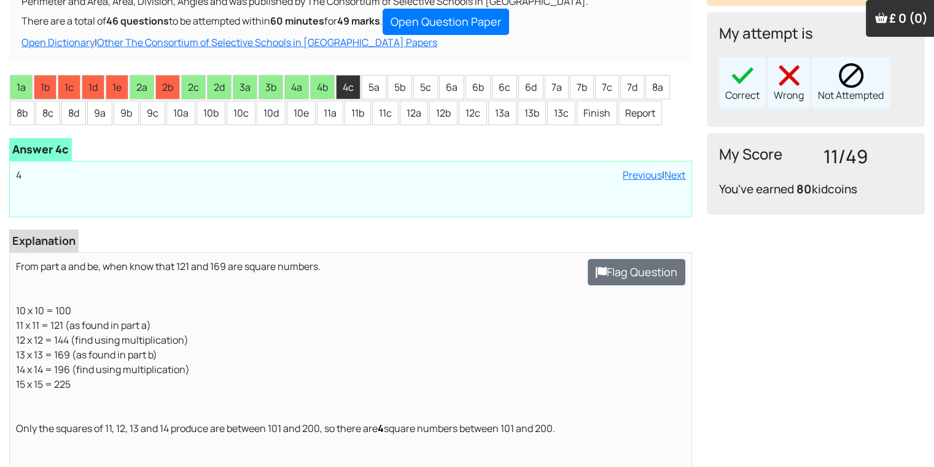
click at [742, 101] on div "Correct" at bounding box center [742, 83] width 47 height 52
click at [372, 95] on li "5a" at bounding box center [374, 87] width 25 height 25
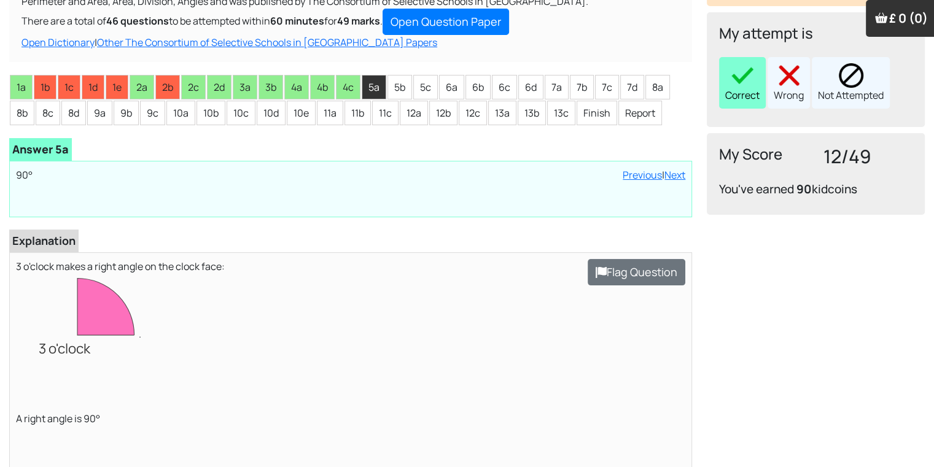
click at [728, 71] on div "Correct" at bounding box center [742, 83] width 47 height 52
click at [394, 79] on li "5b" at bounding box center [399, 87] width 25 height 25
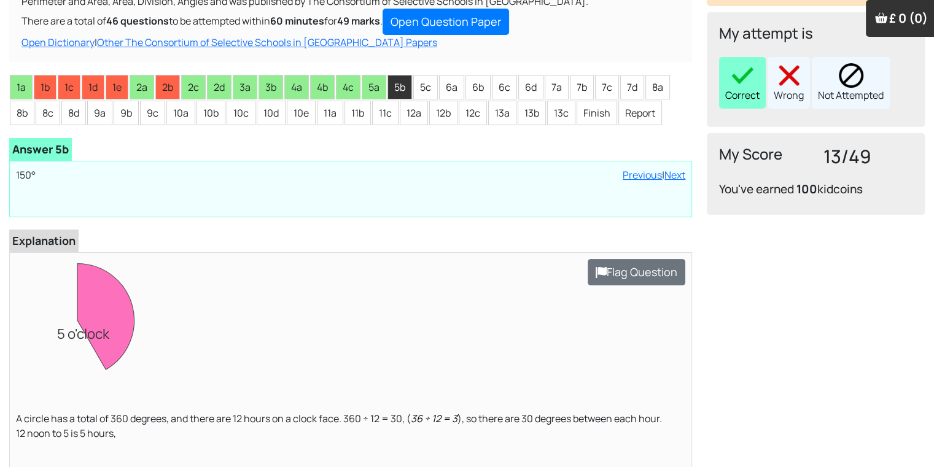
click at [761, 89] on div "Correct" at bounding box center [742, 83] width 47 height 52
click at [422, 90] on li "5c" at bounding box center [425, 87] width 25 height 25
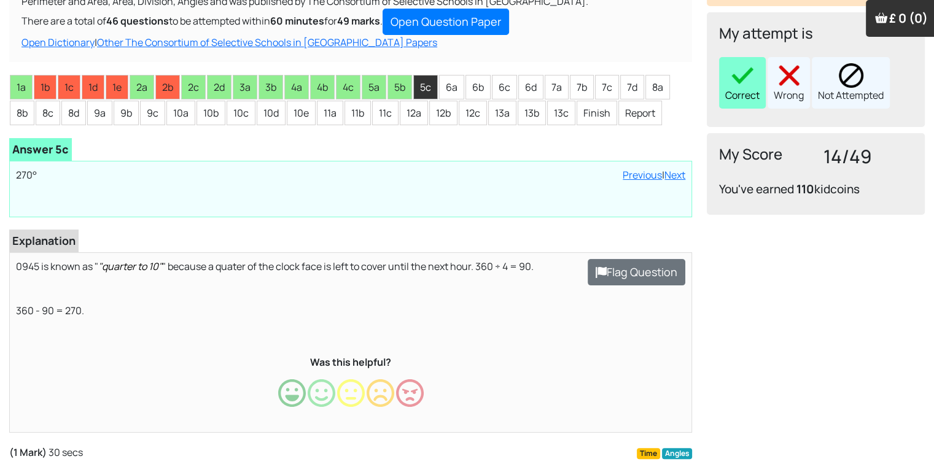
click at [738, 72] on img at bounding box center [742, 75] width 25 height 25
click at [447, 85] on li "6a" at bounding box center [451, 87] width 25 height 25
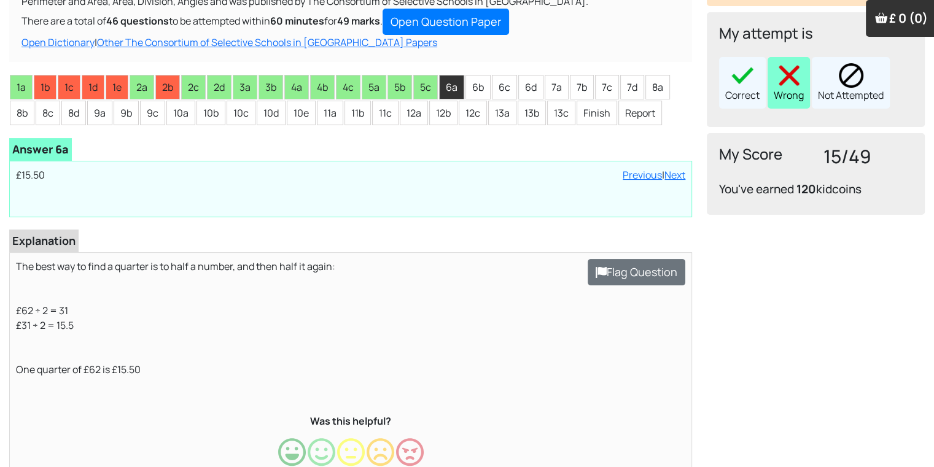
click at [796, 77] on img at bounding box center [789, 75] width 25 height 25
click at [457, 85] on li "6a" at bounding box center [451, 87] width 25 height 25
click at [486, 88] on li "6b" at bounding box center [477, 87] width 25 height 25
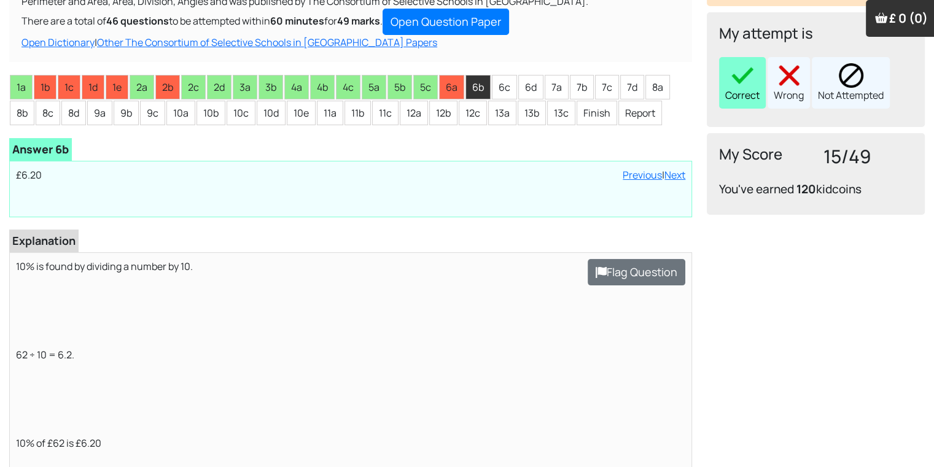
click at [752, 63] on img at bounding box center [742, 75] width 25 height 25
click at [494, 91] on li "6c" at bounding box center [504, 87] width 25 height 25
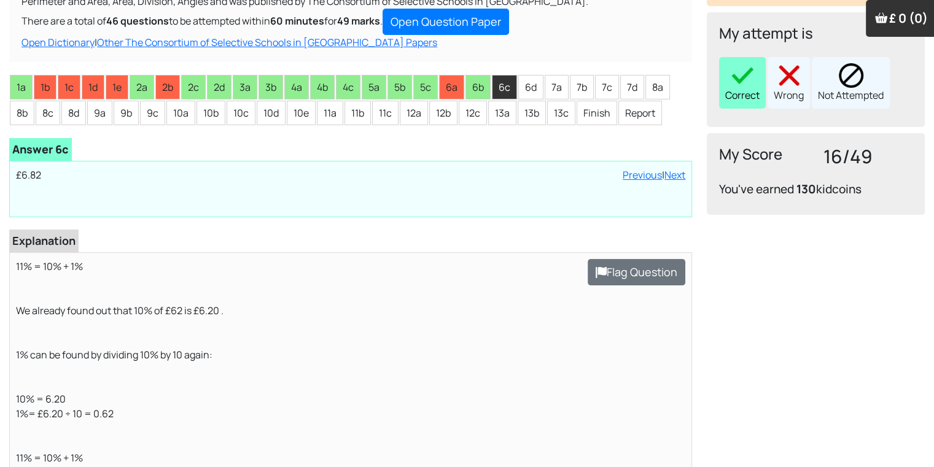
click at [744, 79] on img at bounding box center [742, 75] width 25 height 25
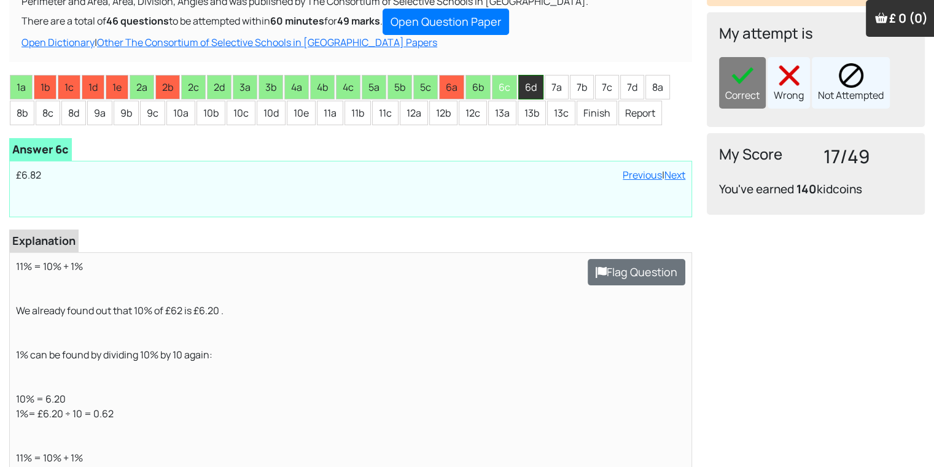
click at [524, 90] on li "6d" at bounding box center [530, 87] width 25 height 25
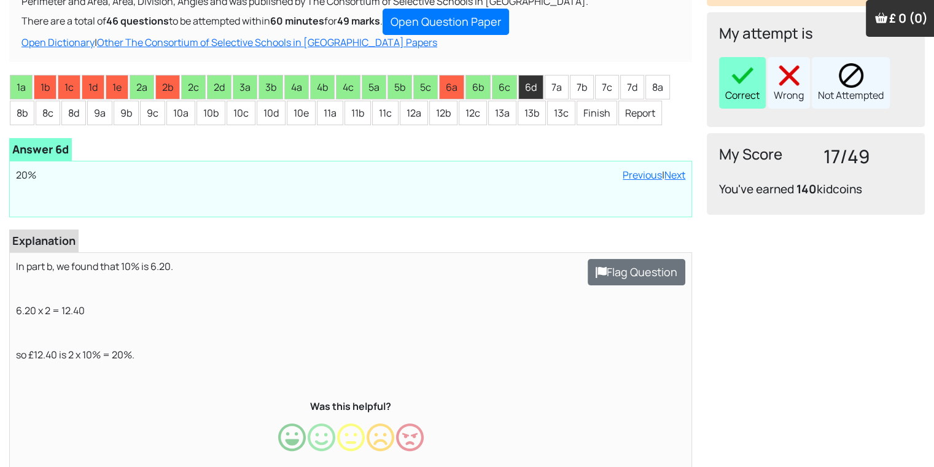
click at [734, 74] on img at bounding box center [742, 75] width 25 height 25
click at [564, 91] on li "7a" at bounding box center [557, 87] width 24 height 25
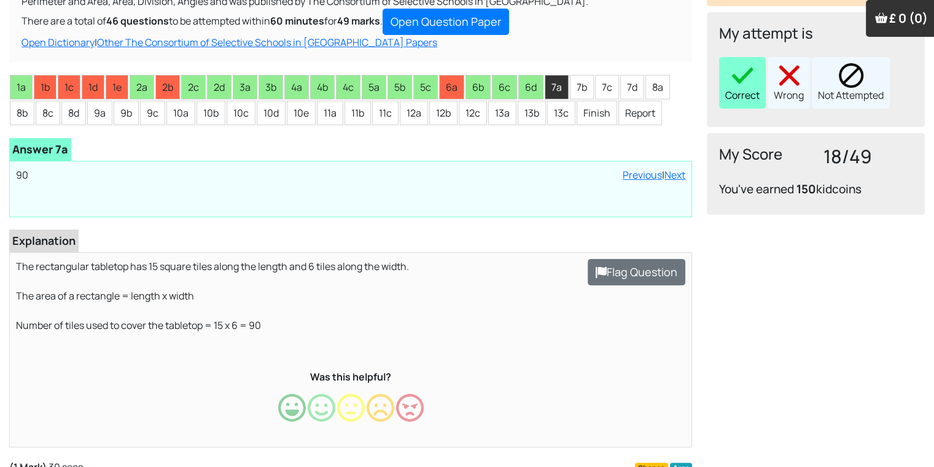
click at [734, 91] on div "Correct" at bounding box center [742, 83] width 47 height 52
click at [580, 88] on li "7b" at bounding box center [582, 87] width 24 height 25
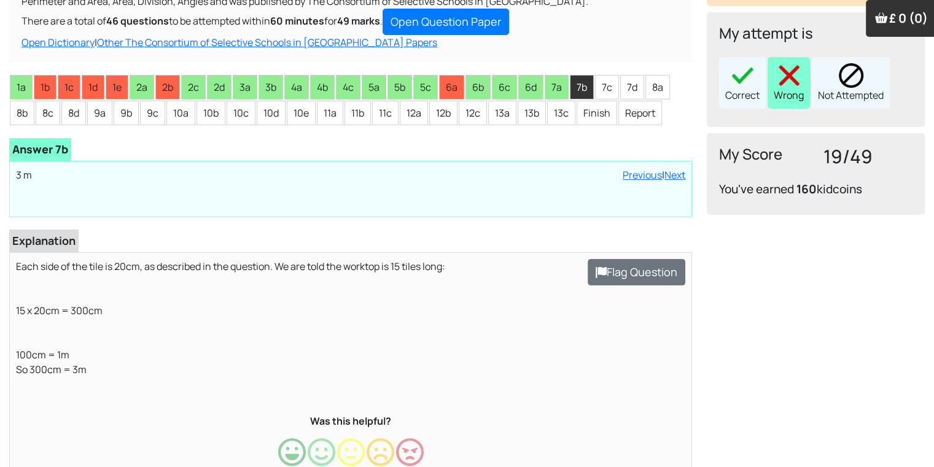
click at [791, 91] on div "Wrong" at bounding box center [789, 83] width 42 height 52
click at [603, 90] on li "7c" at bounding box center [607, 87] width 24 height 25
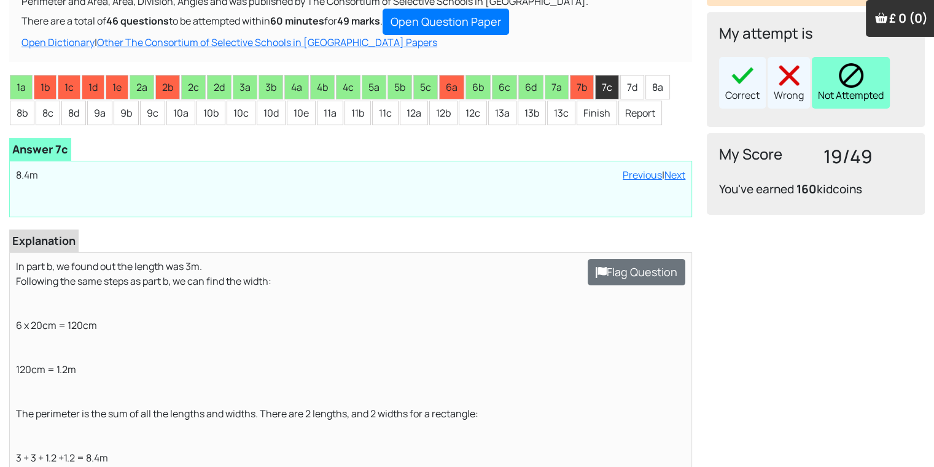
click at [865, 87] on div "Not Attempted" at bounding box center [851, 83] width 78 height 52
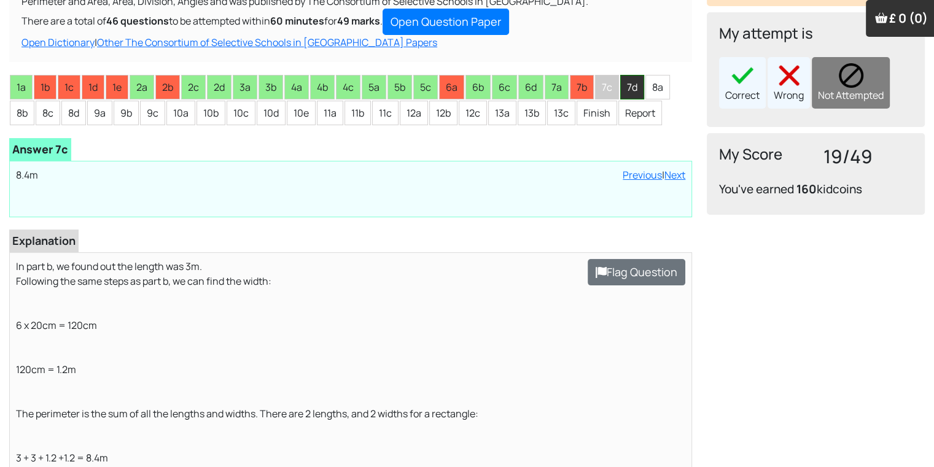
click at [630, 84] on li "7d" at bounding box center [632, 87] width 24 height 25
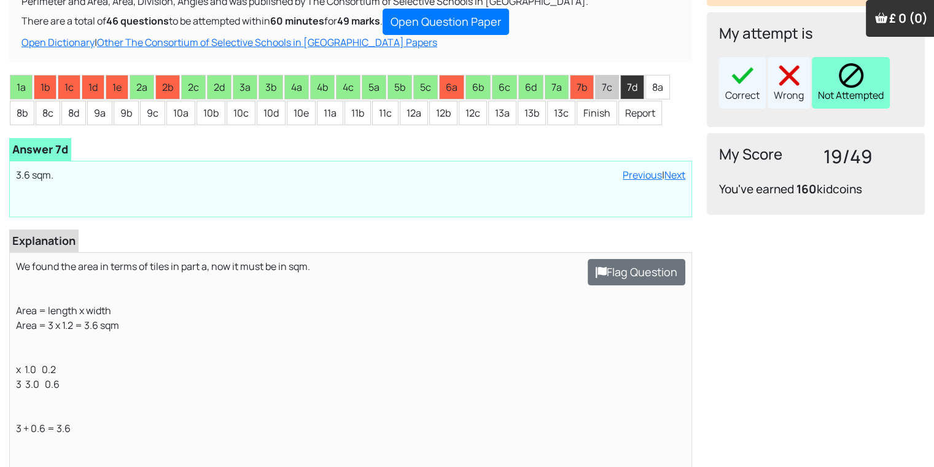
click at [830, 92] on div "Not Attempted" at bounding box center [851, 83] width 78 height 52
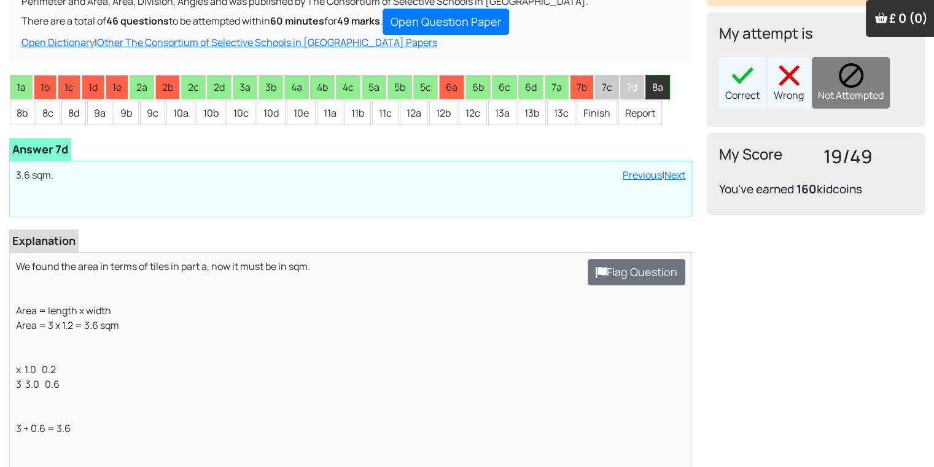
click at [653, 83] on li "8a" at bounding box center [657, 87] width 25 height 25
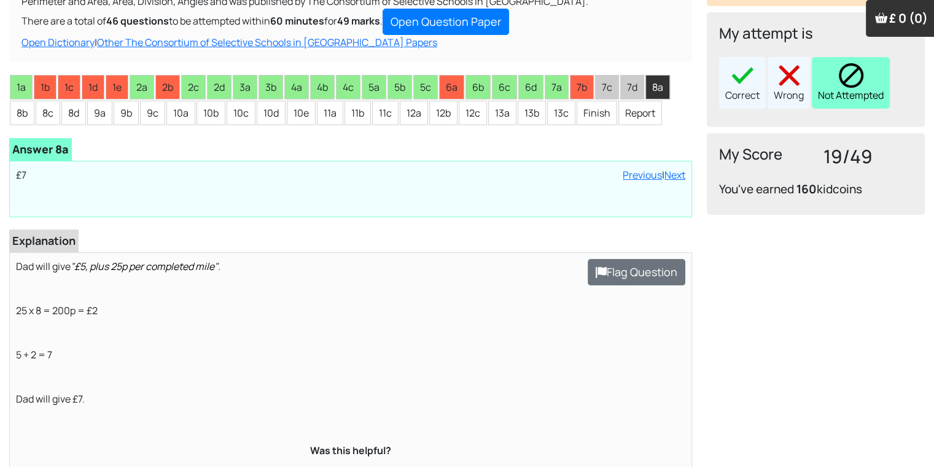
click at [836, 96] on div "Not Attempted" at bounding box center [851, 83] width 78 height 52
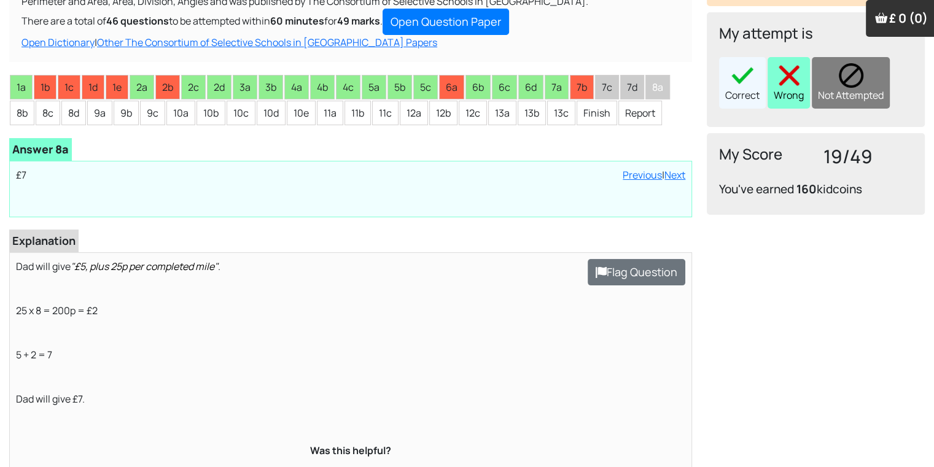
click at [784, 66] on img at bounding box center [789, 75] width 25 height 25
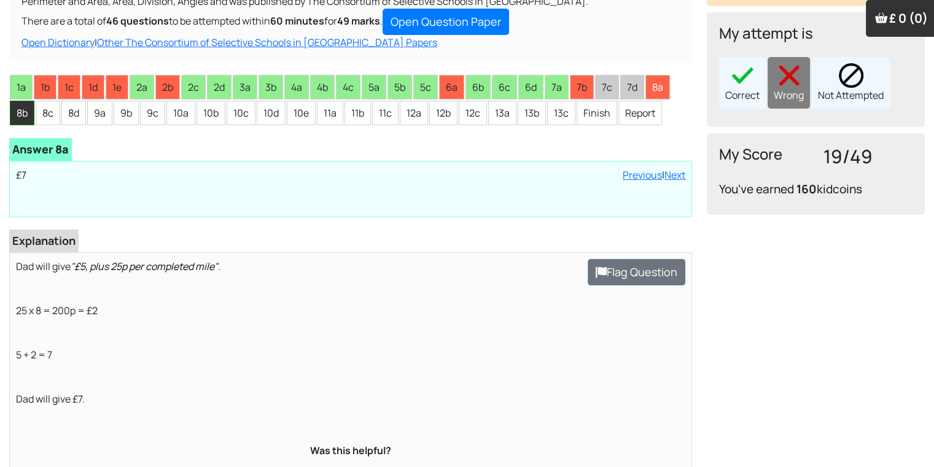
click at [15, 122] on li "8b" at bounding box center [22, 113] width 25 height 25
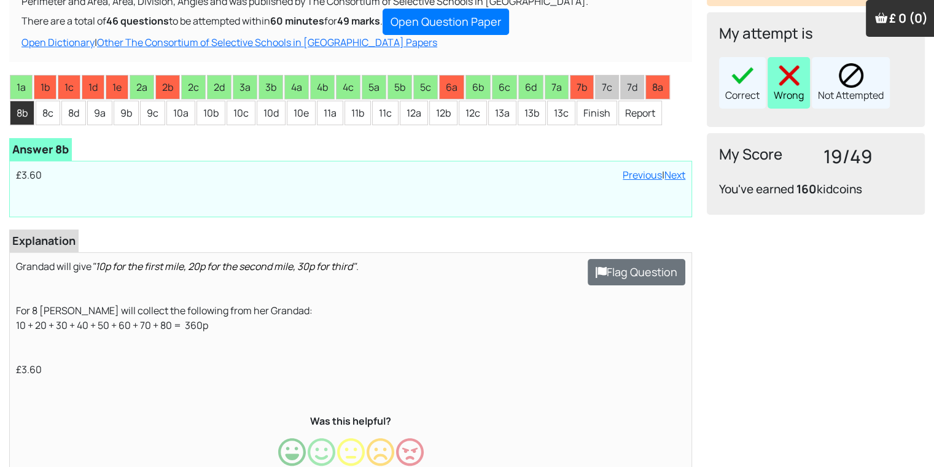
click at [804, 84] on div "Wrong" at bounding box center [789, 83] width 42 height 52
click at [42, 117] on li "8c" at bounding box center [48, 113] width 25 height 25
